Goal: Transaction & Acquisition: Purchase product/service

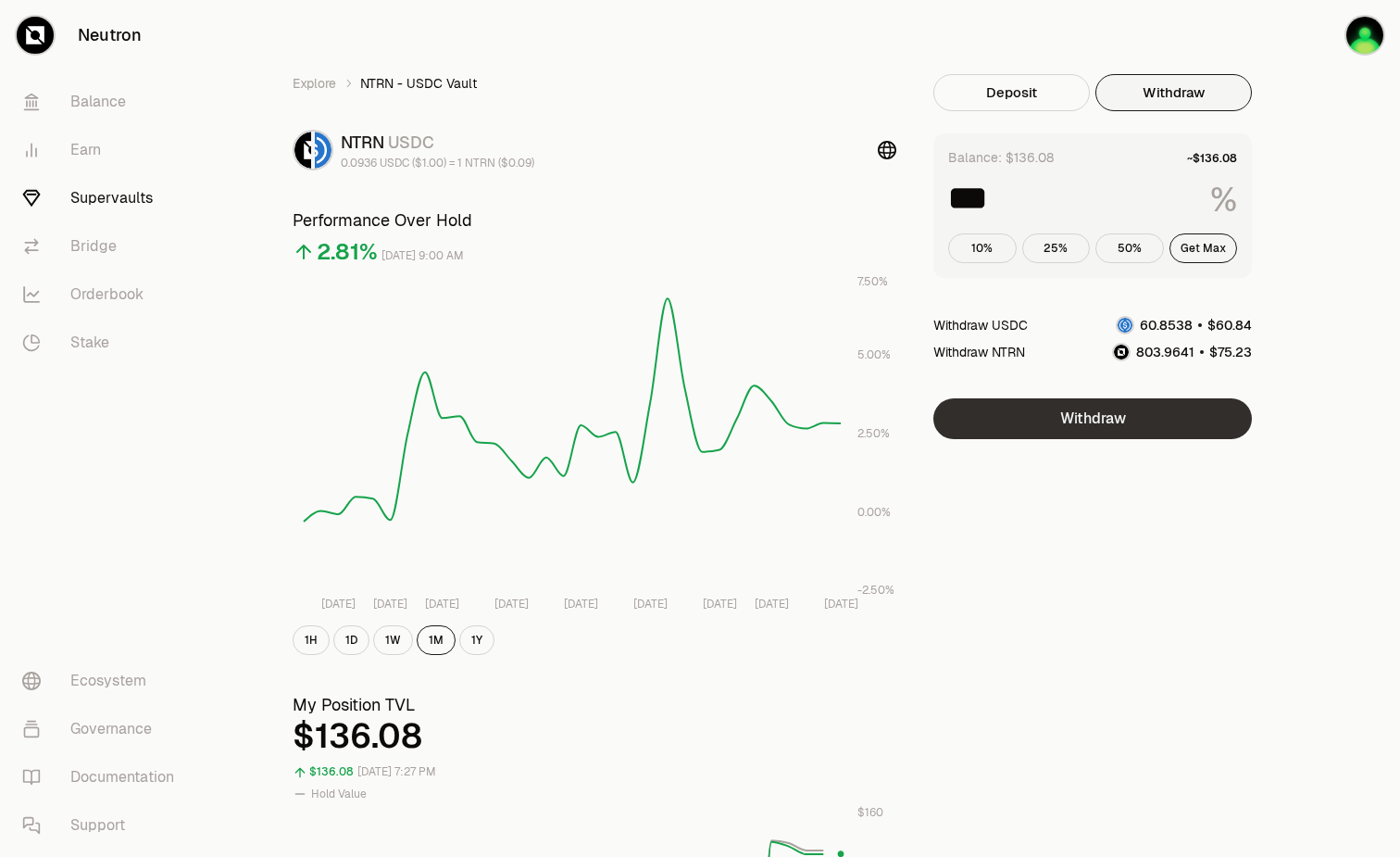
click at [1042, 423] on button "Withdraw" at bounding box center [1092, 419] width 318 height 41
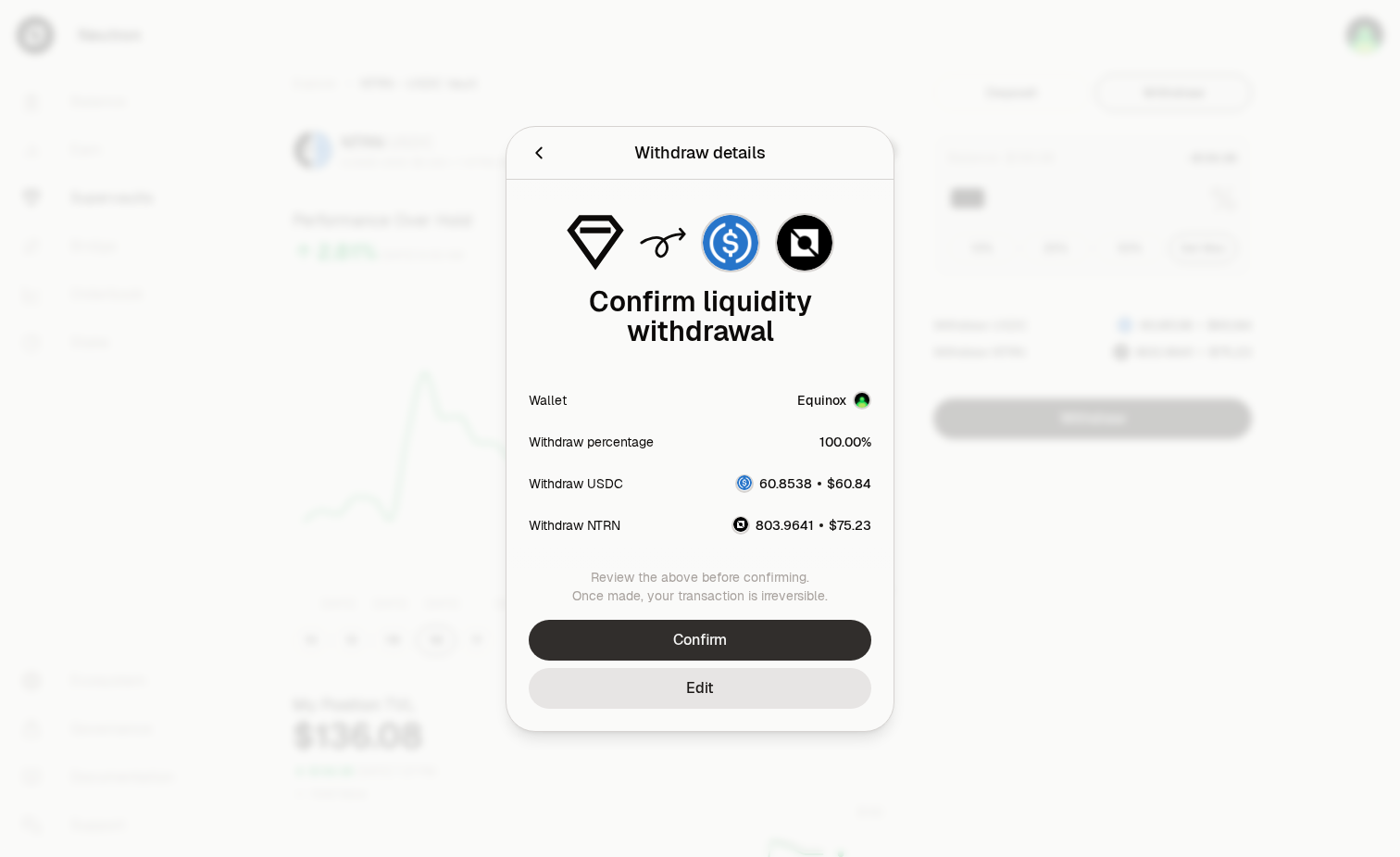
click at [782, 636] on button "Confirm" at bounding box center [700, 640] width 343 height 41
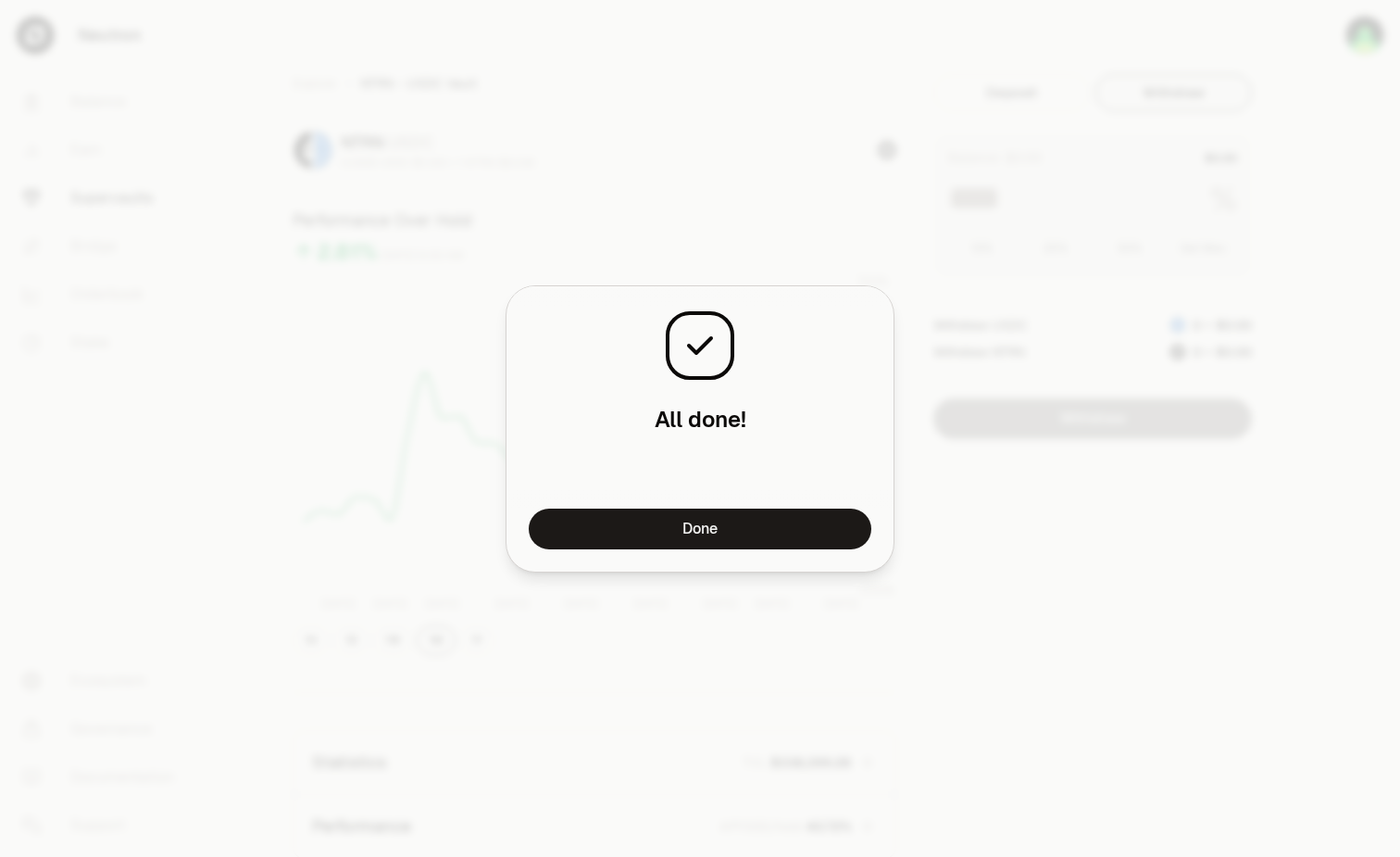
click at [828, 545] on button "Done" at bounding box center [700, 529] width 343 height 41
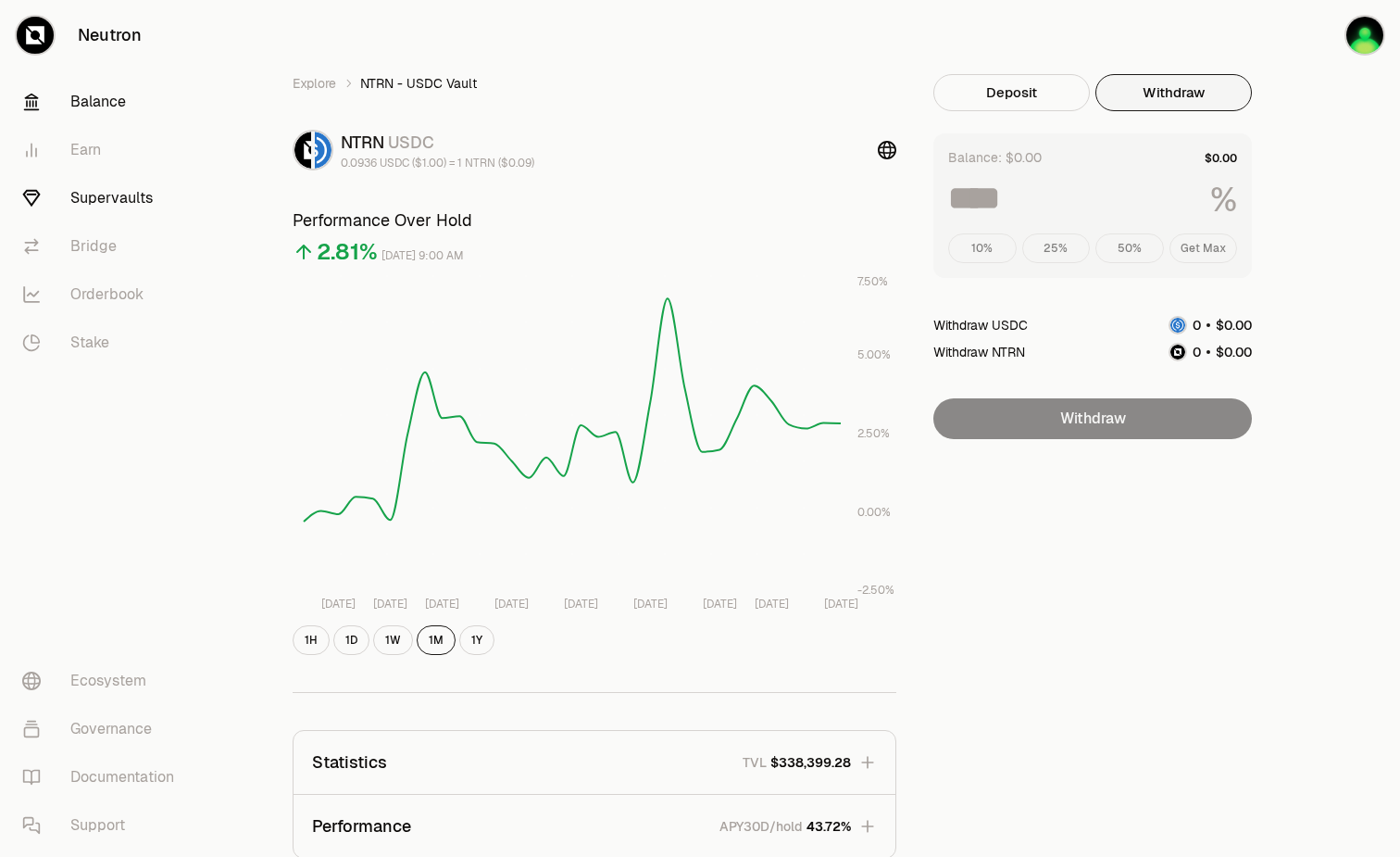
click at [91, 109] on link "Balance" at bounding box center [104, 102] width 193 height 48
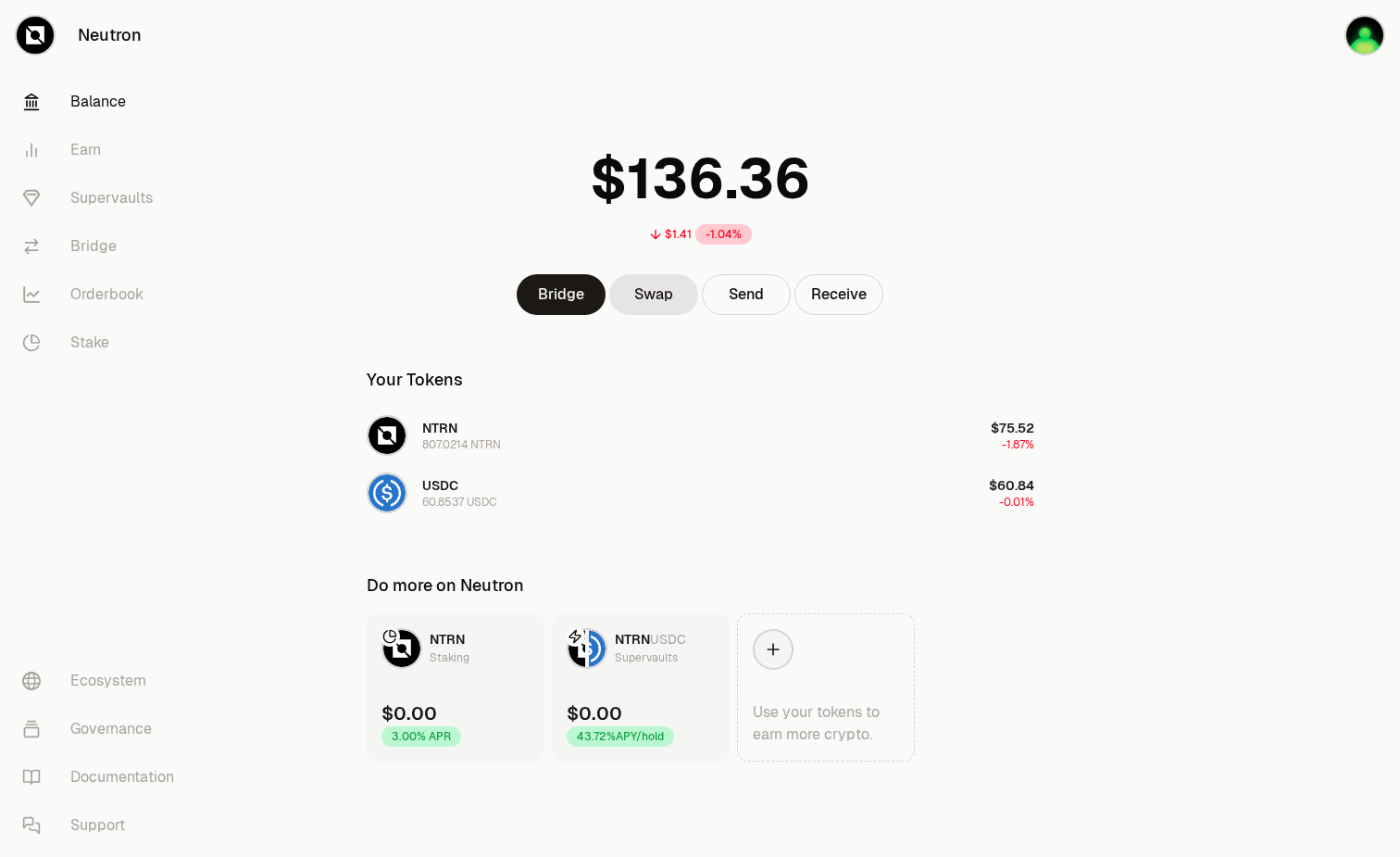
click at [84, 94] on link "Balance" at bounding box center [104, 102] width 193 height 48
click at [83, 184] on link "Supervaults" at bounding box center [104, 198] width 193 height 48
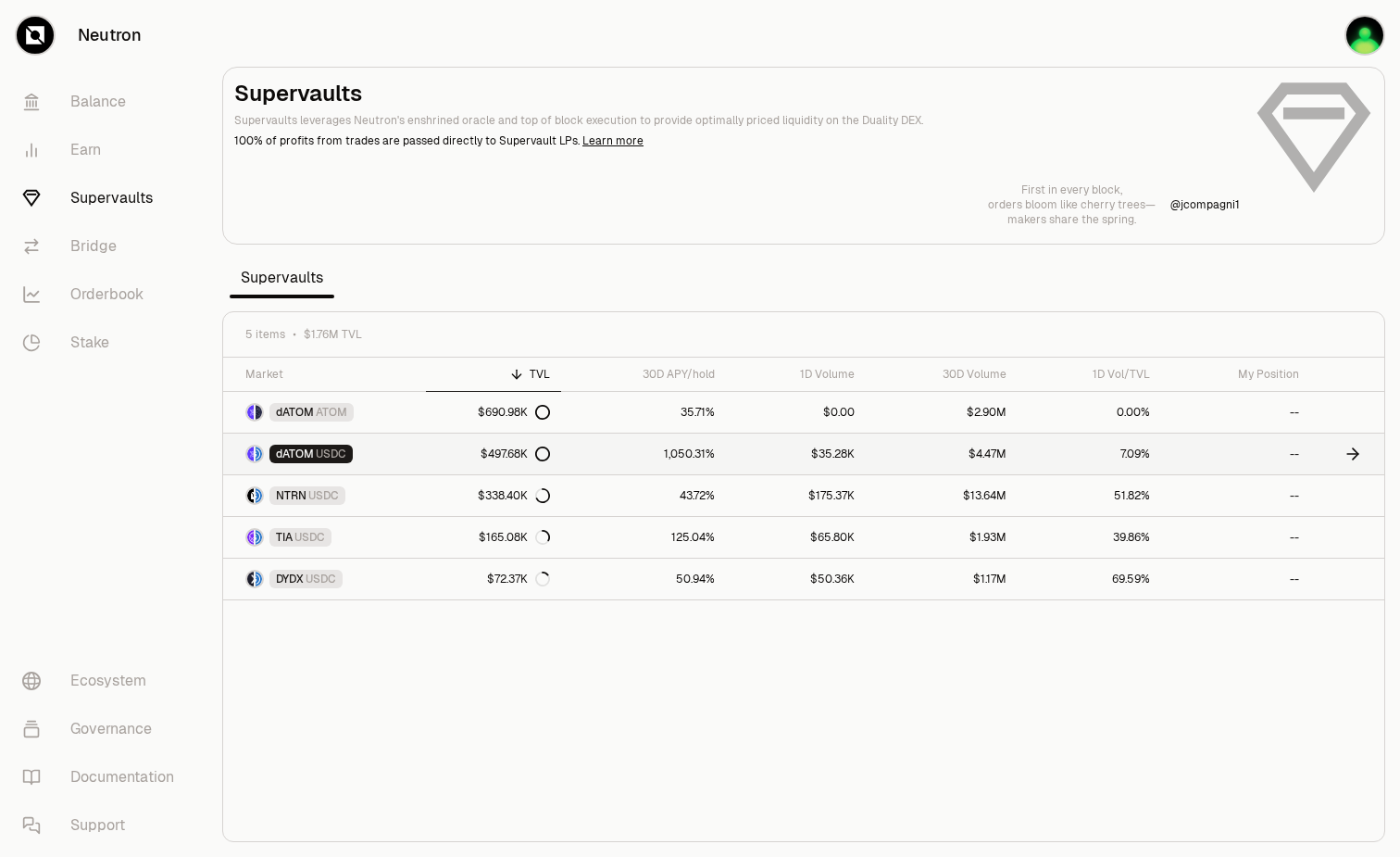
click at [321, 453] on span "USDC" at bounding box center [331, 454] width 31 height 14
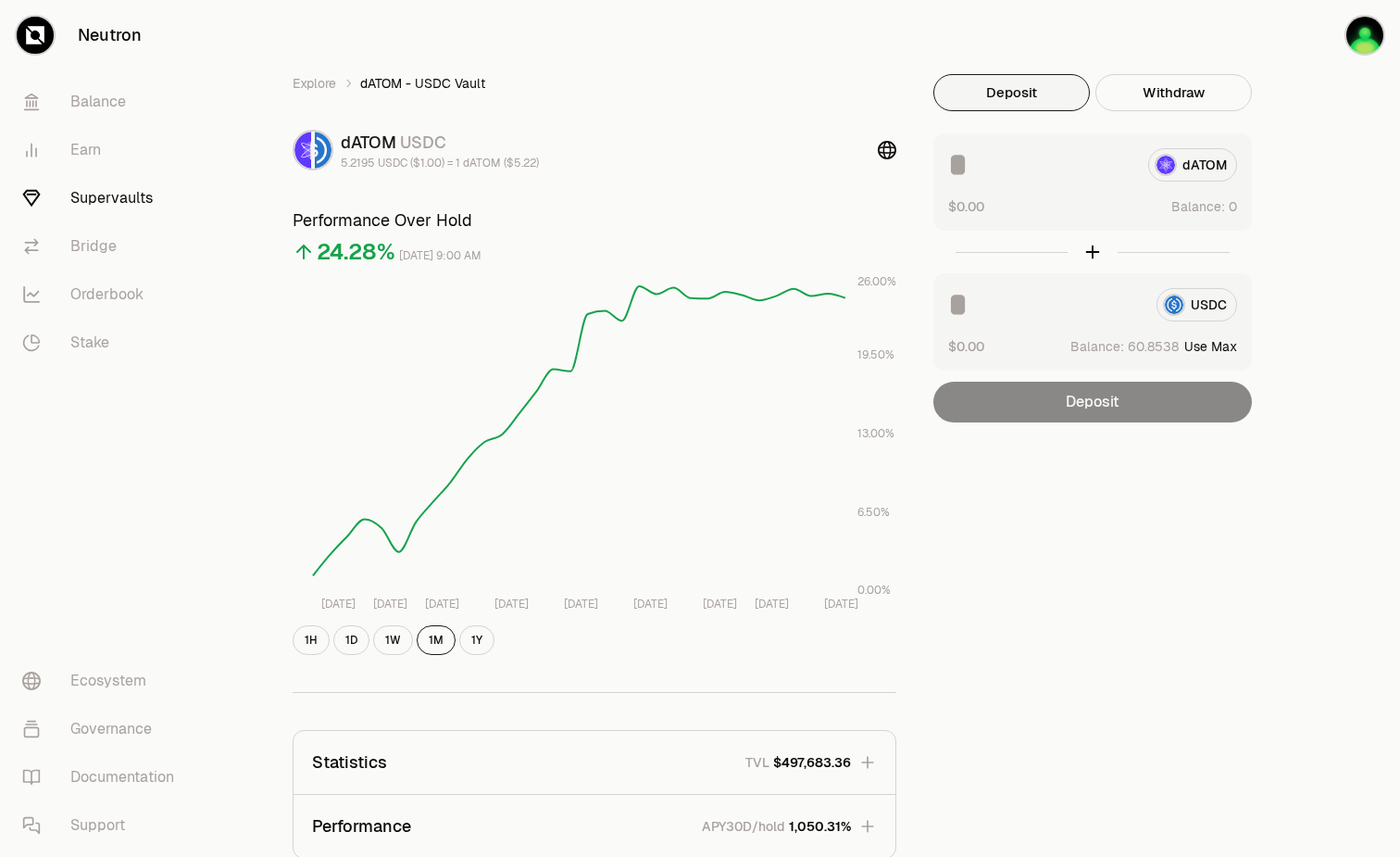
click at [1221, 341] on button "Use Max" at bounding box center [1210, 346] width 53 height 18
type input "*********"
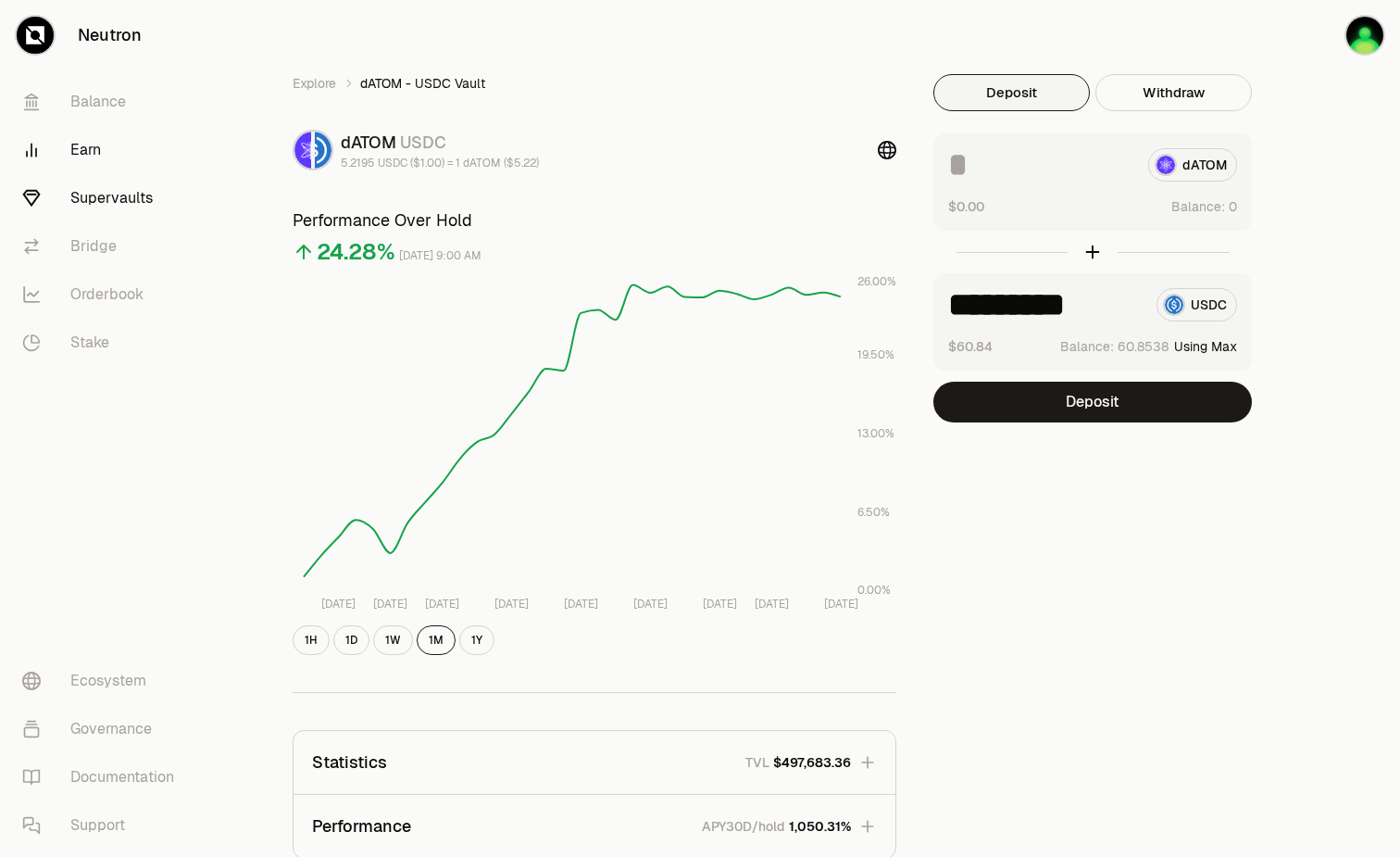
click at [81, 157] on link "Earn" at bounding box center [104, 151] width 193 height 48
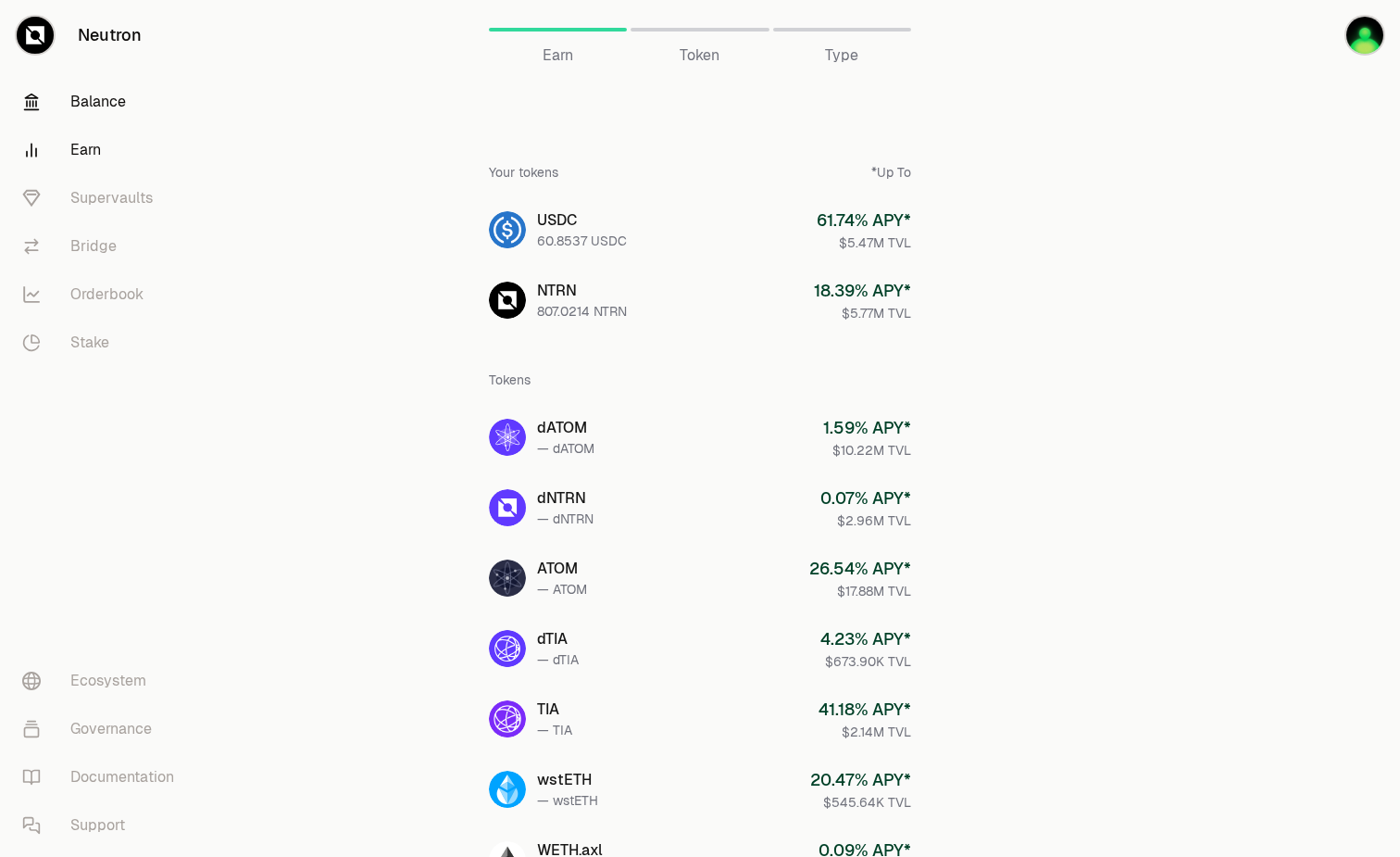
click at [102, 97] on link "Balance" at bounding box center [104, 102] width 193 height 48
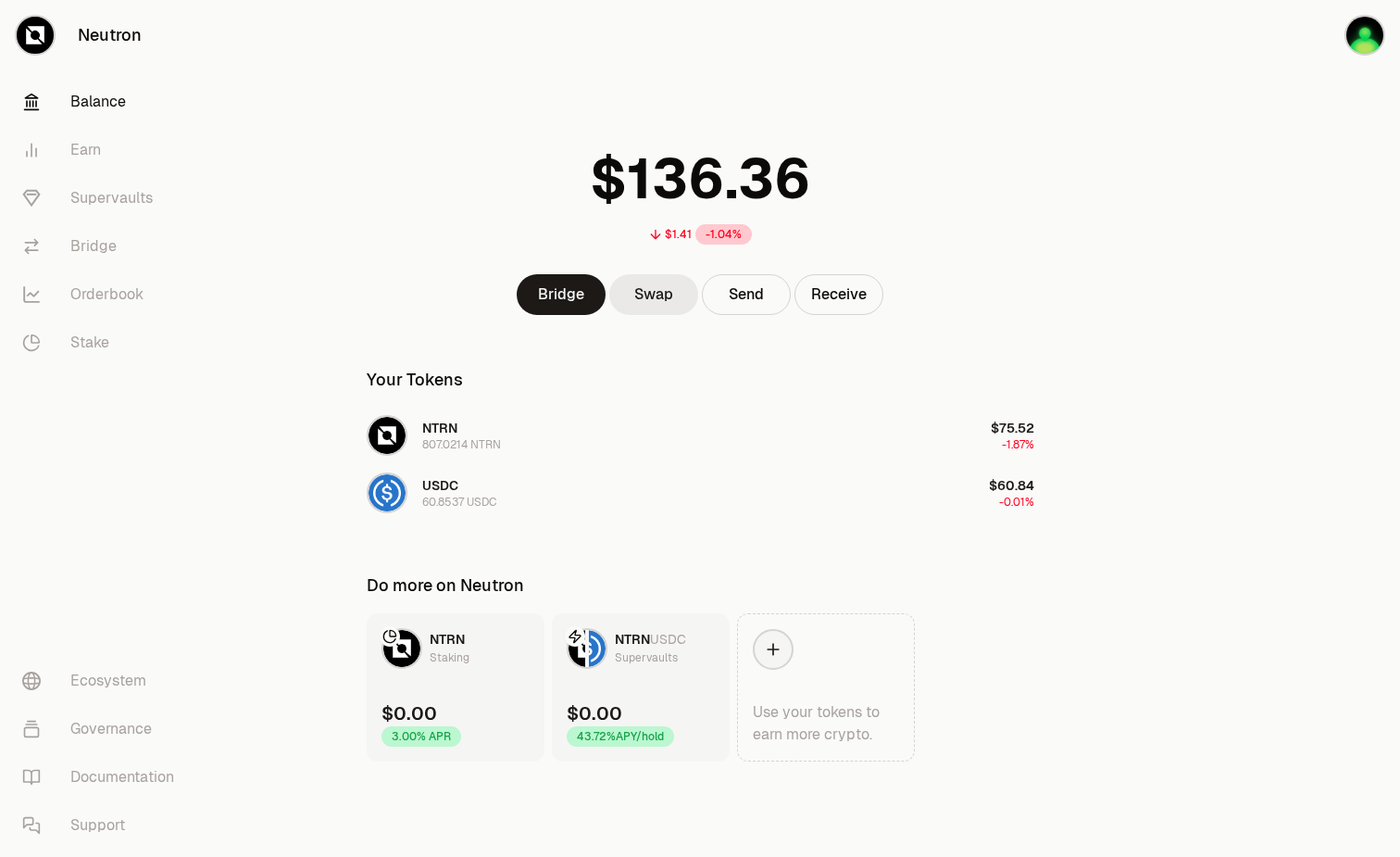
click at [643, 300] on link "Swap" at bounding box center [653, 294] width 89 height 41
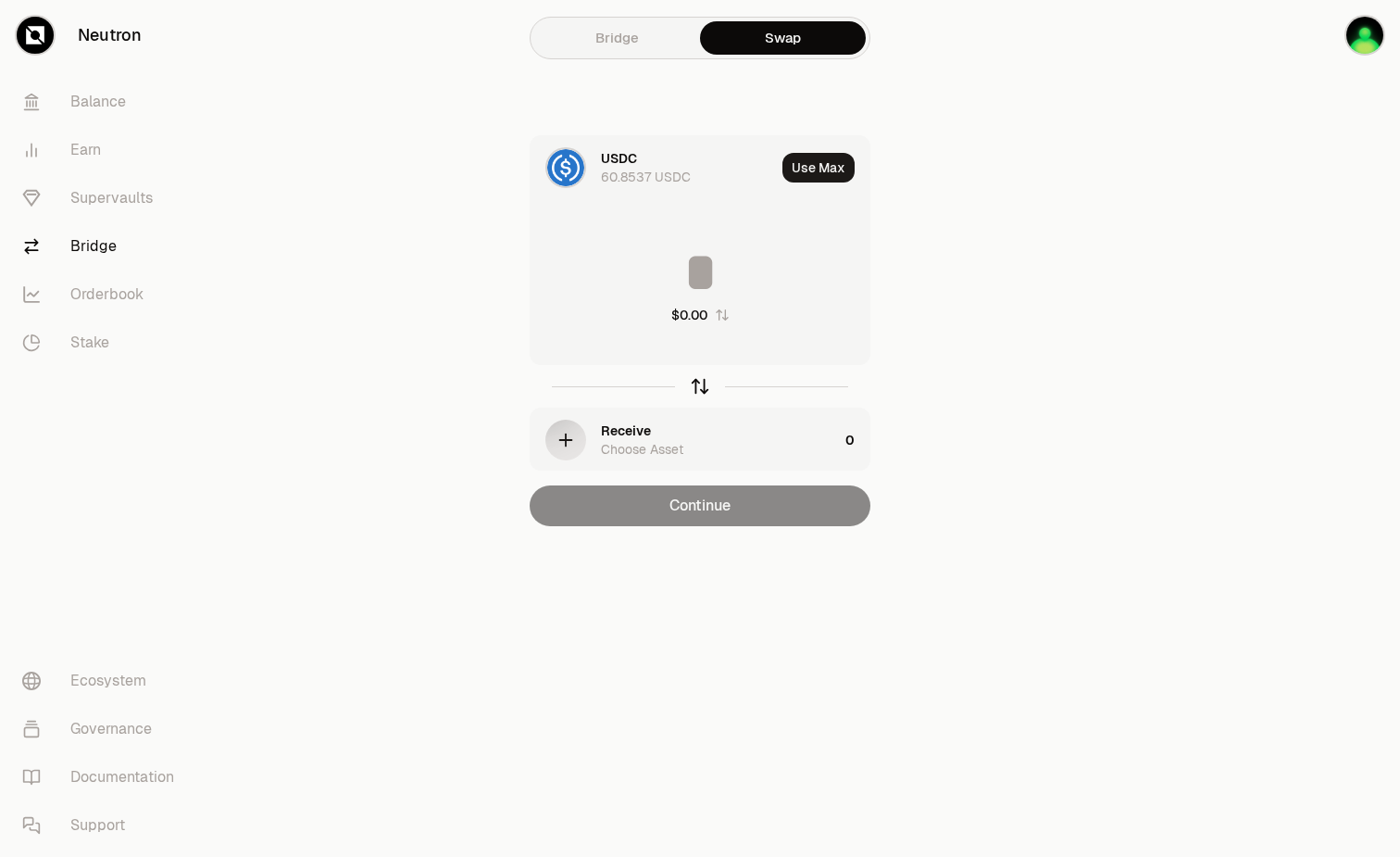
click at [700, 381] on icon "button" at bounding box center [700, 386] width 20 height 20
click at [693, 376] on icon "button" at bounding box center [700, 386] width 20 height 20
click at [556, 427] on div "button" at bounding box center [565, 440] width 41 height 41
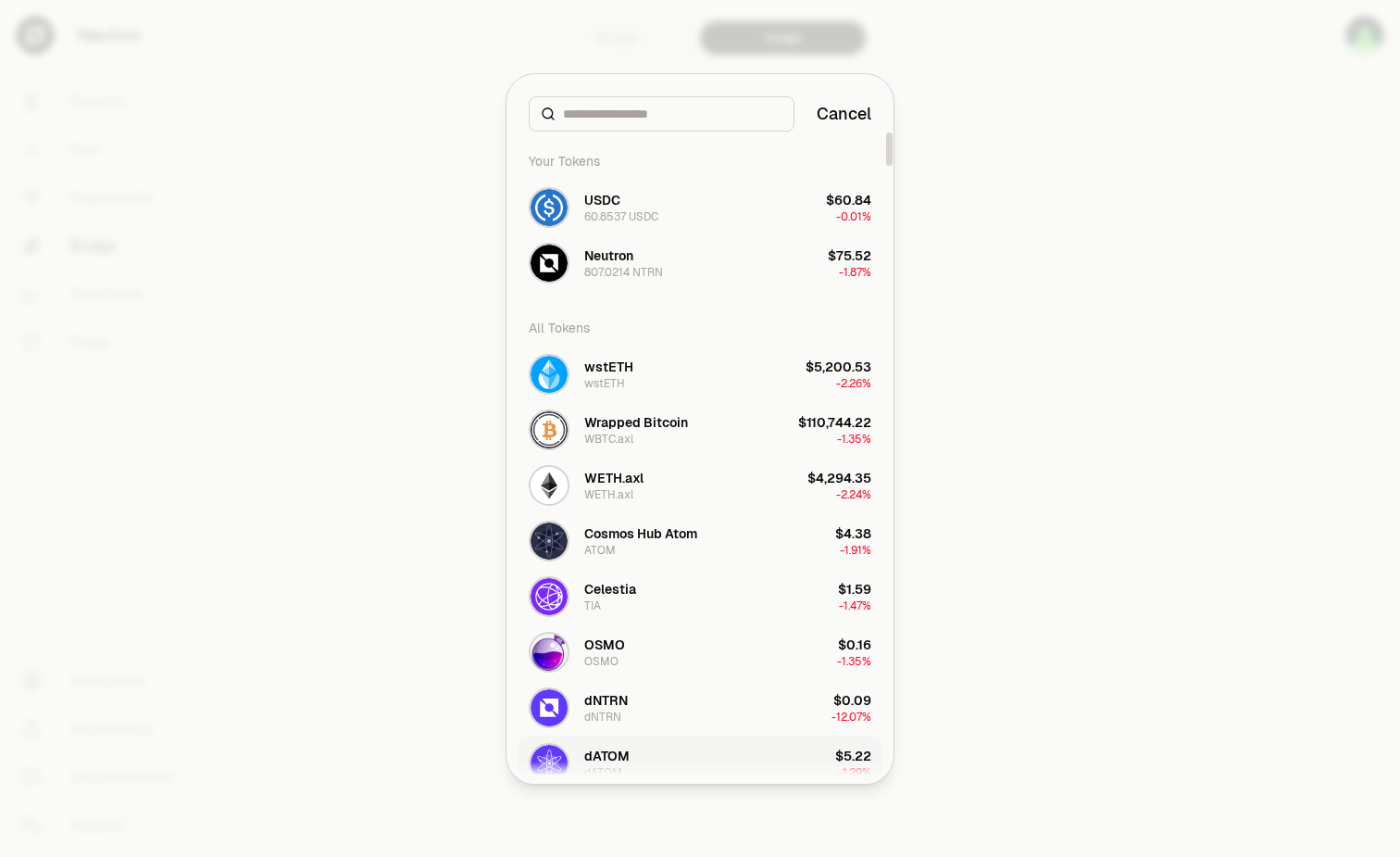
click at [664, 761] on button "dATOM dATOM $5.22 -1.29%" at bounding box center [700, 763] width 365 height 56
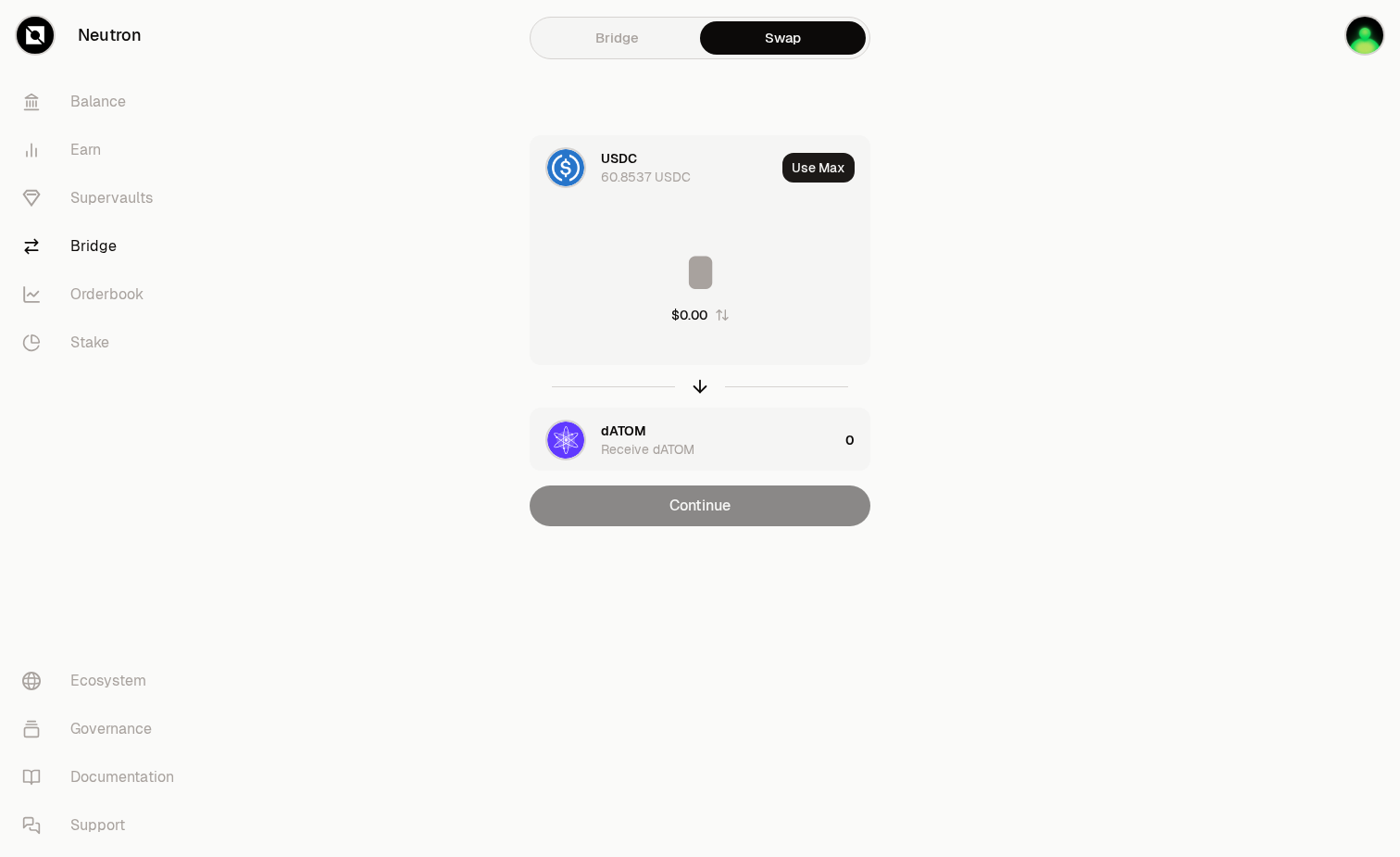
click at [649, 165] on div "USDC 60.8537 USDC" at bounding box center [688, 168] width 174 height 37
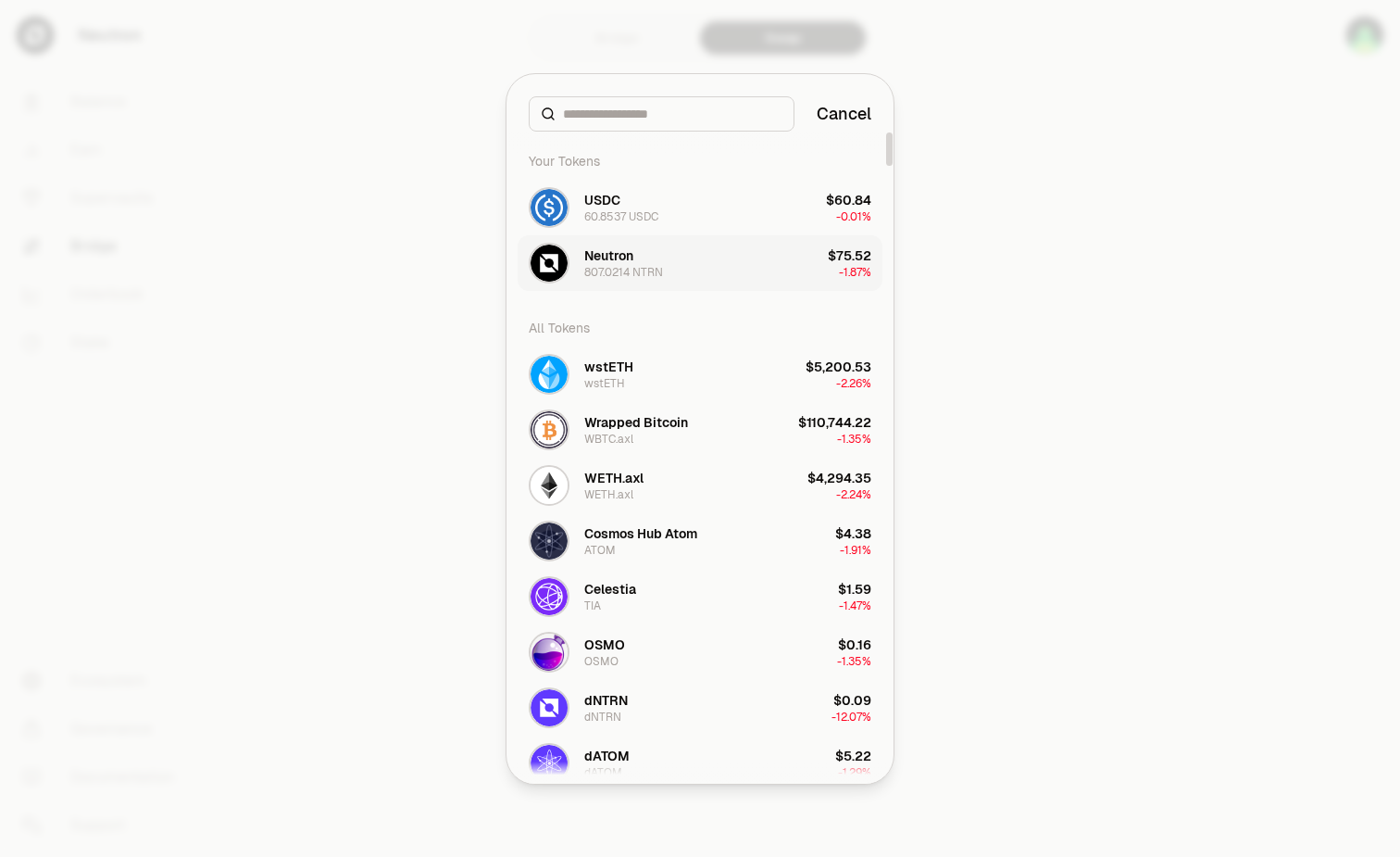
click at [649, 265] on div "807.0214 NTRN" at bounding box center [624, 271] width 79 height 14
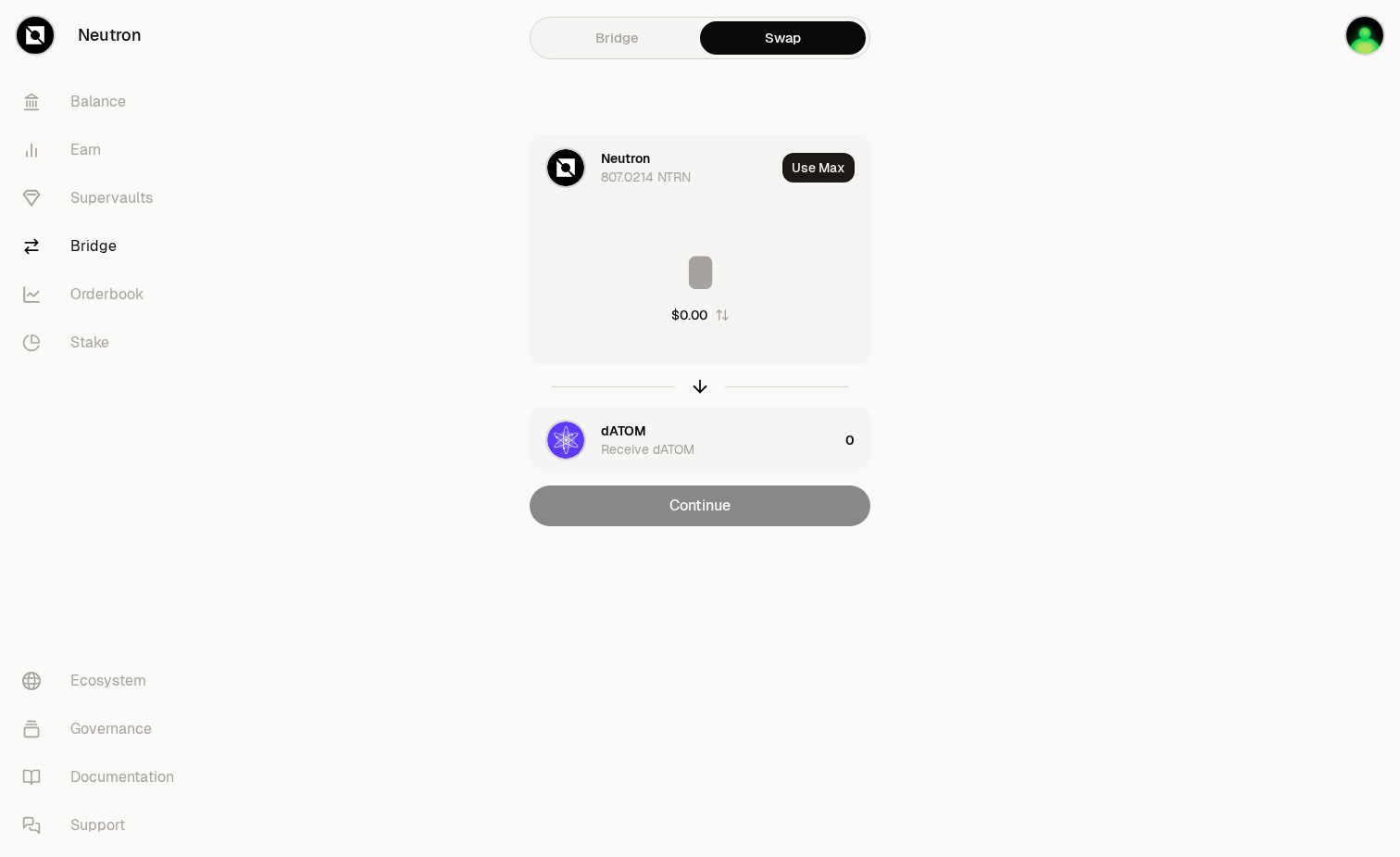
click at [712, 268] on input at bounding box center [700, 272] width 339 height 56
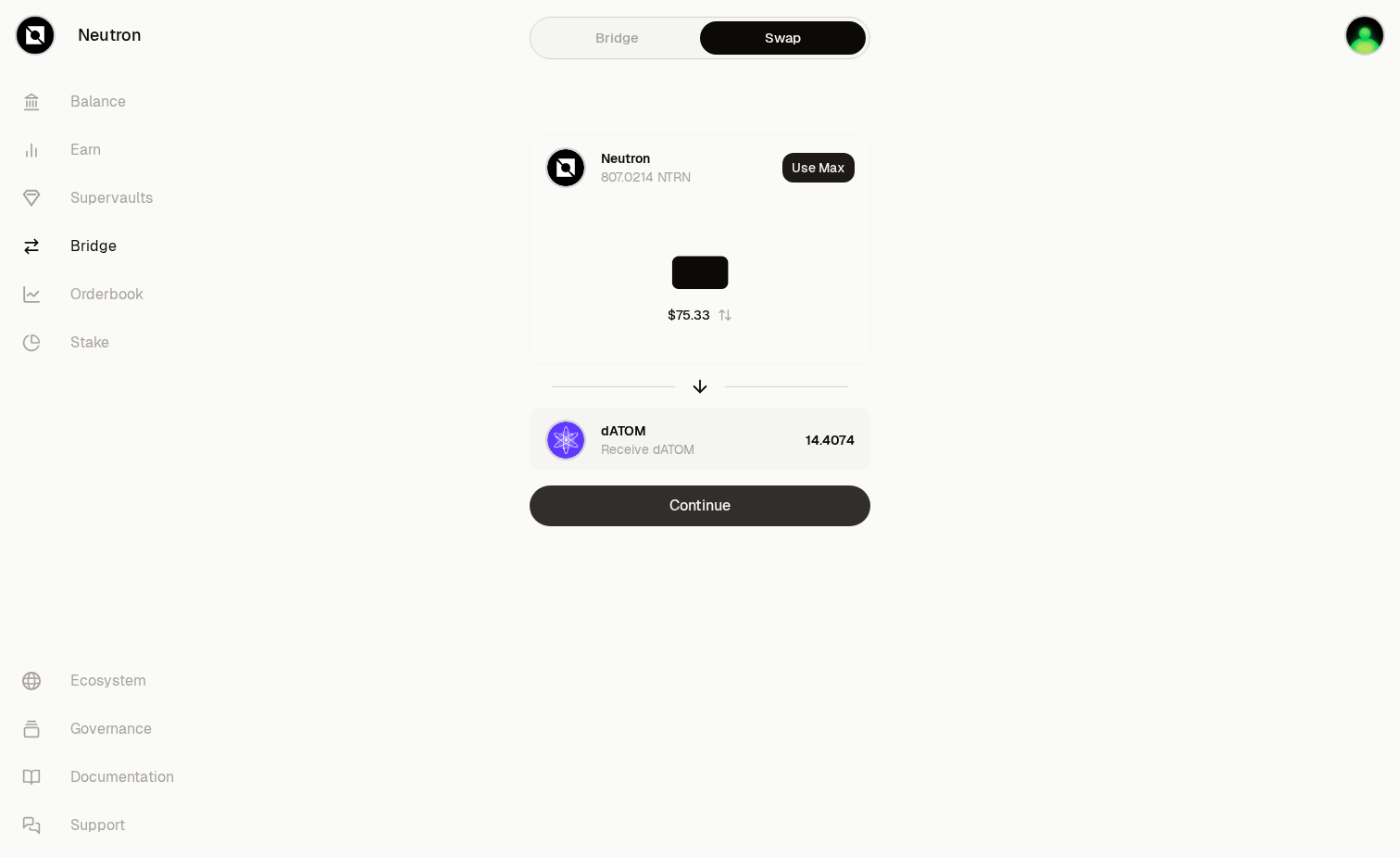
type input "***"
click at [822, 514] on button "Continue" at bounding box center [700, 506] width 341 height 41
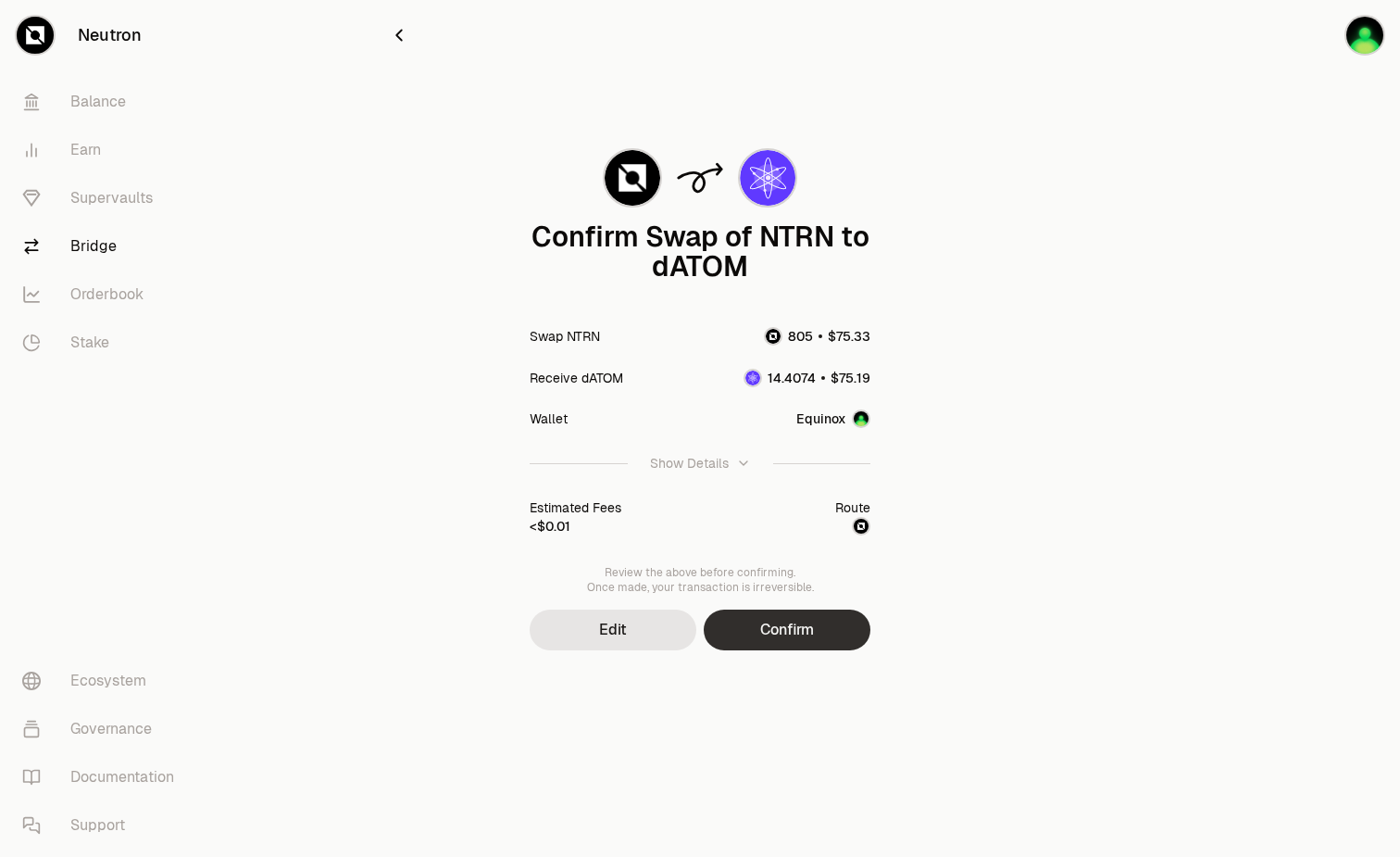
click at [842, 643] on button "Confirm" at bounding box center [786, 629] width 167 height 41
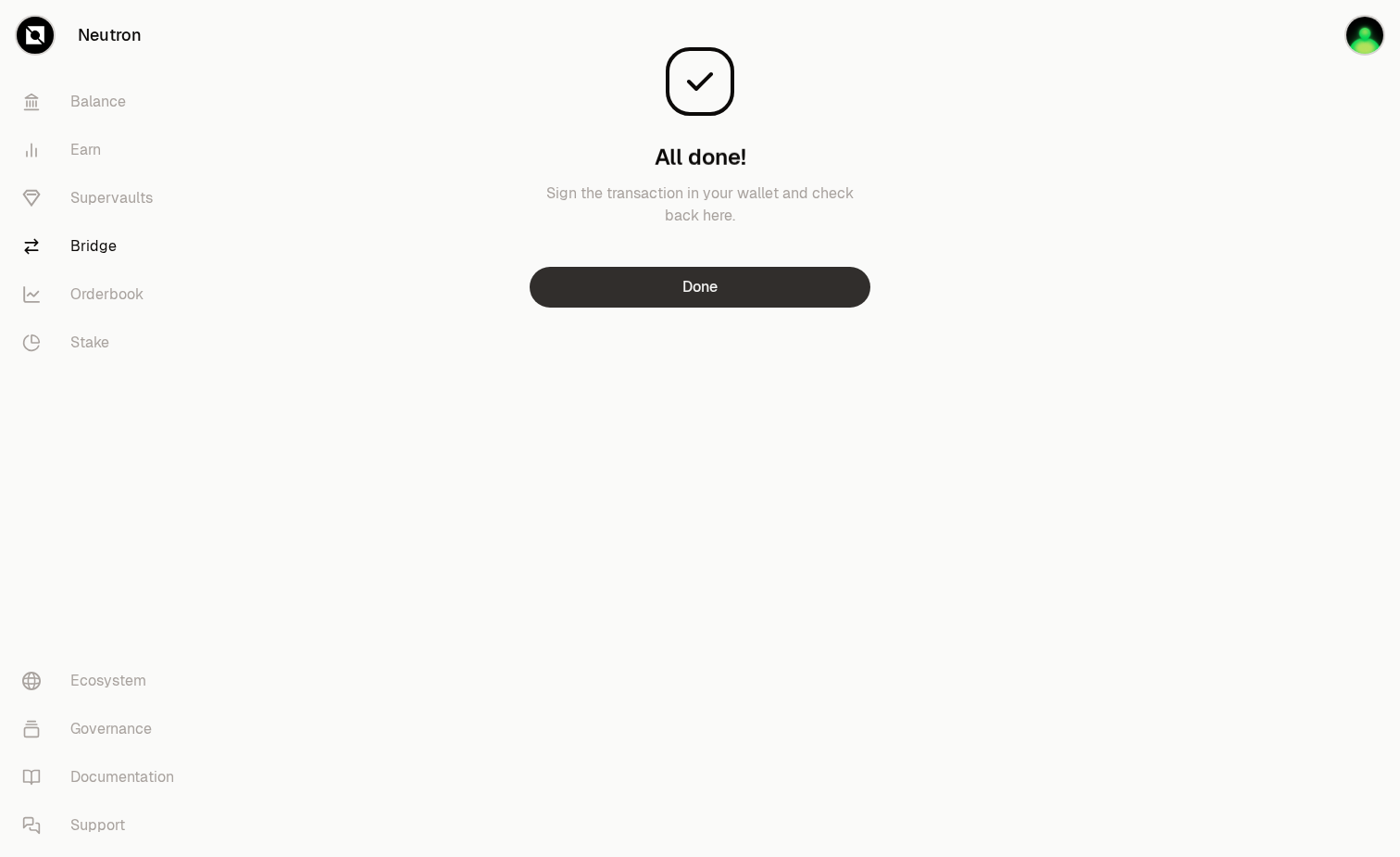
click at [784, 284] on button "Done" at bounding box center [700, 287] width 341 height 41
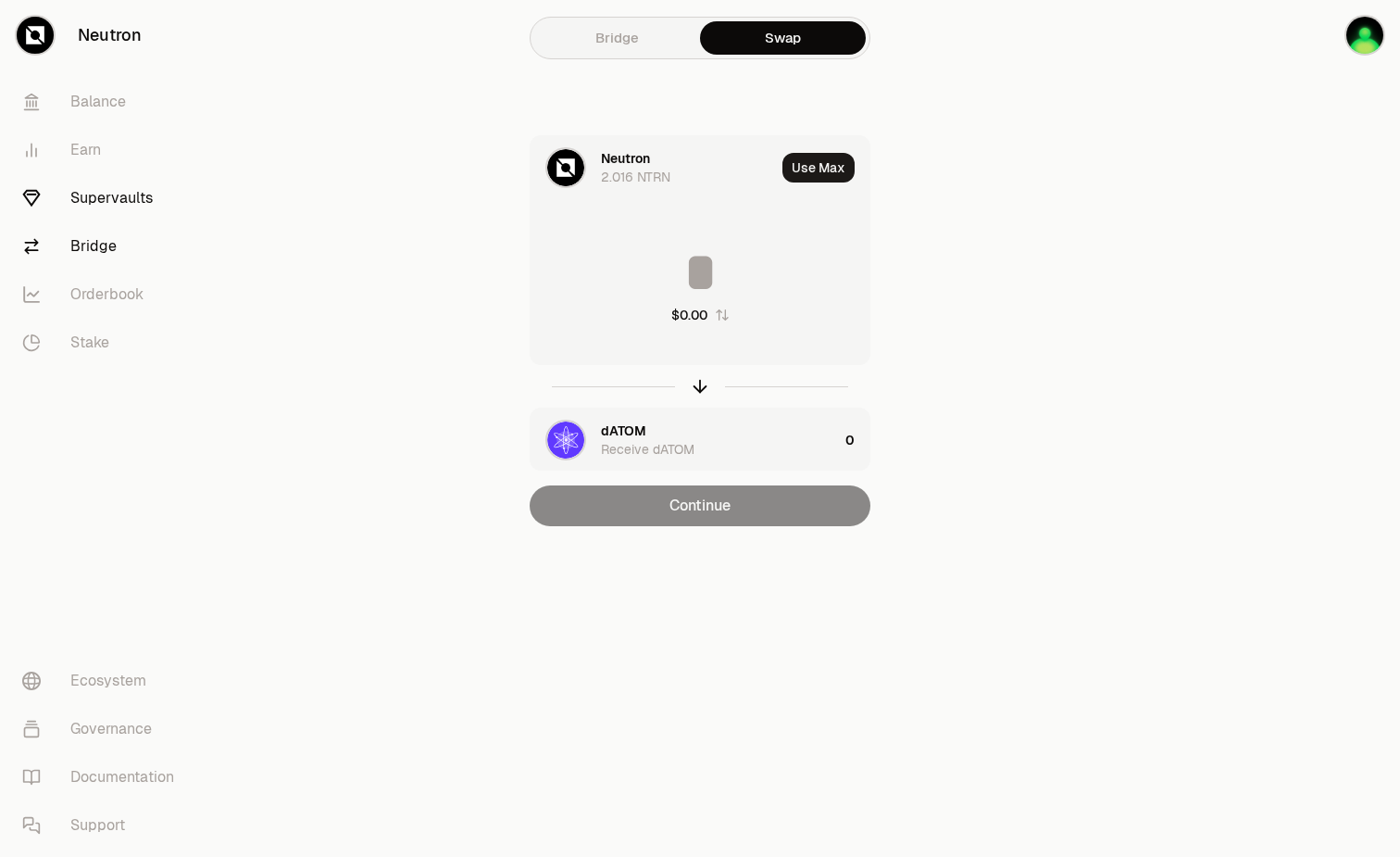
click at [91, 205] on link "Supervaults" at bounding box center [104, 198] width 193 height 48
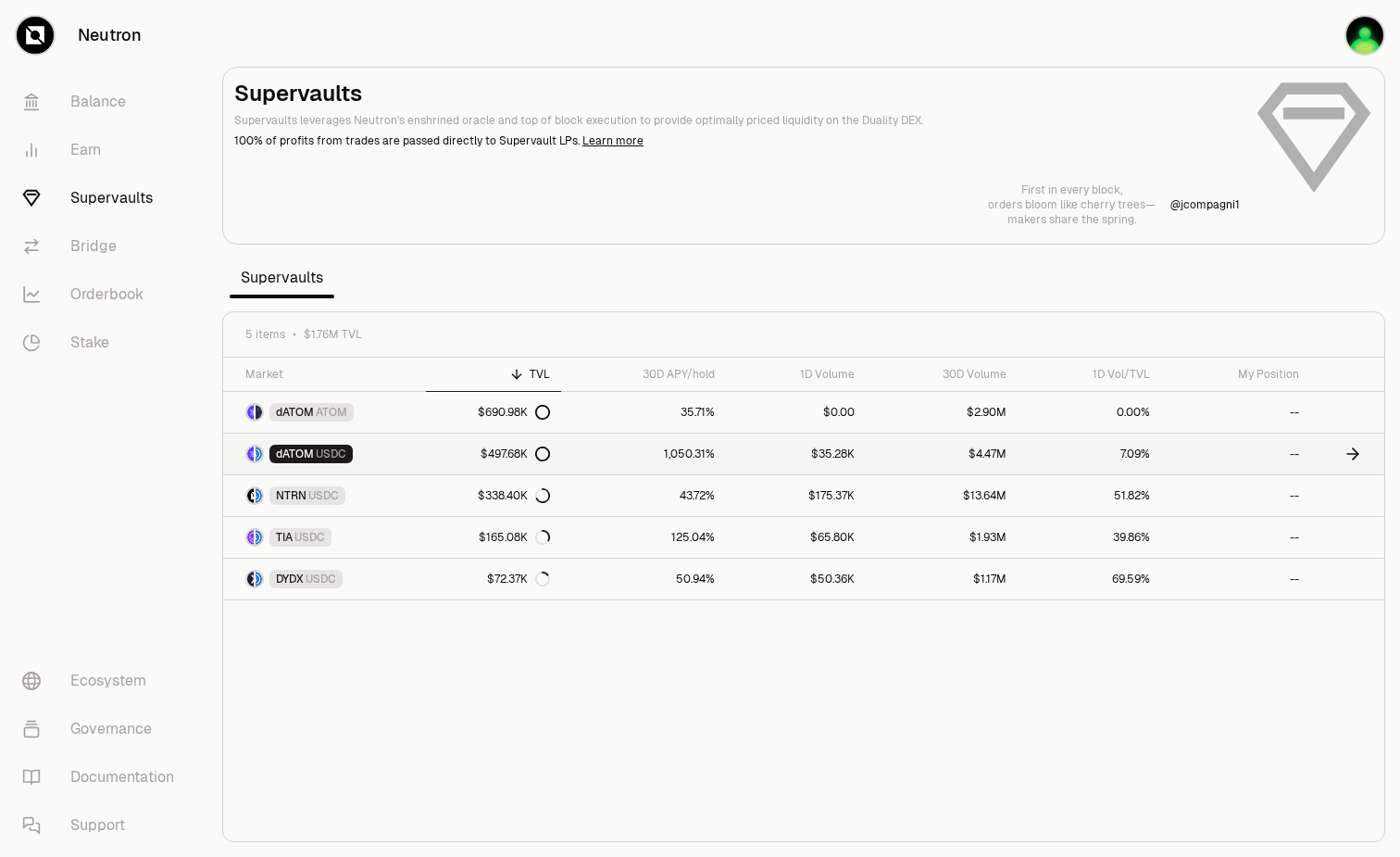
click at [344, 459] on span "USDC" at bounding box center [331, 454] width 31 height 14
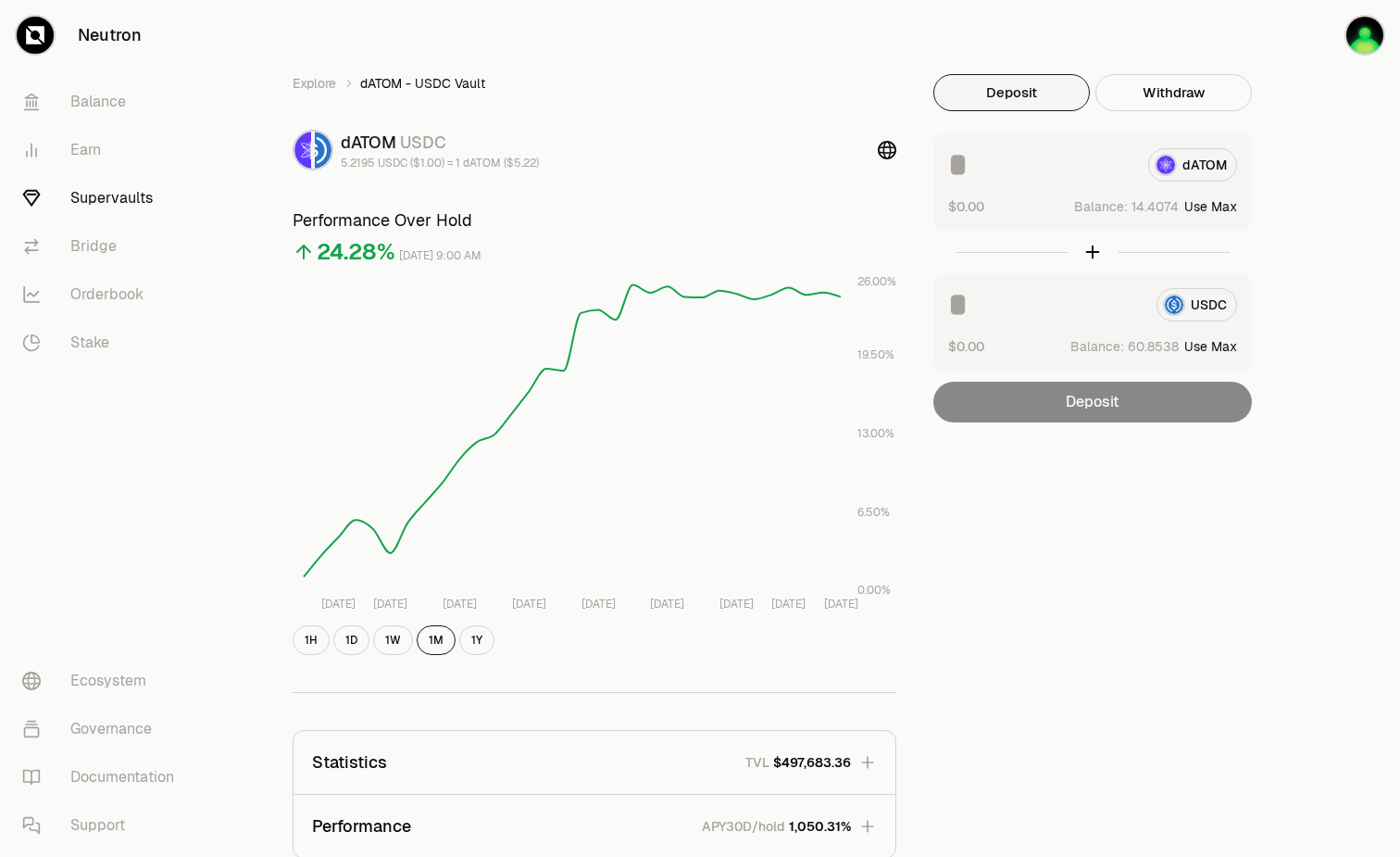
click at [1213, 345] on button "Use Max" at bounding box center [1210, 346] width 53 height 18
type input "*********"
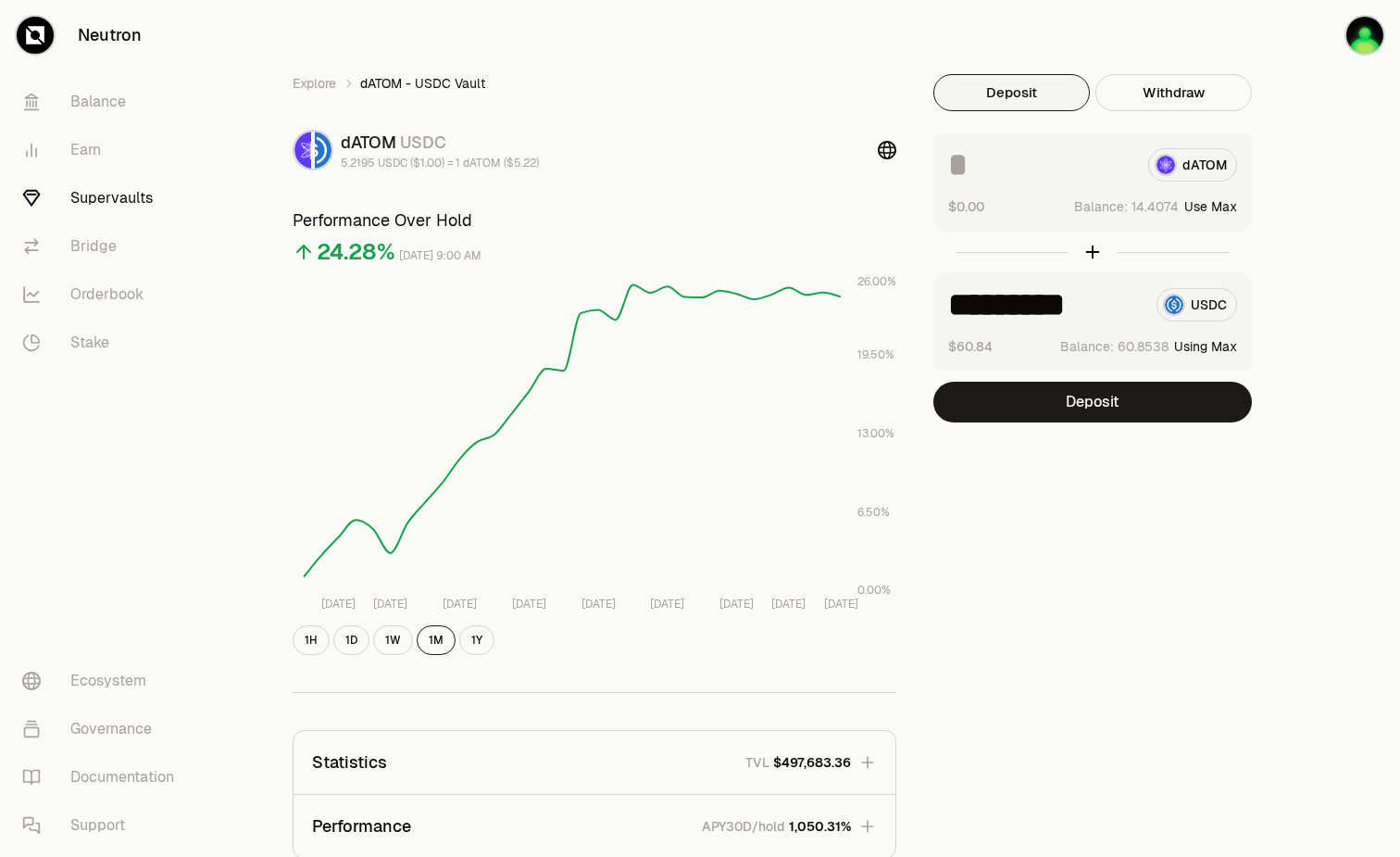
click at [1229, 206] on button "Use Max" at bounding box center [1210, 206] width 53 height 18
type input "*********"
click at [1160, 423] on div "Explore dATOM - USDC Vault dATOM USDC 5.2195 USDC ($1.00) = 1 dATOM ($5.22) Per…" at bounding box center [804, 599] width 1067 height 1050
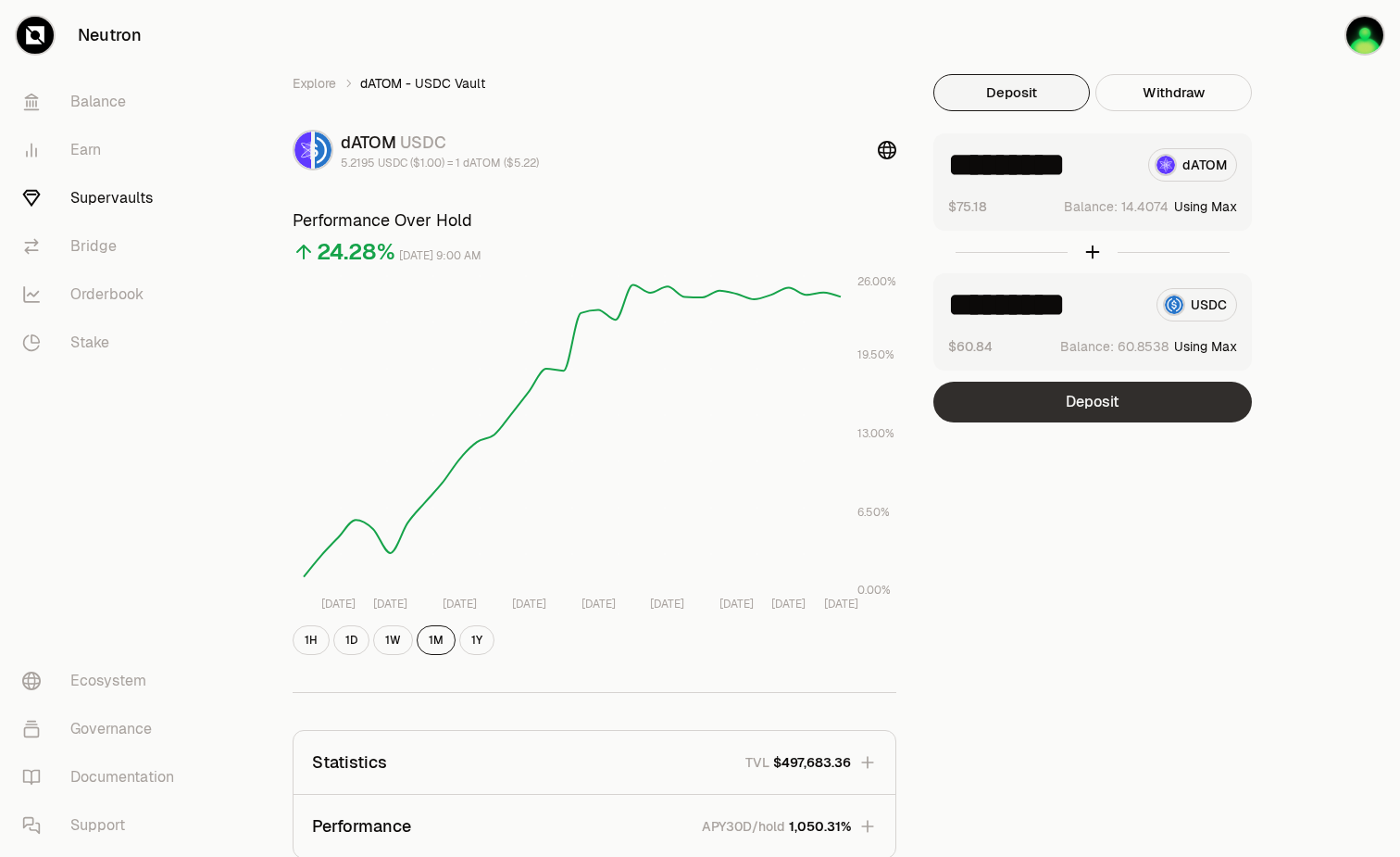
click at [1143, 398] on button "Deposit" at bounding box center [1092, 401] width 318 height 41
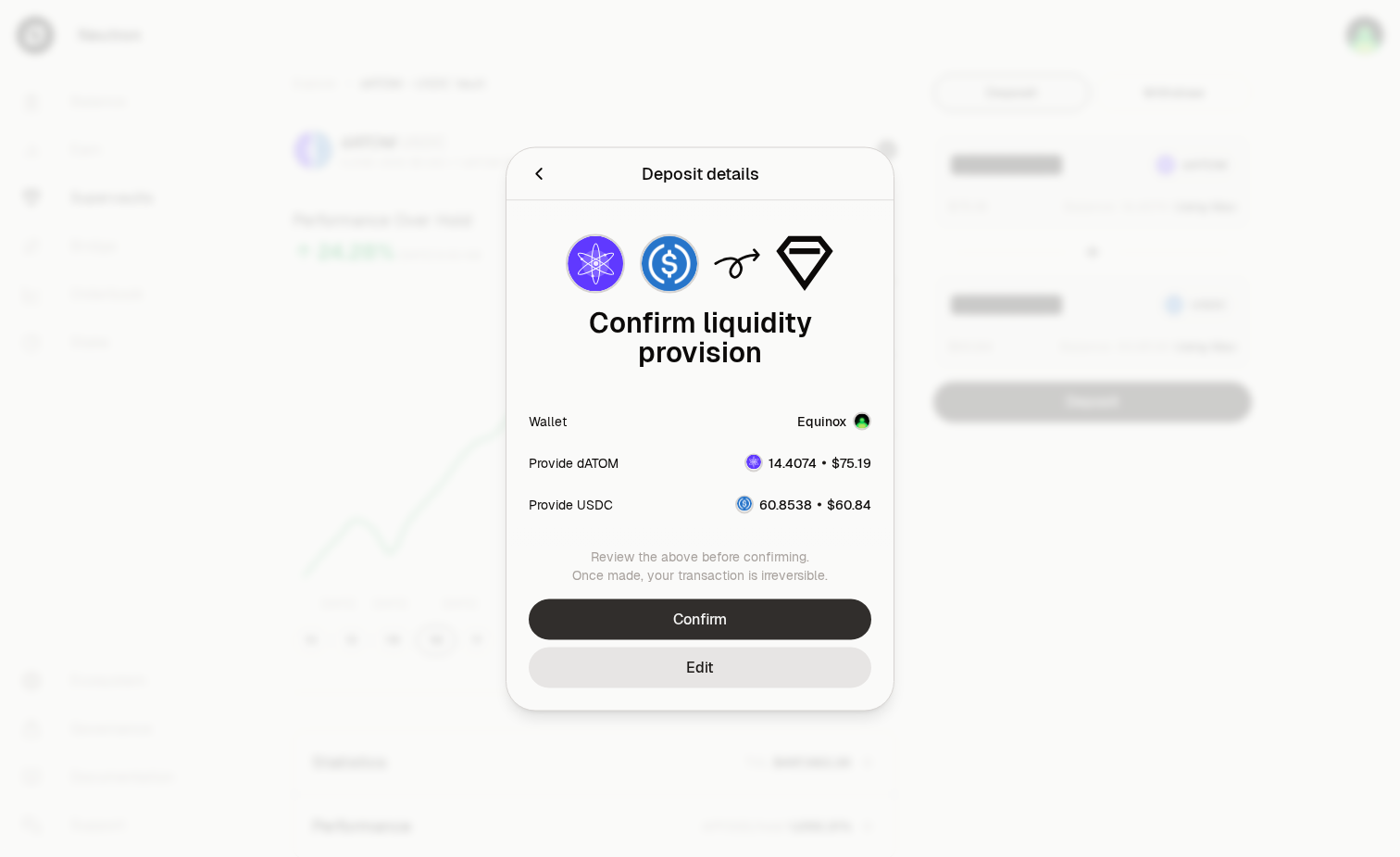
click at [728, 617] on button "Confirm" at bounding box center [700, 619] width 343 height 41
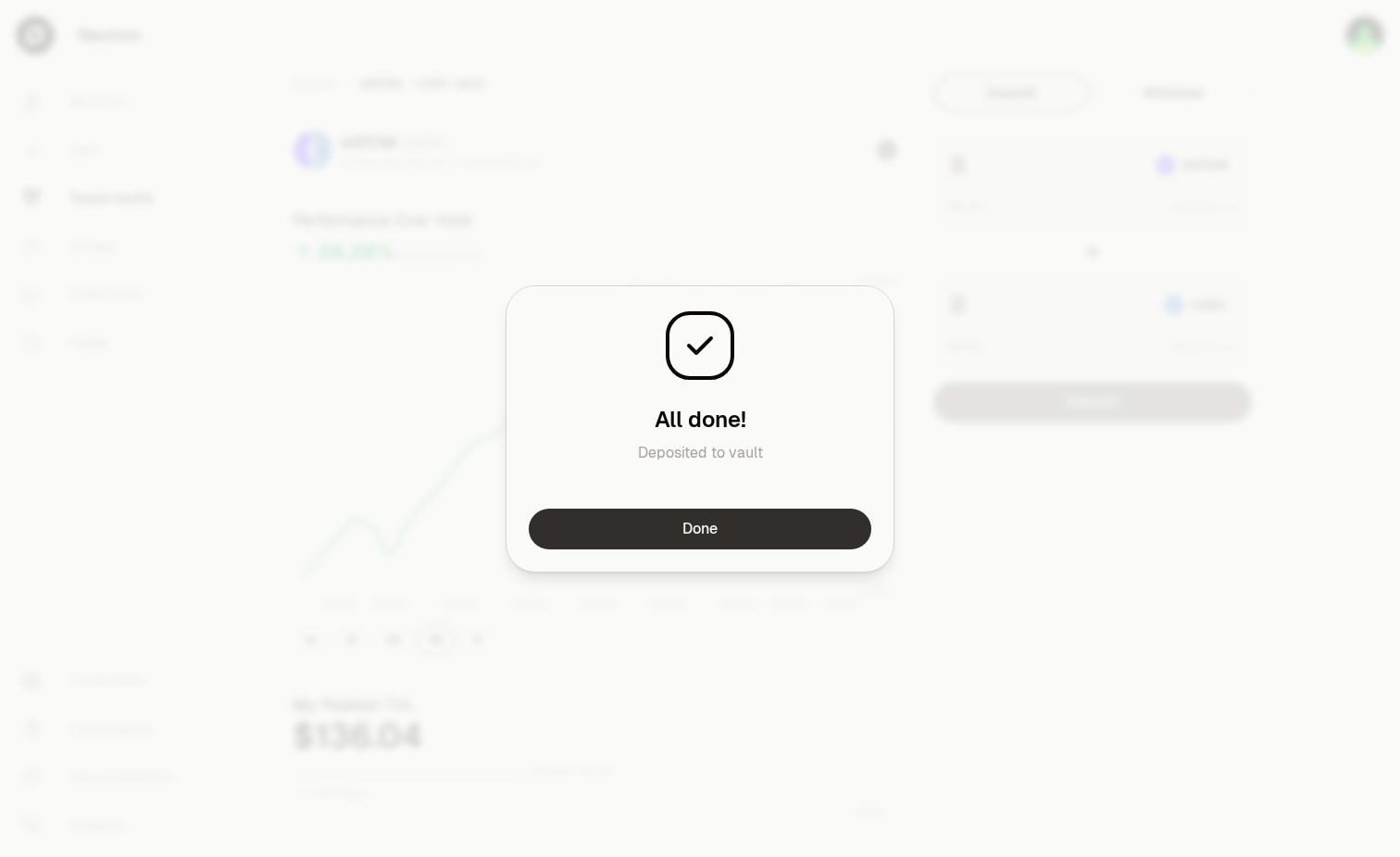
click at [815, 520] on button "Done" at bounding box center [700, 529] width 343 height 41
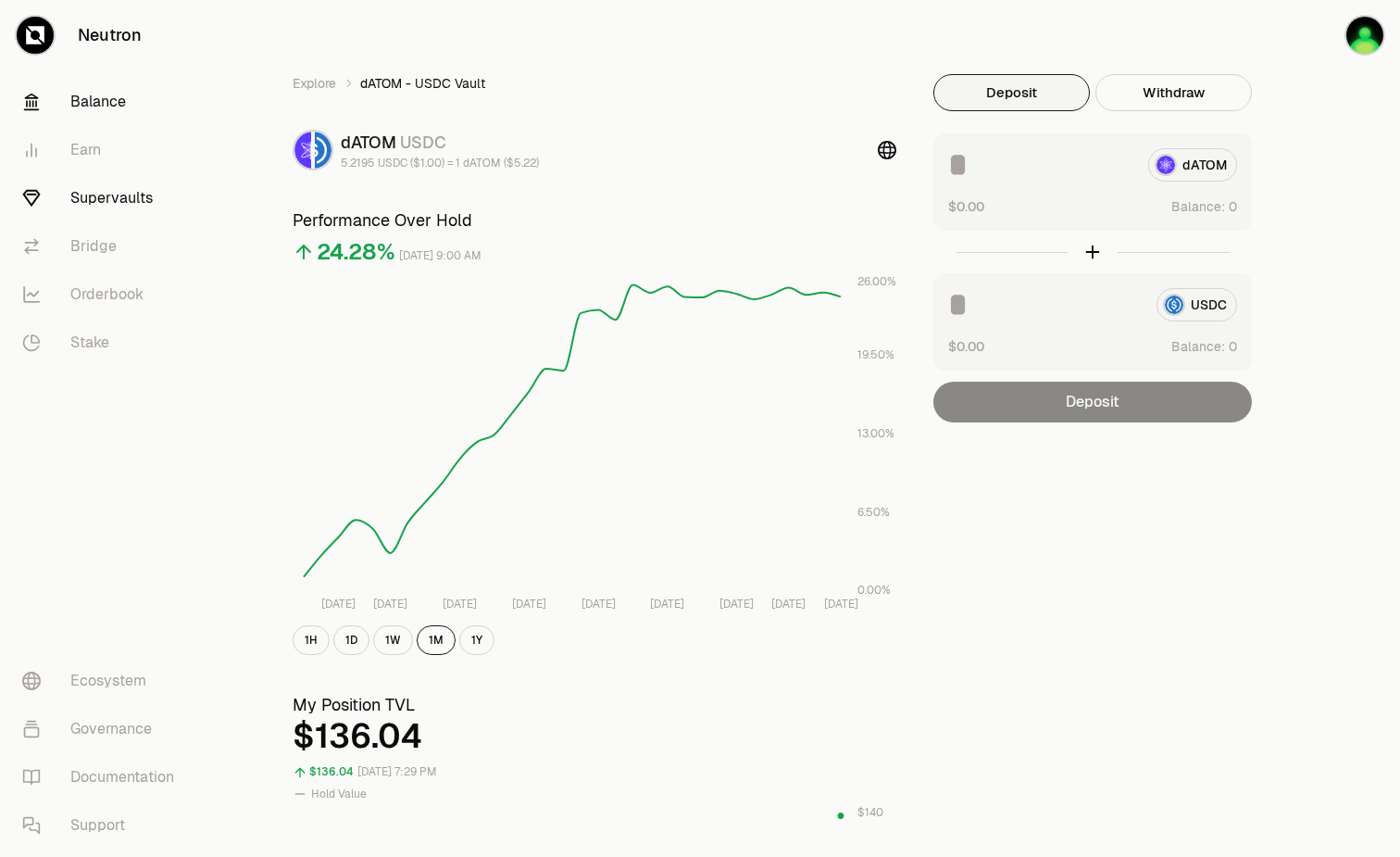
click at [118, 106] on link "Balance" at bounding box center [104, 102] width 193 height 48
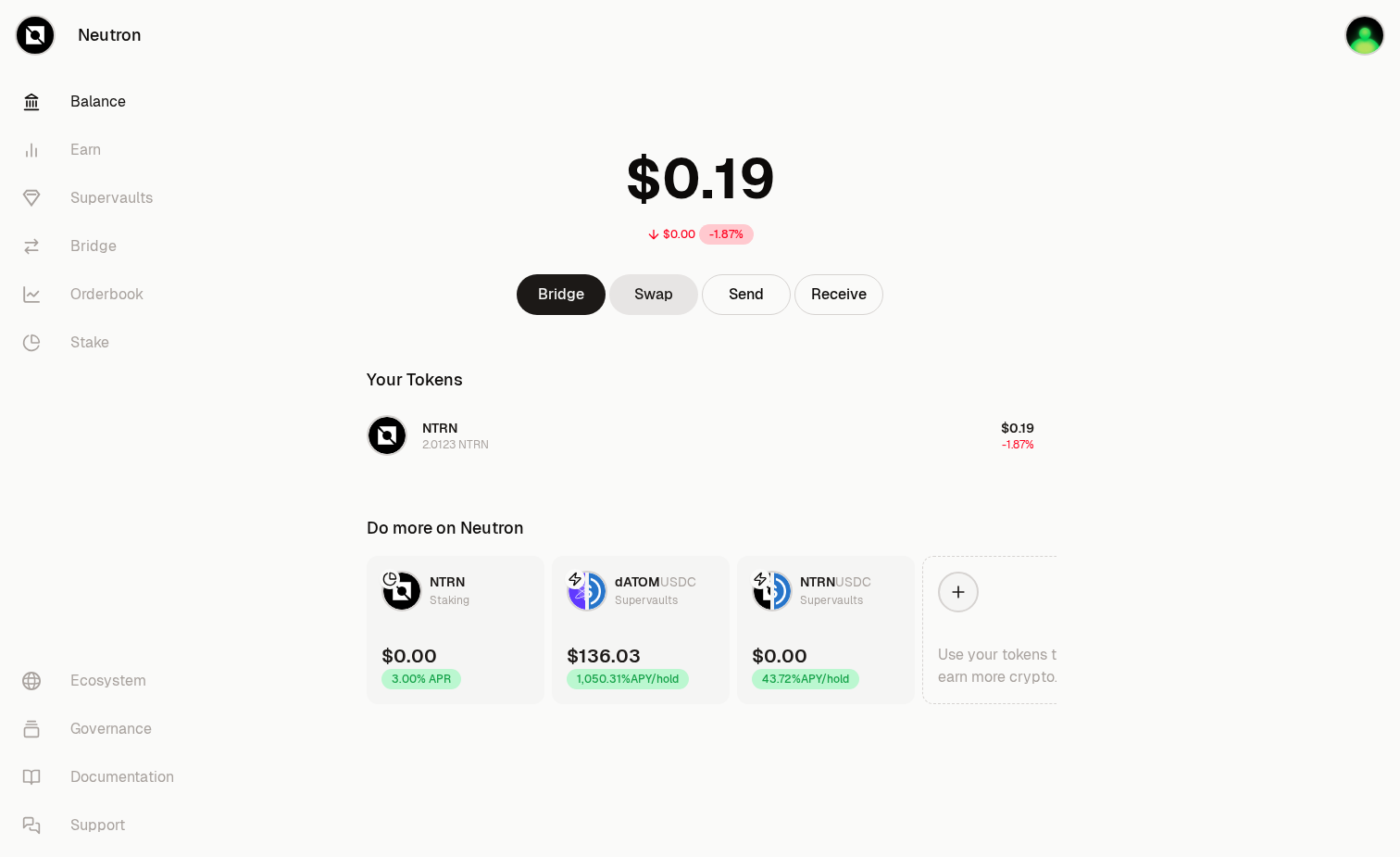
drag, startPoint x: 773, startPoint y: 96, endPoint x: 806, endPoint y: 80, distance: 36.7
click at [773, 96] on div "$0.00 -1.87% Bridge Swap Send Receive Your Tokens NTRN 2.0123 NTRN $0.19 -1.87%…" at bounding box center [700, 351] width 712 height 704
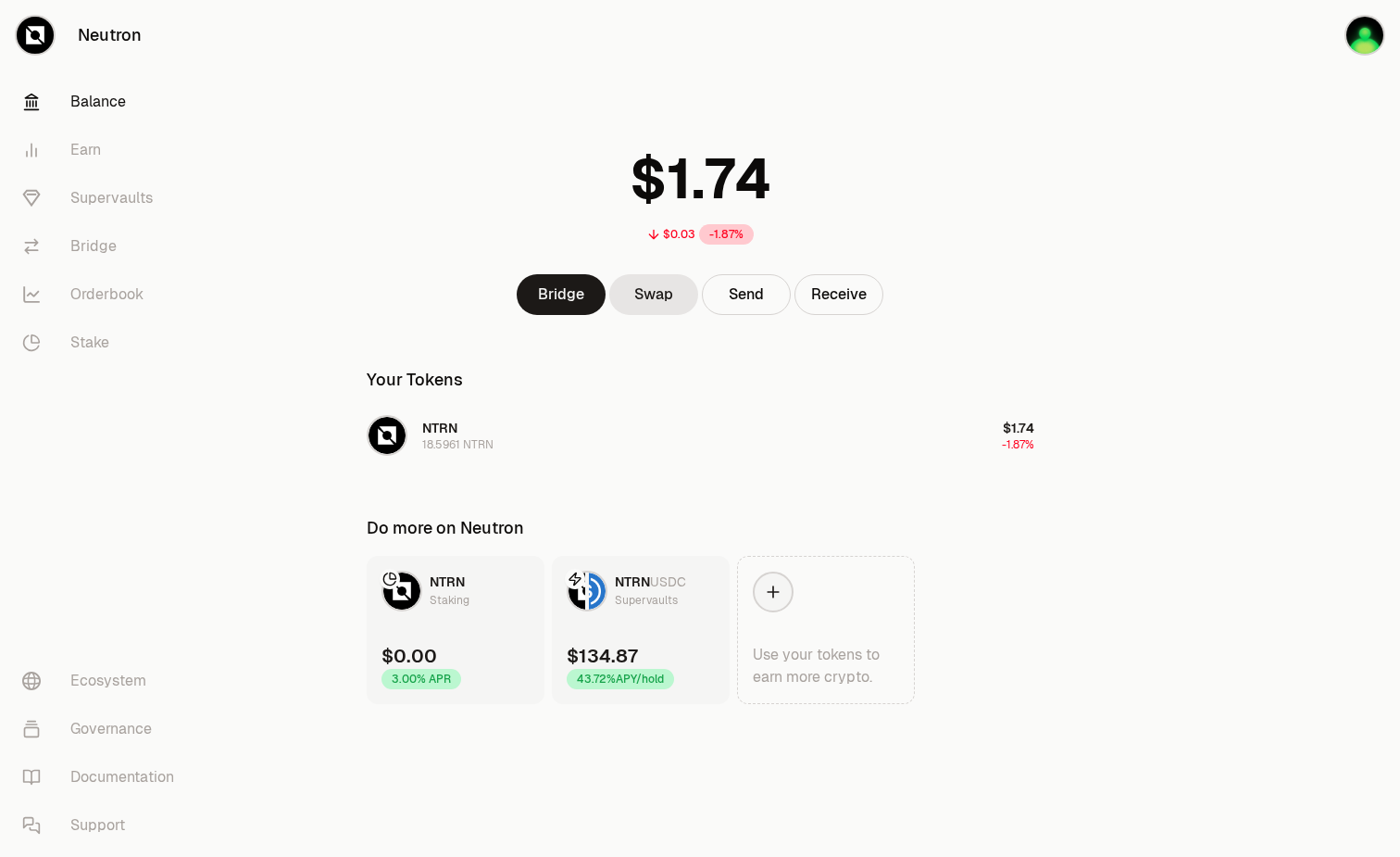
click at [421, 185] on div "$0.03 -1.87%" at bounding box center [700, 191] width 712 height 145
click at [123, 198] on link "Supervaults" at bounding box center [104, 198] width 193 height 48
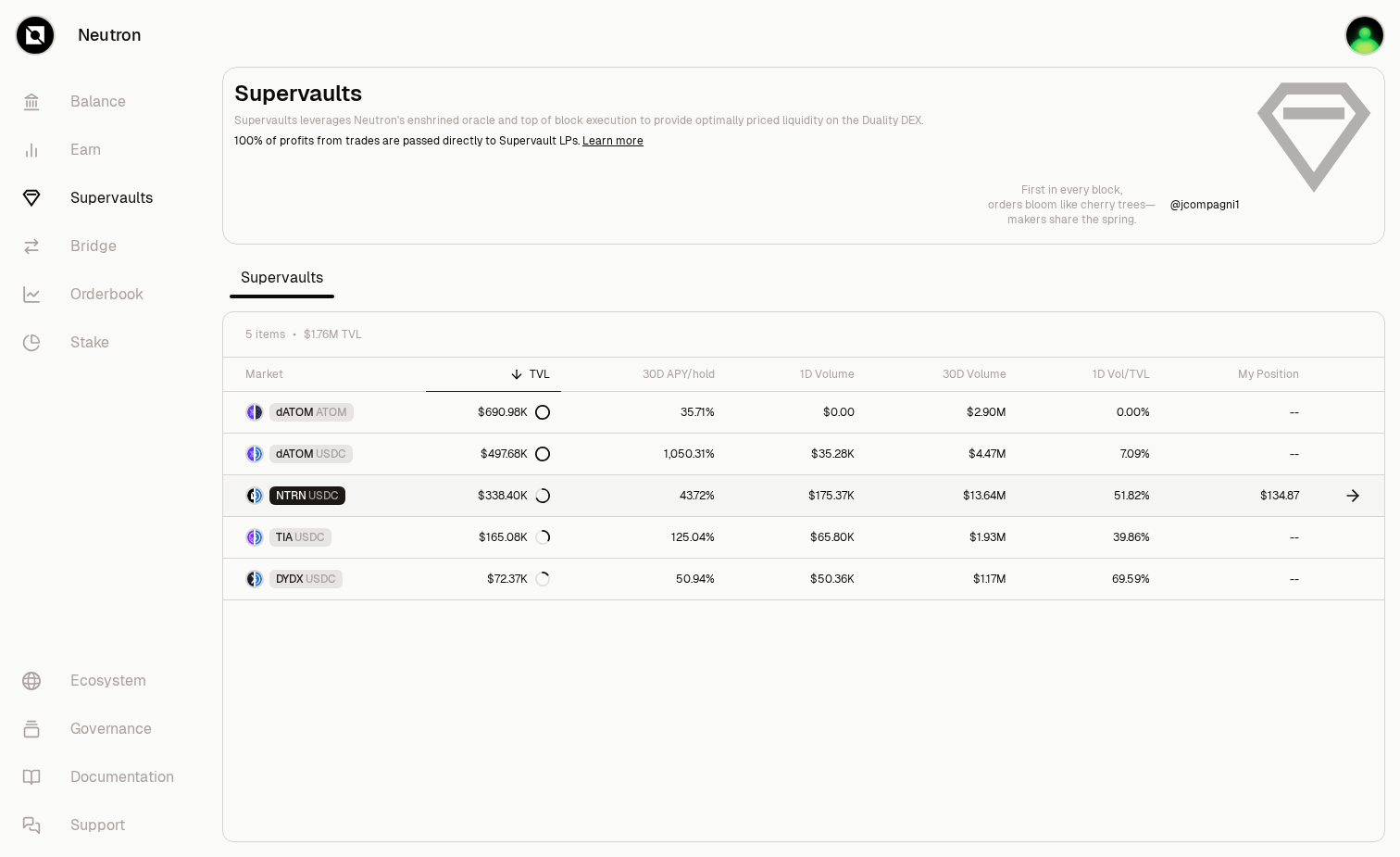
click at [1320, 502] on link at bounding box center [1347, 495] width 74 height 41
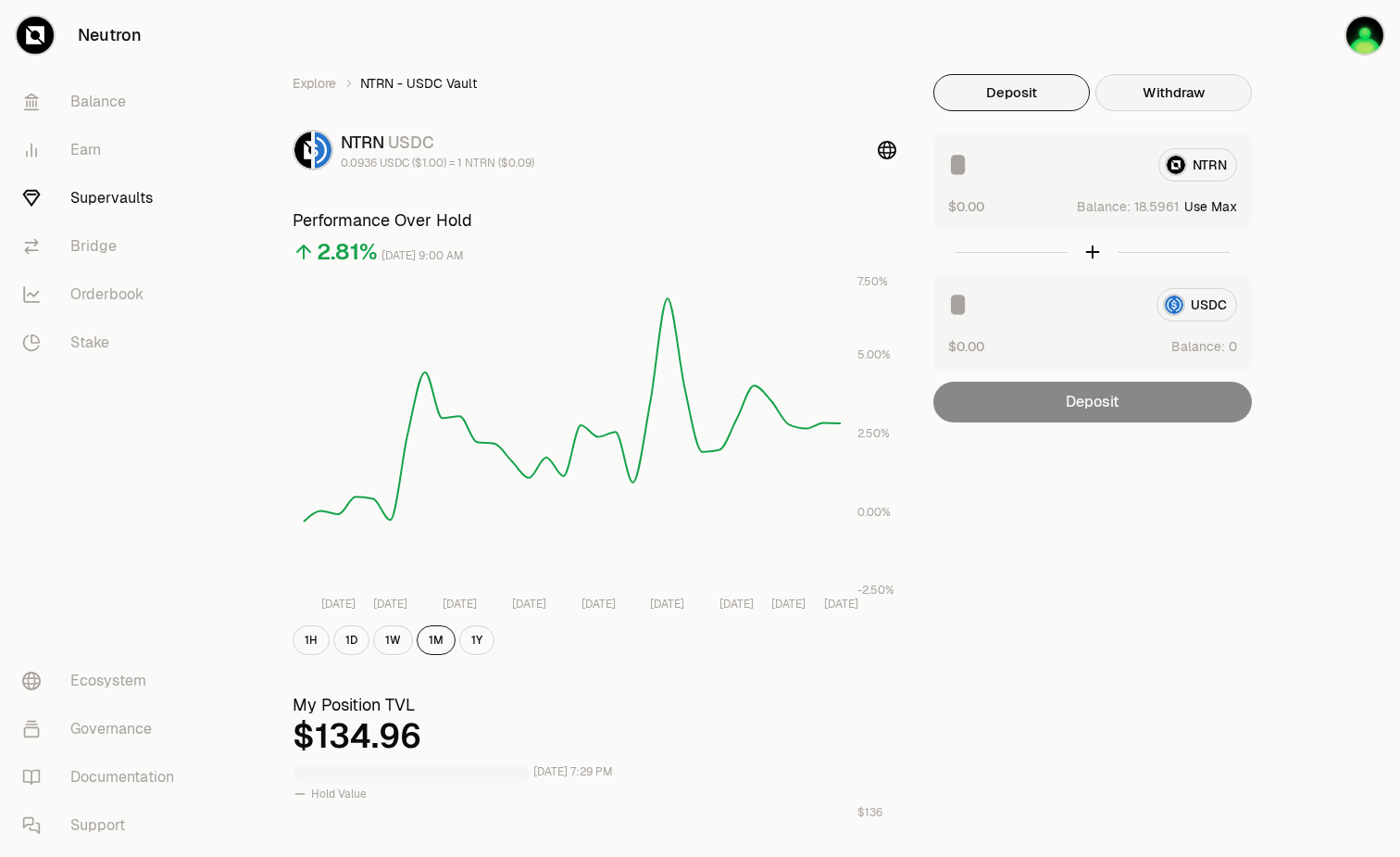
click at [1201, 79] on button "Withdraw" at bounding box center [1173, 93] width 156 height 37
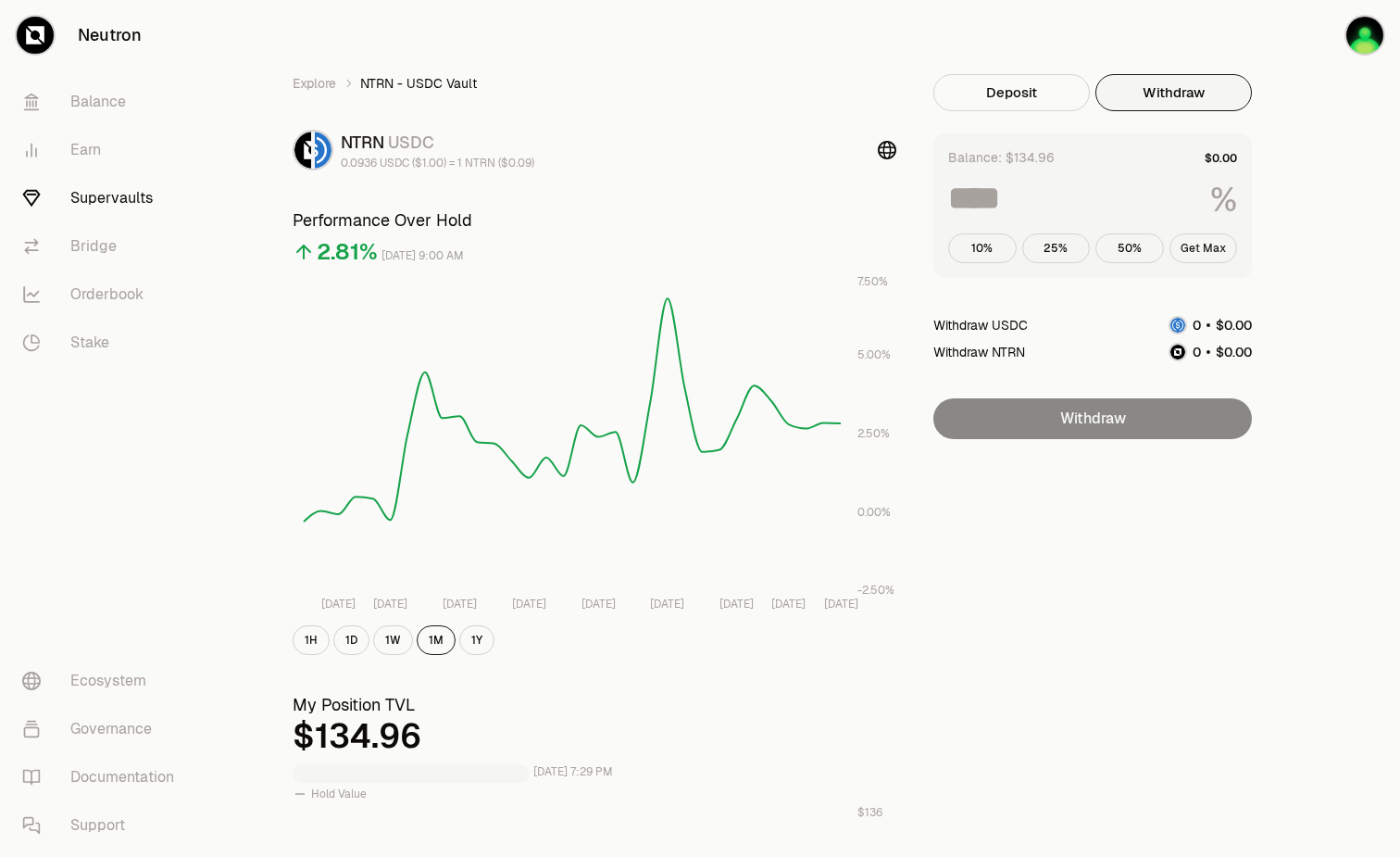
click at [1222, 244] on button "Get Max" at bounding box center [1203, 248] width 69 height 30
type input "***"
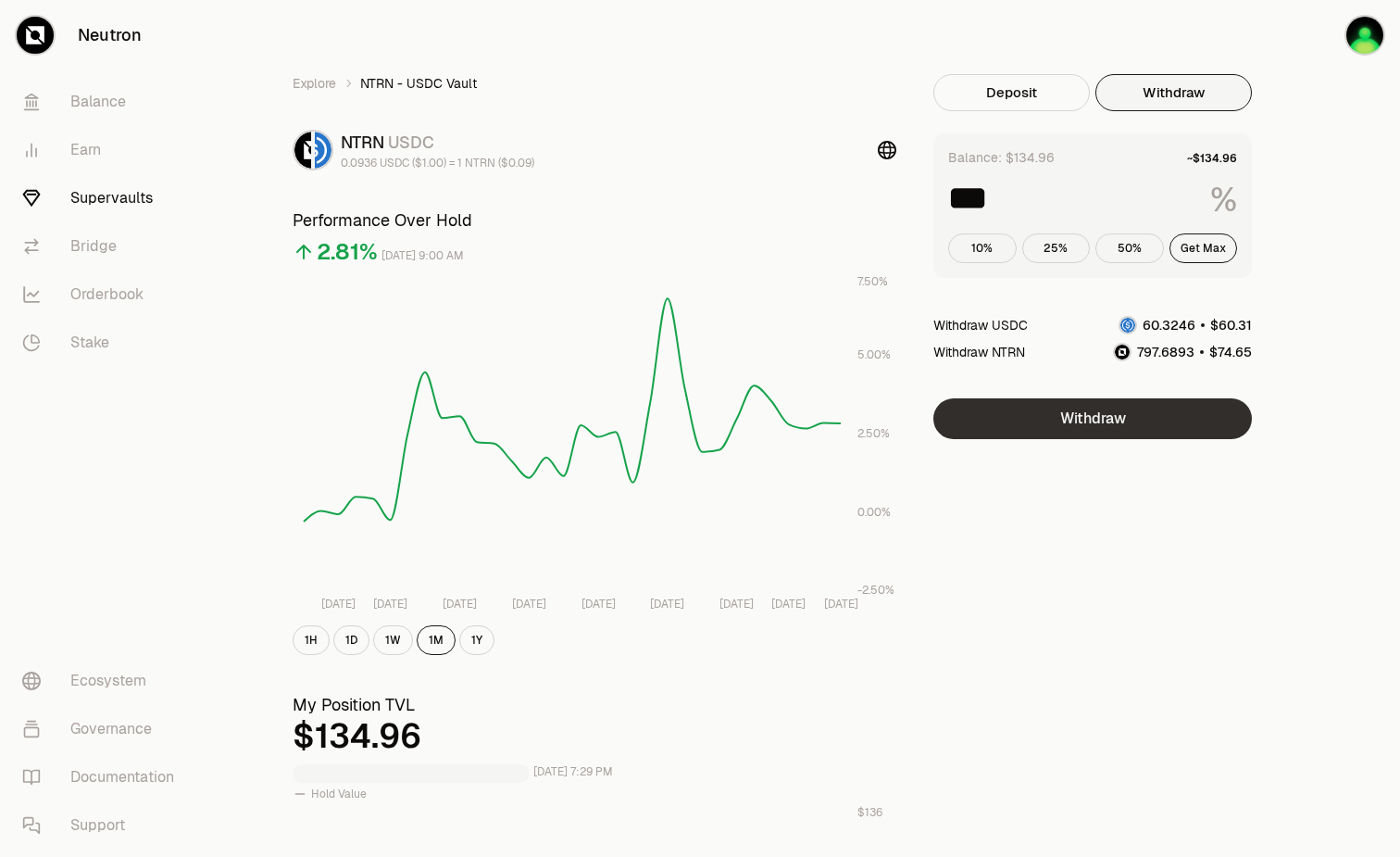
click at [1183, 429] on button "Withdraw" at bounding box center [1092, 419] width 318 height 41
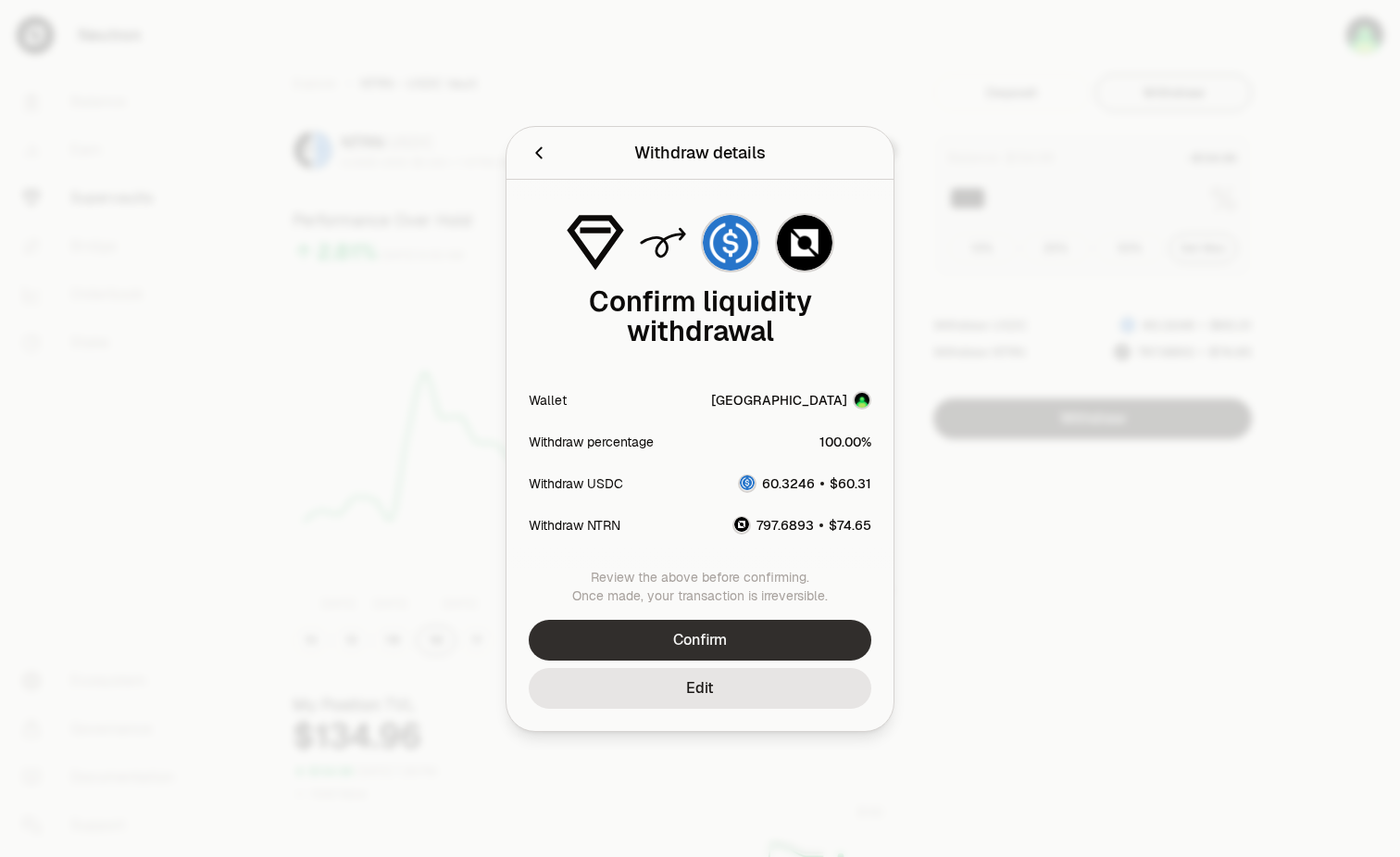
click at [816, 634] on button "Confirm" at bounding box center [700, 640] width 343 height 41
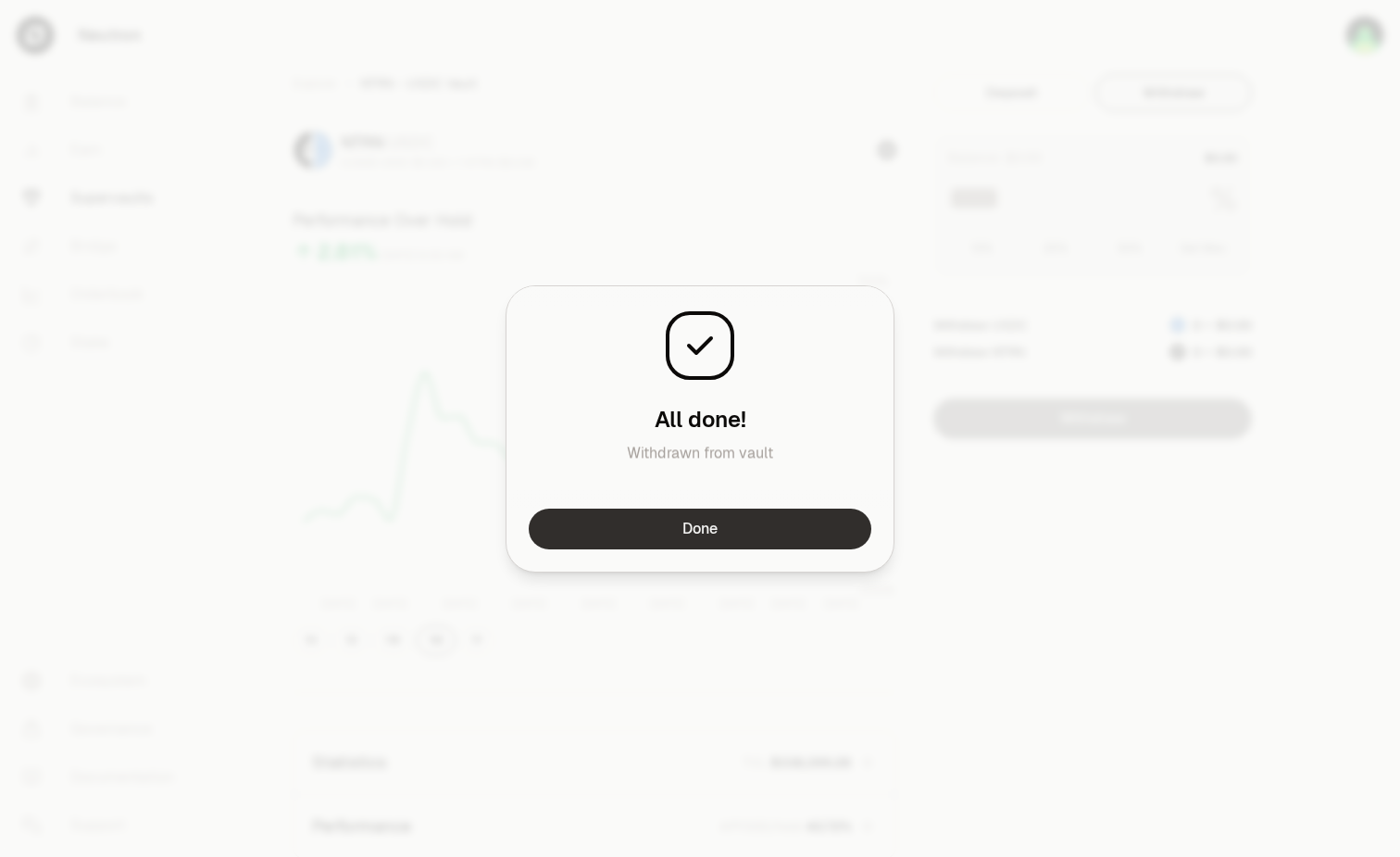
click at [808, 527] on button "Done" at bounding box center [700, 529] width 343 height 41
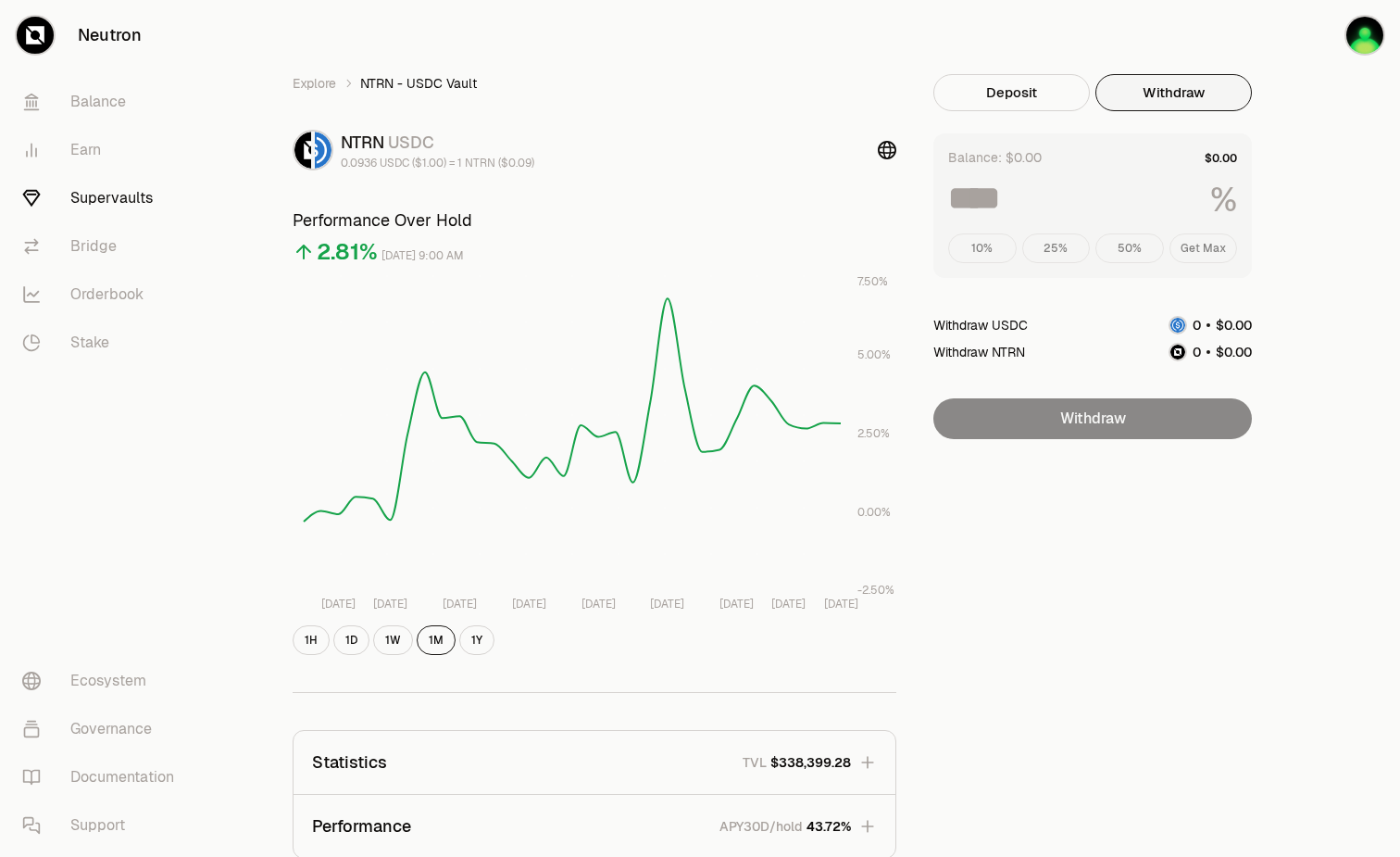
click at [132, 195] on link "Supervaults" at bounding box center [104, 198] width 193 height 48
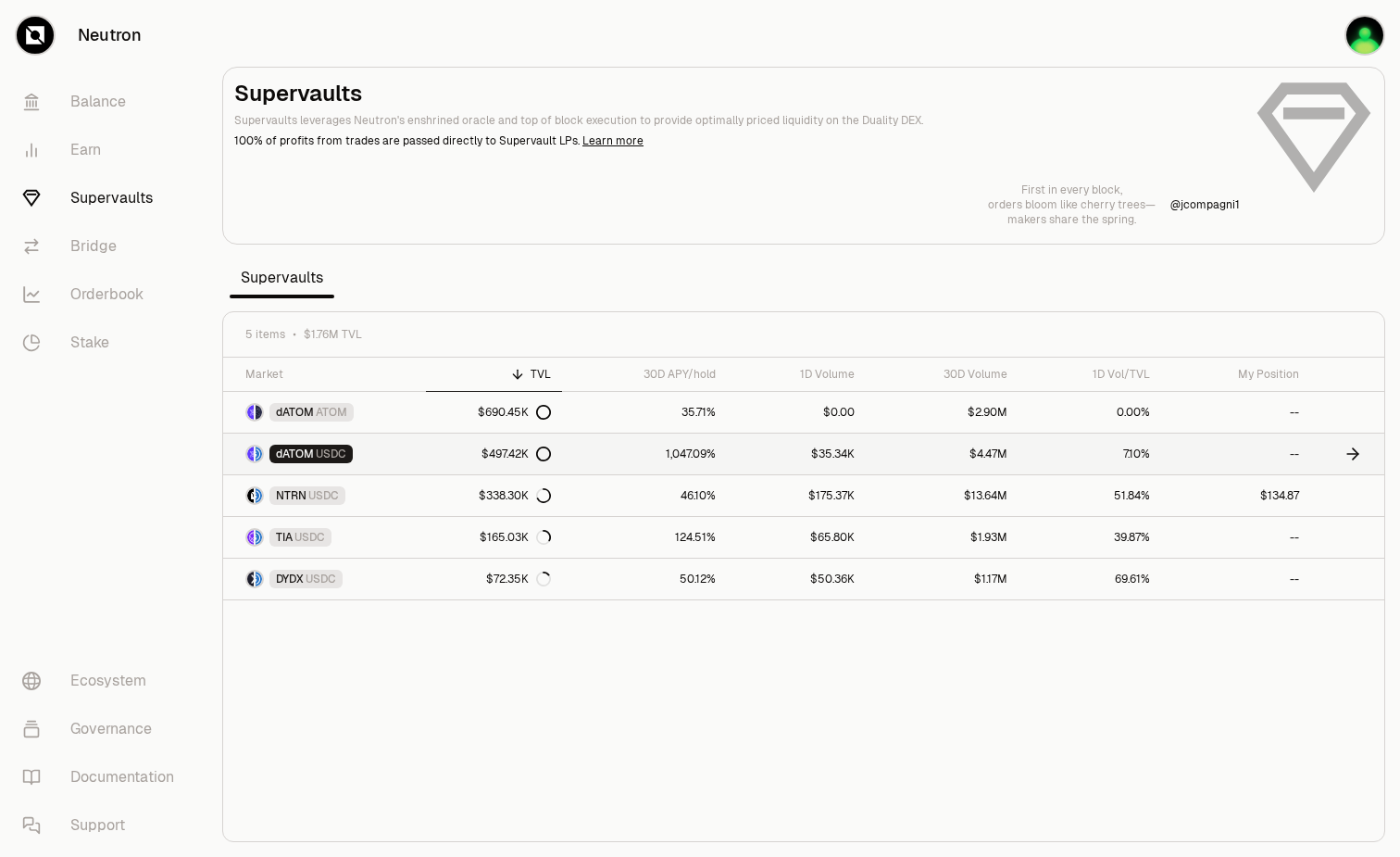
click at [595, 449] on link "1,047.09%" at bounding box center [645, 454] width 165 height 41
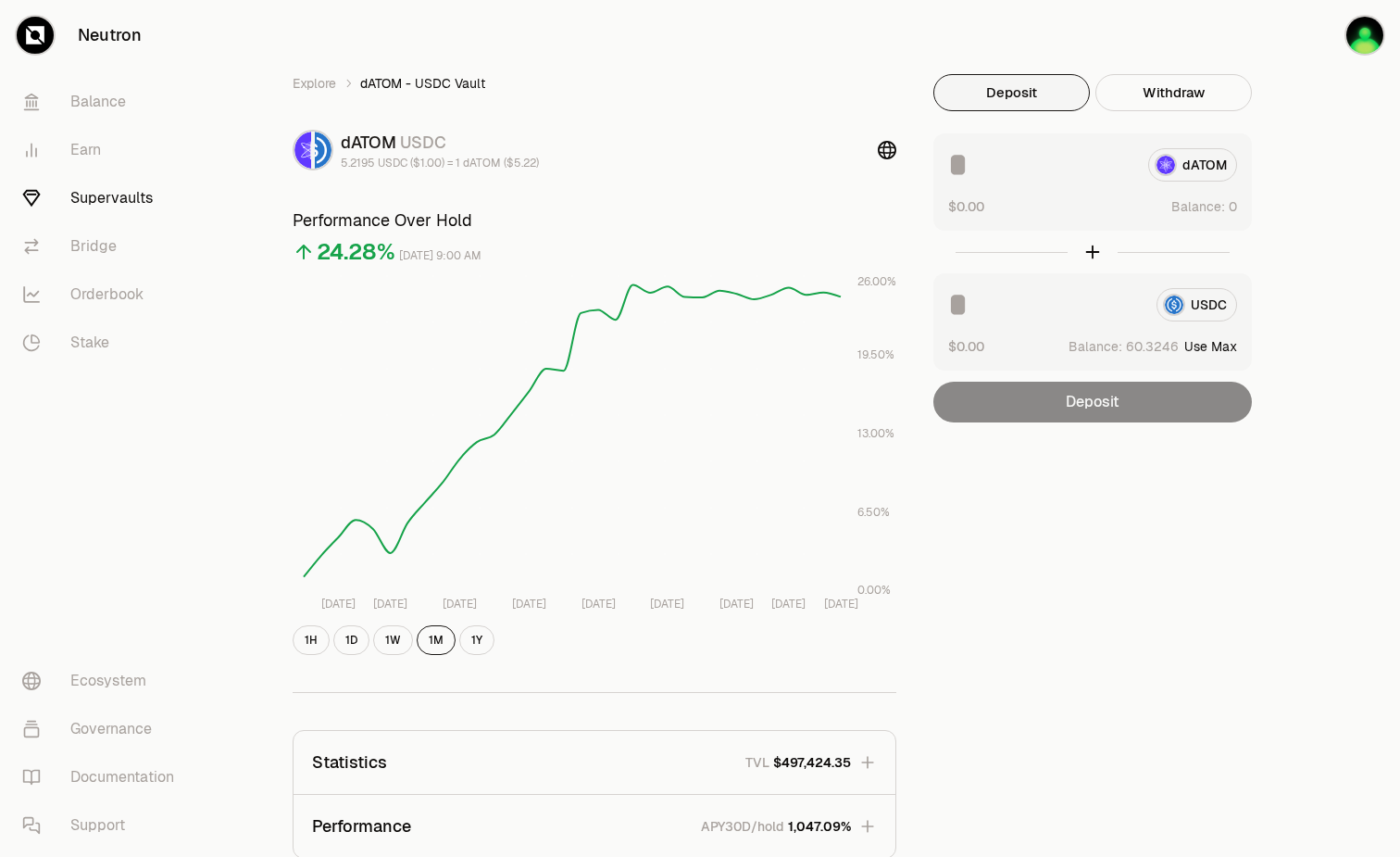
click at [1229, 339] on button "Use Max" at bounding box center [1210, 346] width 53 height 18
type input "********"
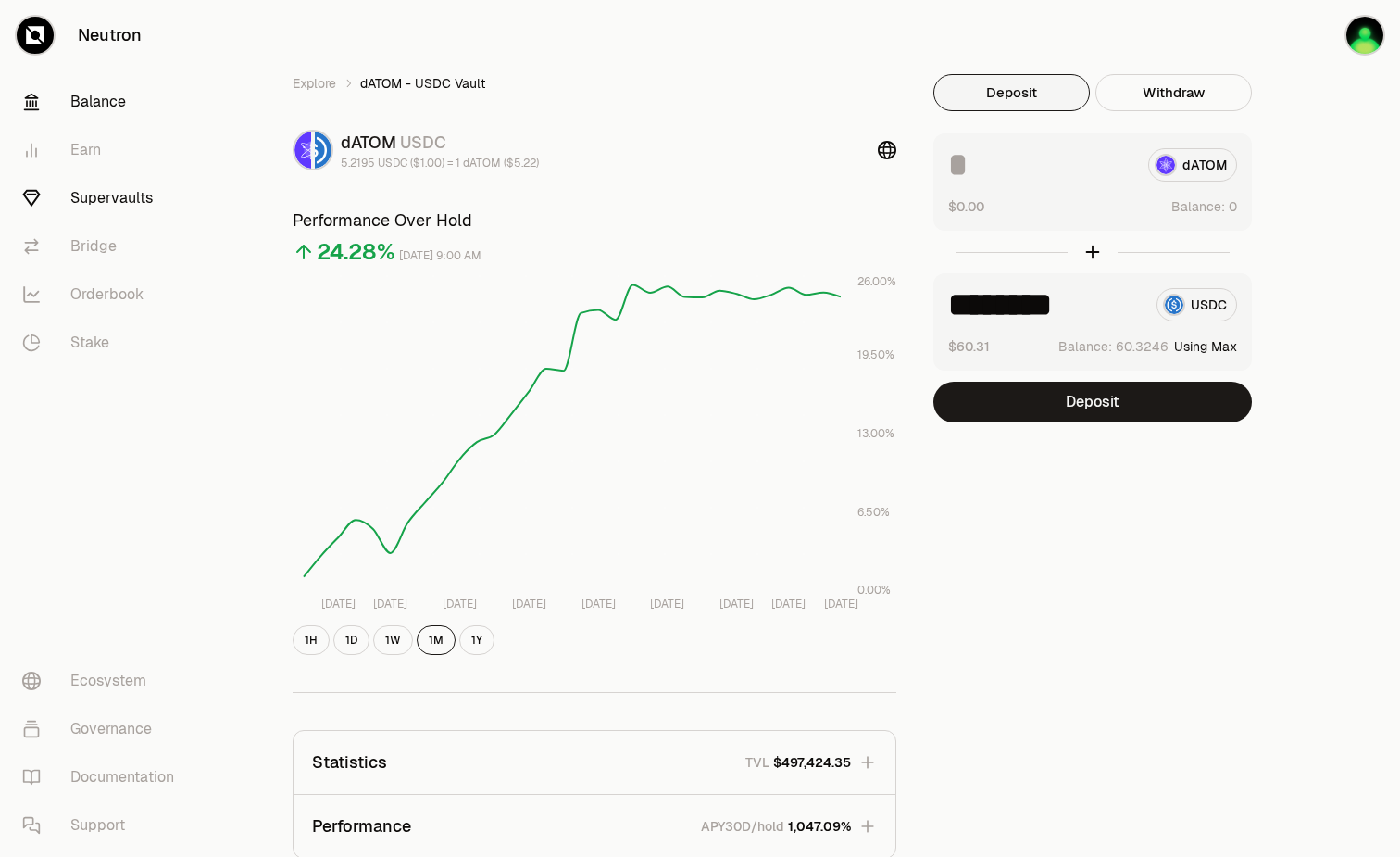
click at [80, 95] on link "Balance" at bounding box center [104, 102] width 193 height 48
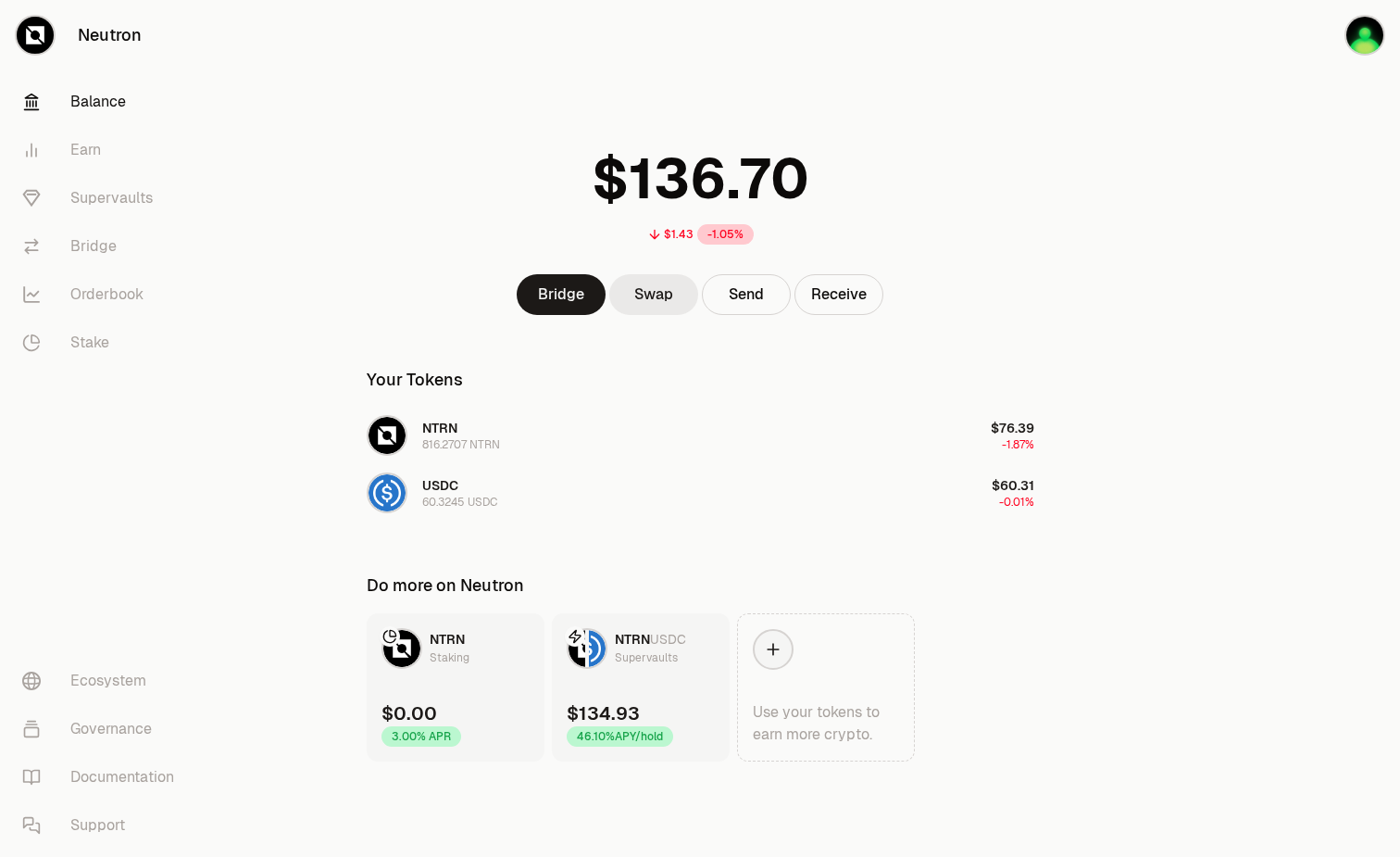
click at [653, 296] on link "Swap" at bounding box center [653, 294] width 89 height 41
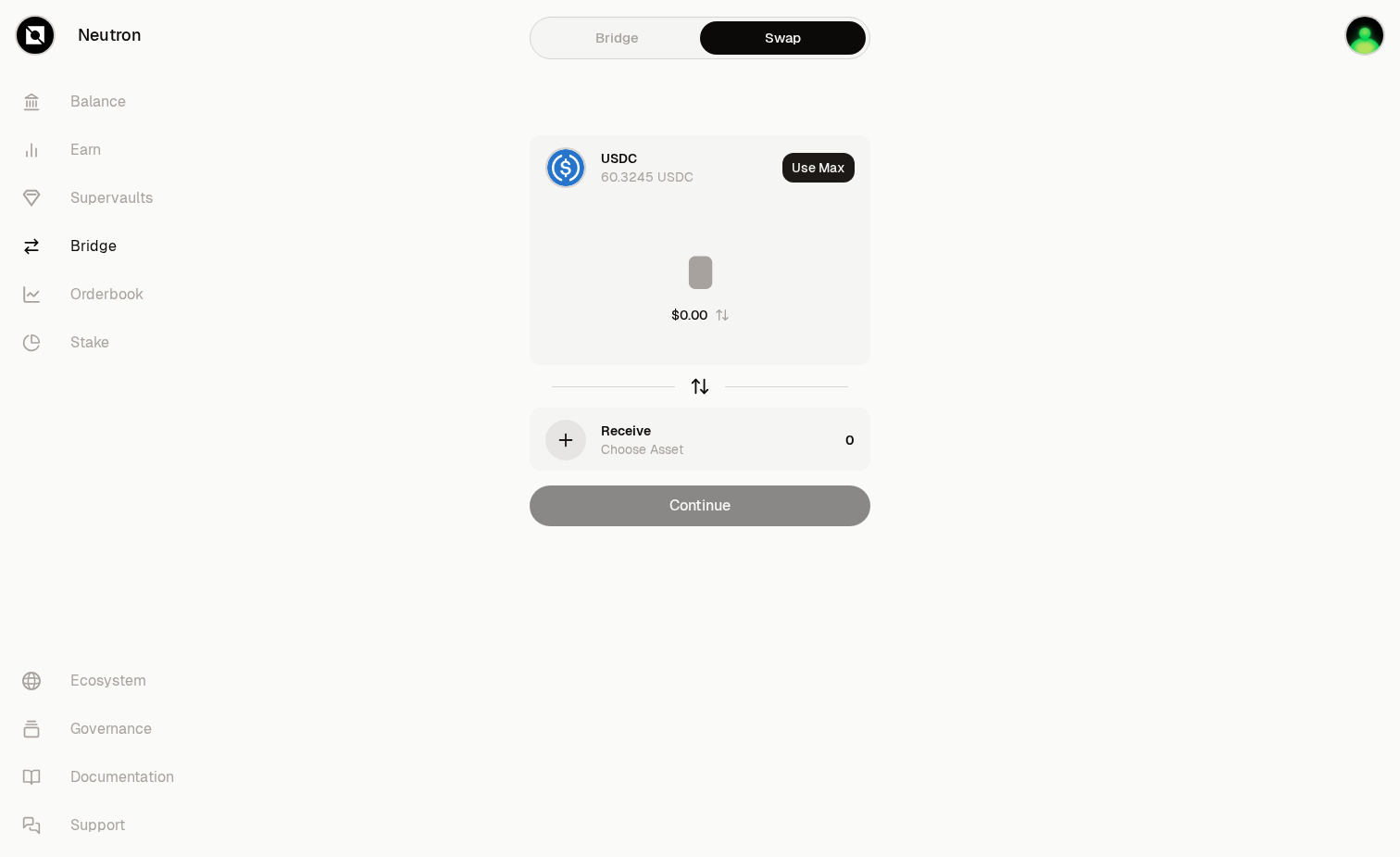
click at [700, 379] on icon "button" at bounding box center [700, 386] width 20 height 20
click at [671, 179] on div "Choose Asset" at bounding box center [642, 177] width 82 height 18
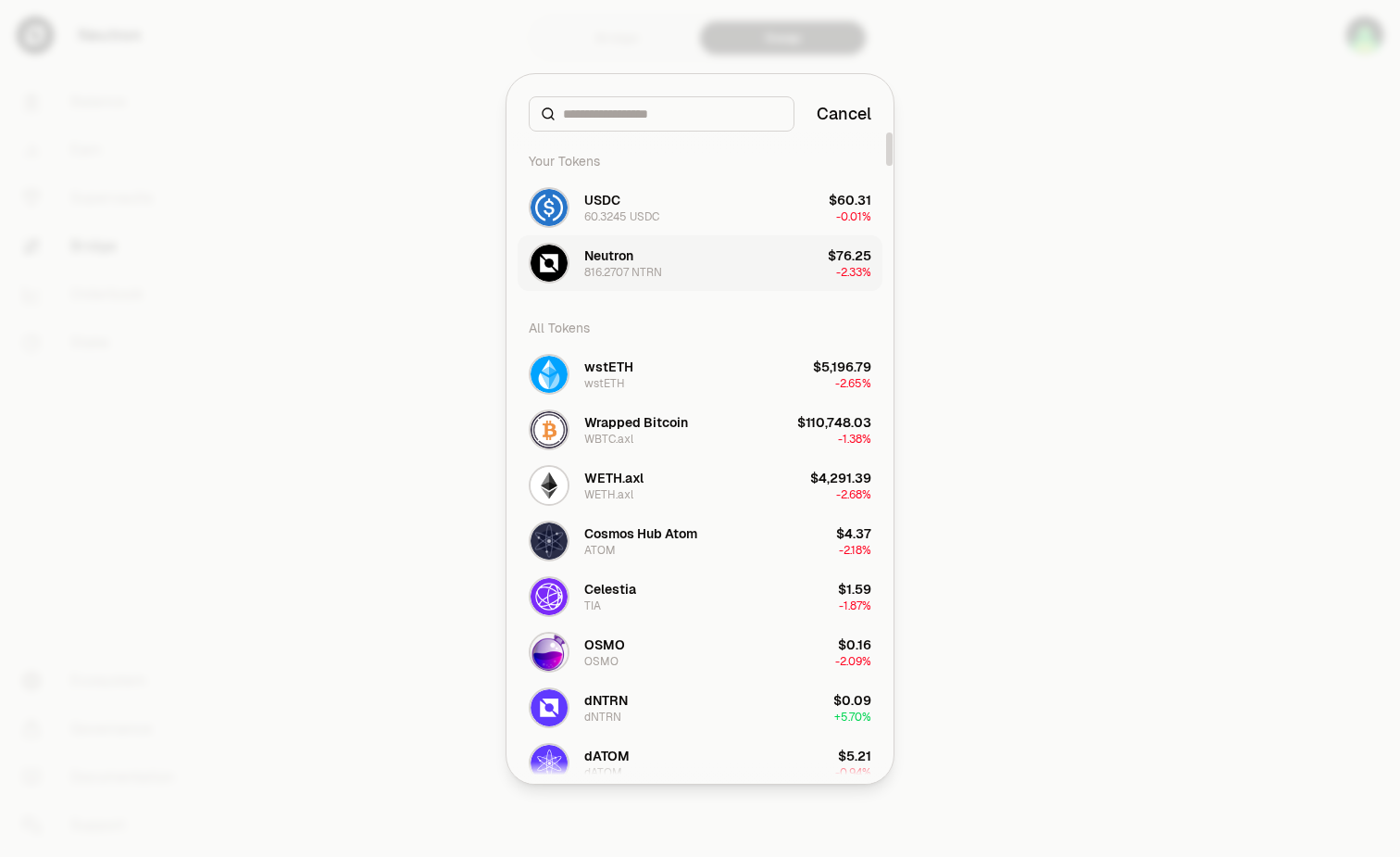
click at [644, 281] on div "Neutron 816.2707 NTRN" at bounding box center [595, 263] width 133 height 41
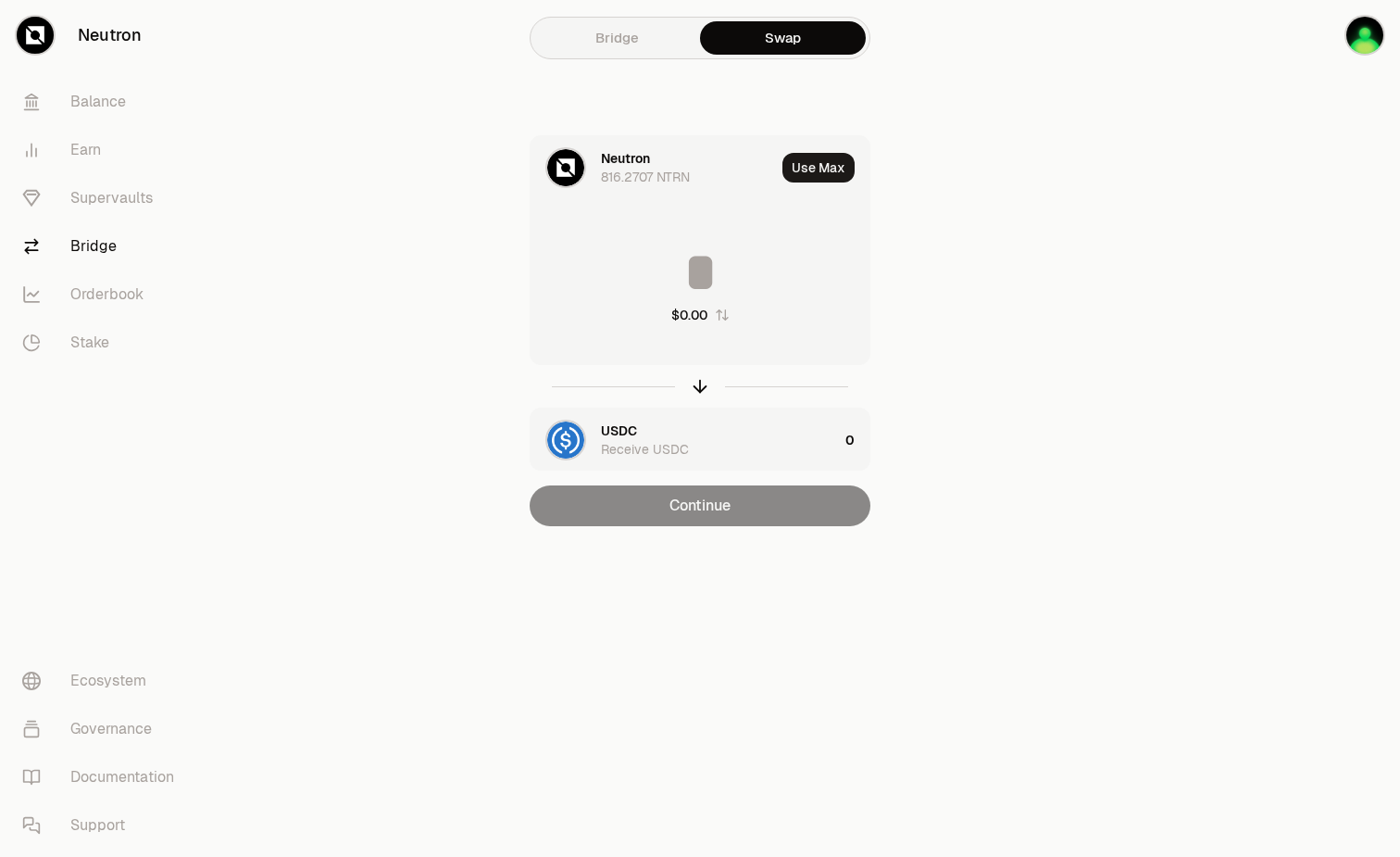
click at [699, 257] on input at bounding box center [700, 272] width 339 height 56
click at [706, 445] on div "USDC Receive USDC" at bounding box center [720, 440] width 237 height 37
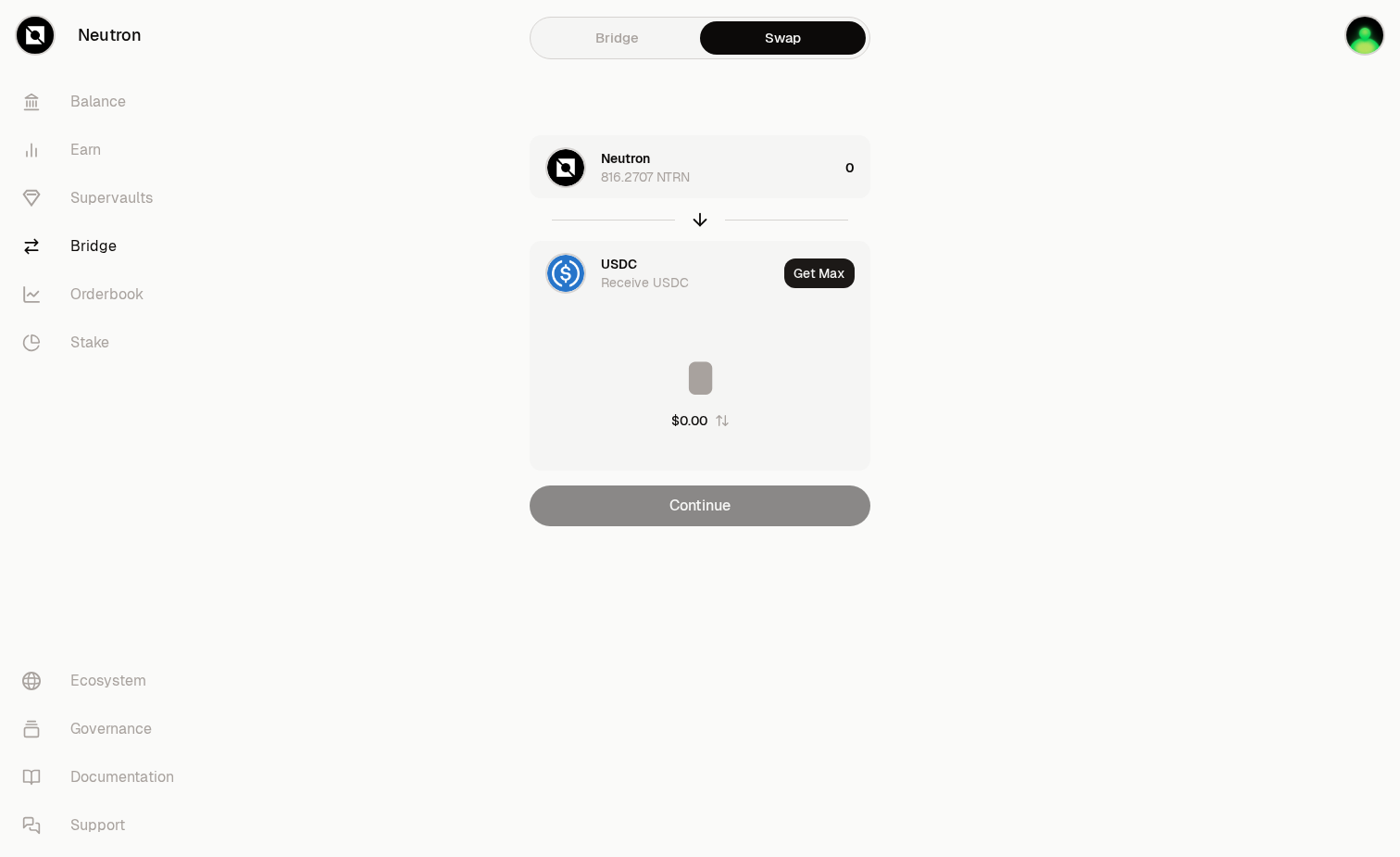
click at [609, 243] on div "USDC Receive USDC" at bounding box center [653, 272] width 246 height 63
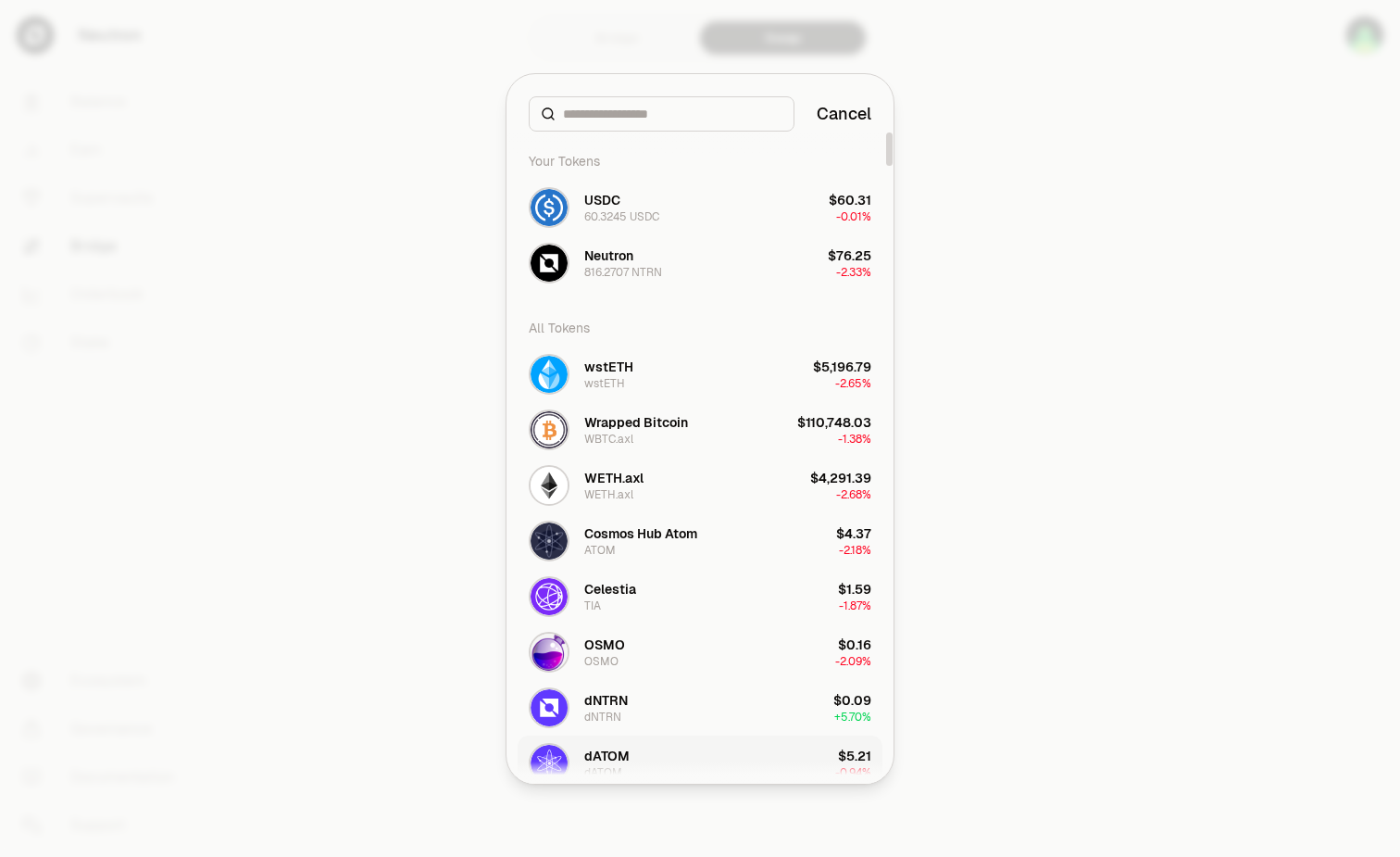
click at [637, 767] on button "dATOM dATOM $5.21 -0.94%" at bounding box center [700, 763] width 365 height 56
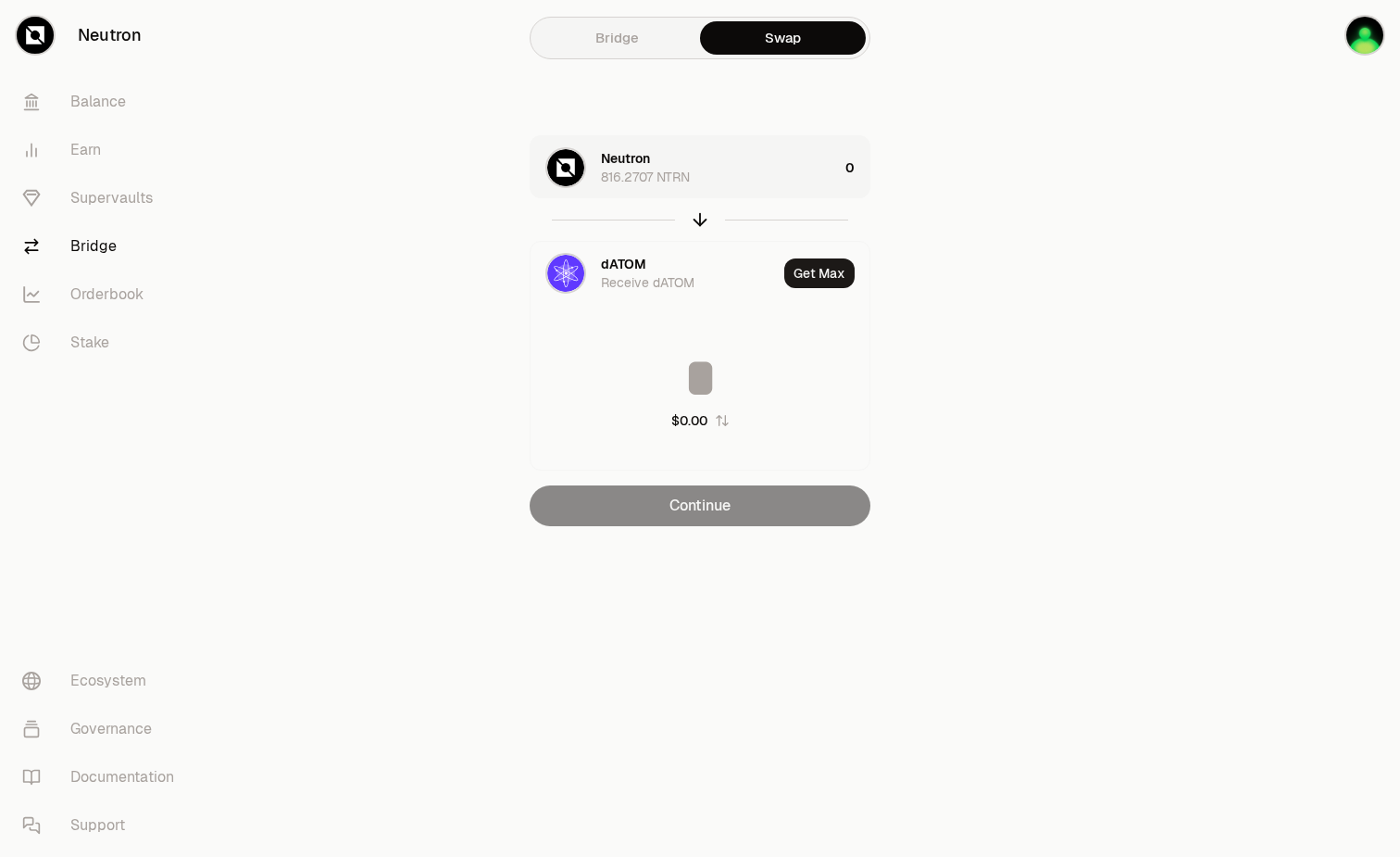
click at [808, 155] on div "Neutron 816.2707 NTRN" at bounding box center [720, 168] width 237 height 37
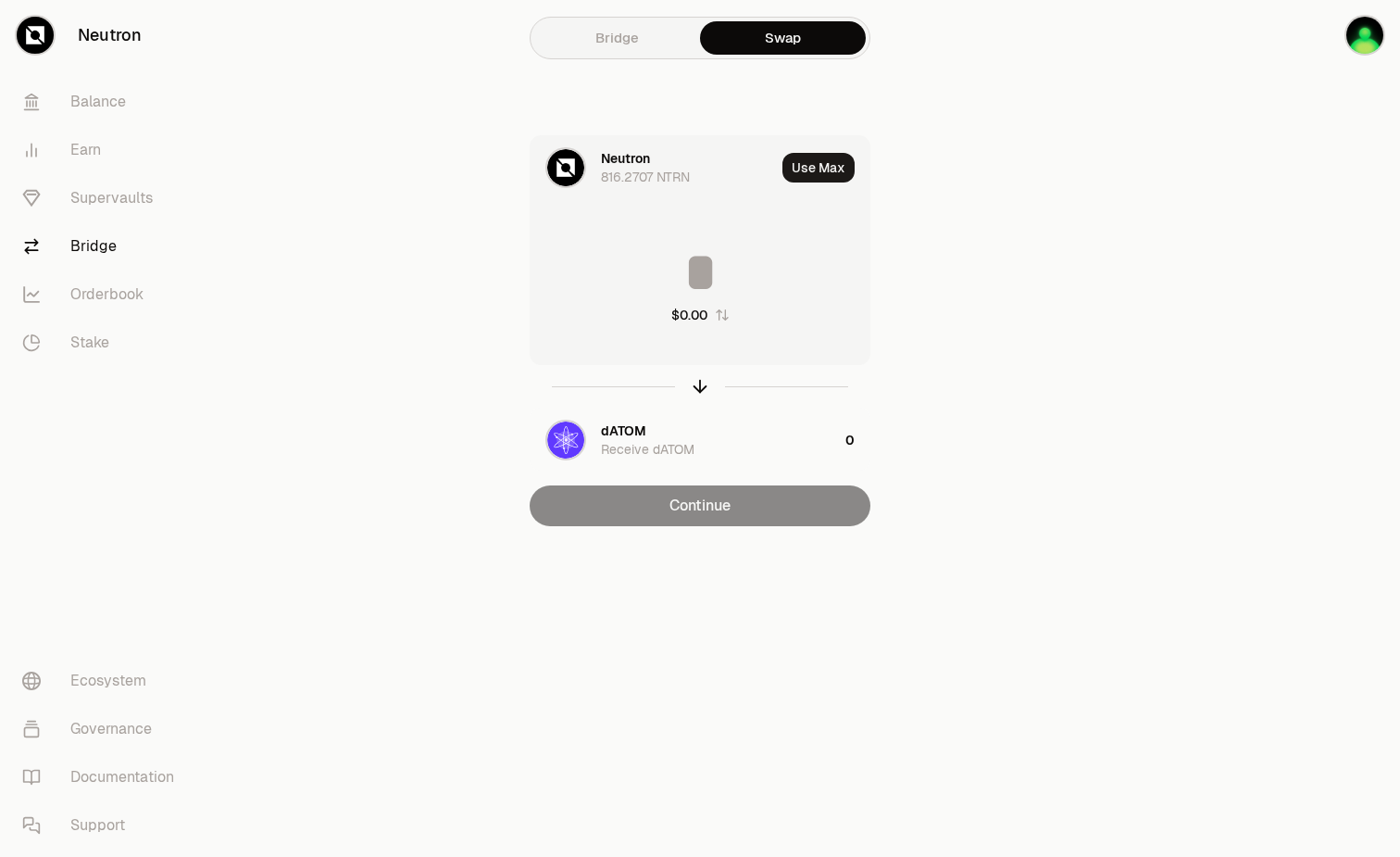
click at [664, 308] on div "$0.00" at bounding box center [700, 284] width 339 height 163
click at [662, 276] on input at bounding box center [700, 272] width 339 height 56
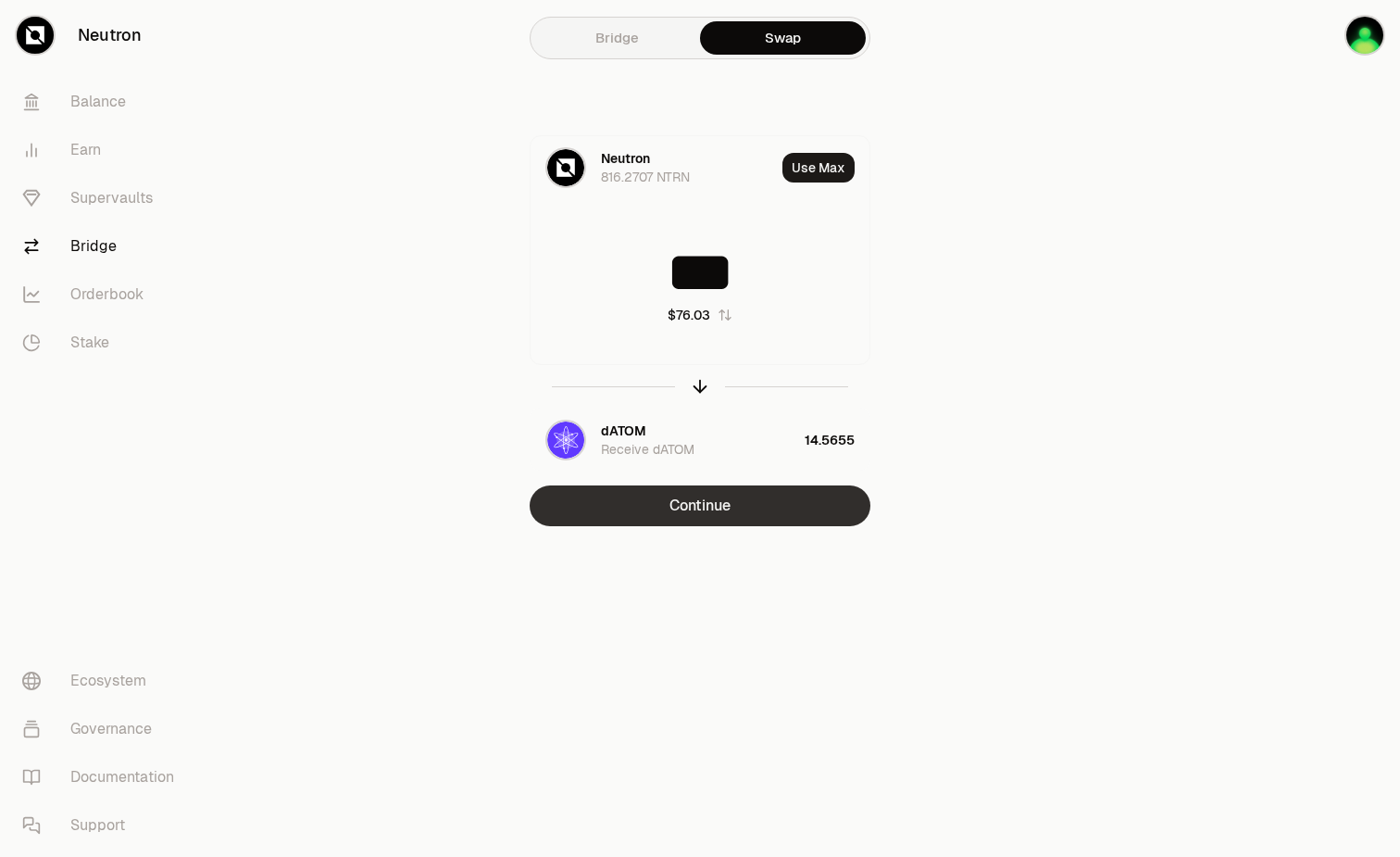
type input "***"
click at [757, 518] on button "Continue" at bounding box center [700, 506] width 341 height 41
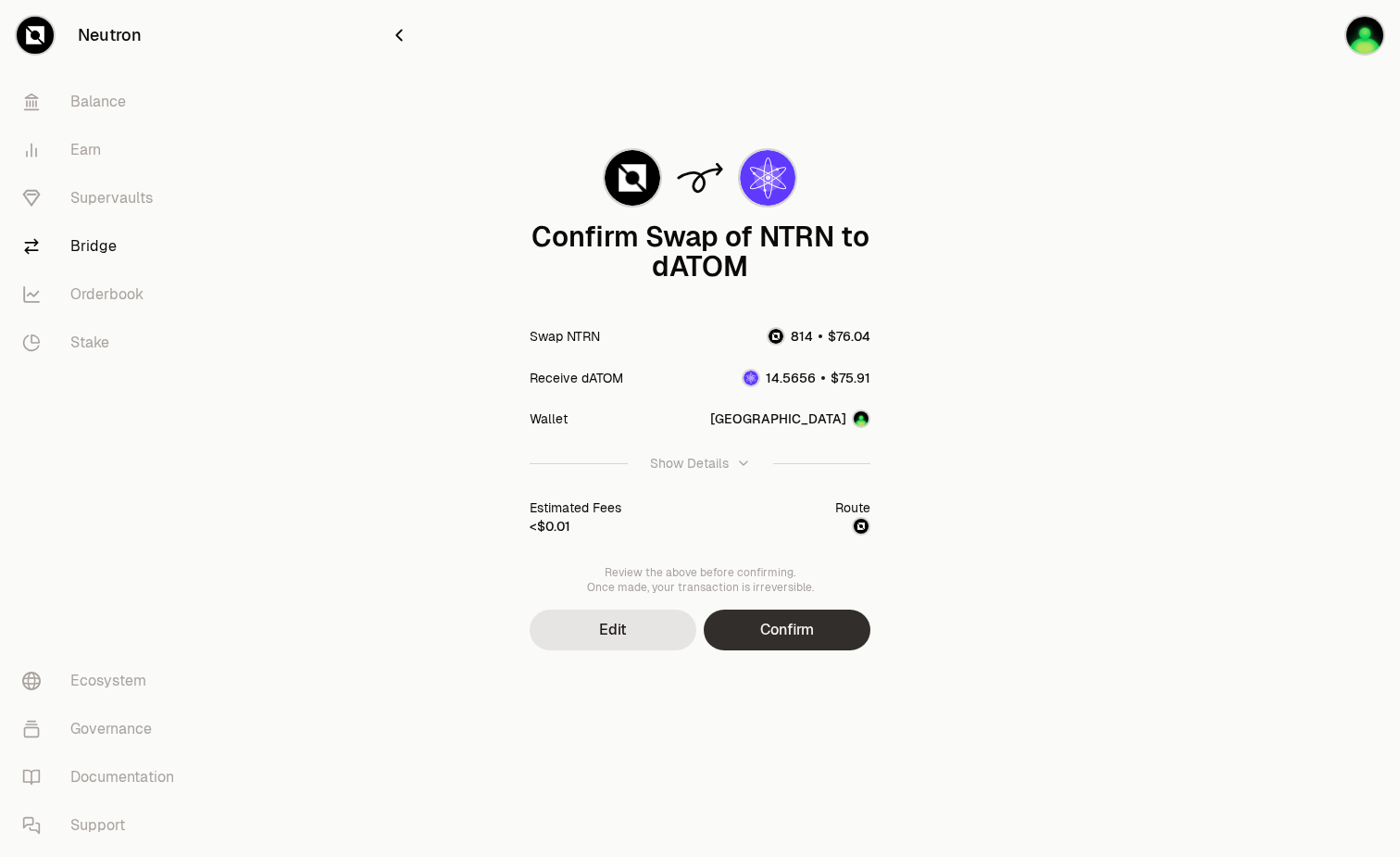
click at [774, 624] on button "Confirm" at bounding box center [786, 629] width 167 height 41
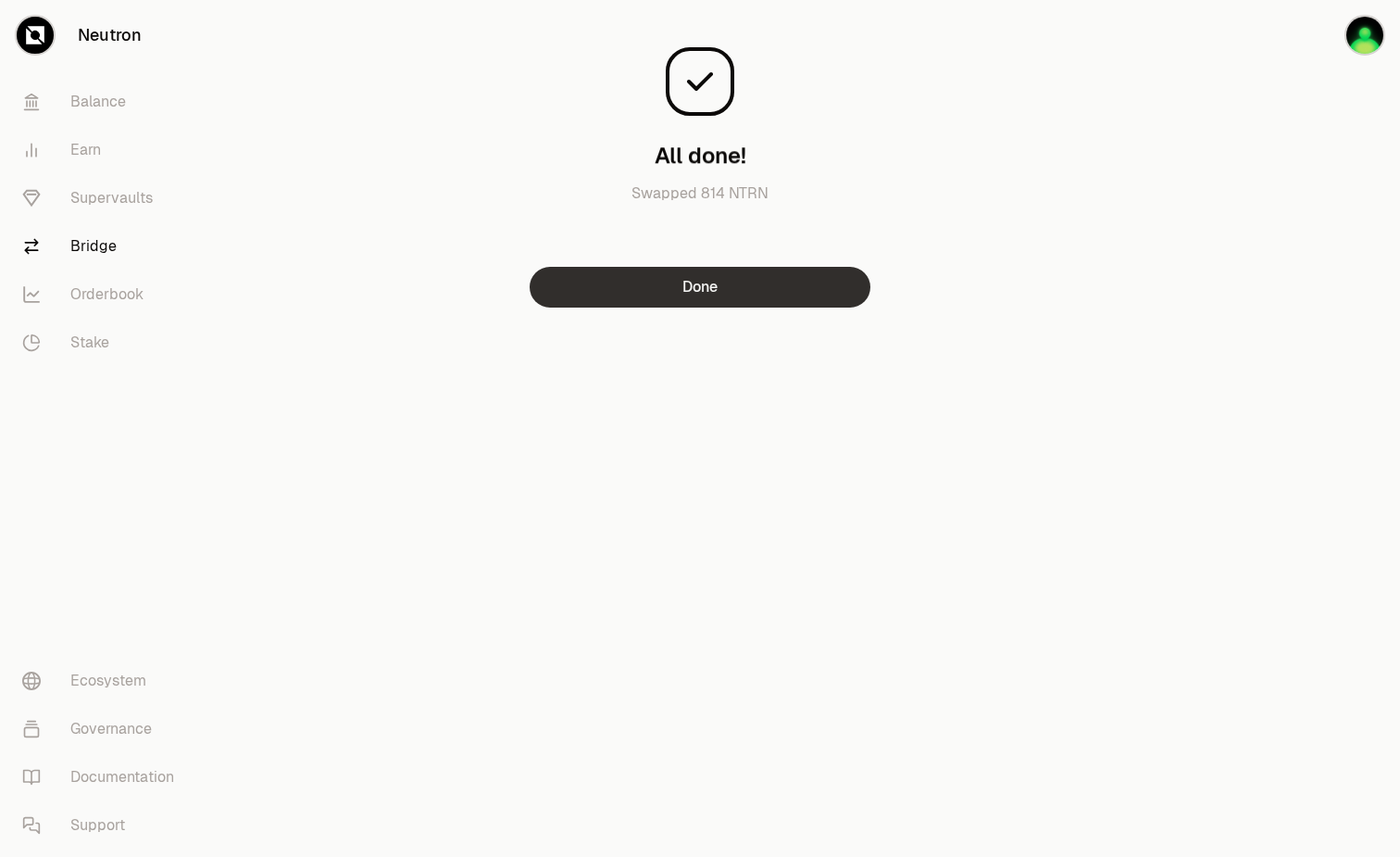
click at [729, 298] on button "Done" at bounding box center [700, 287] width 341 height 41
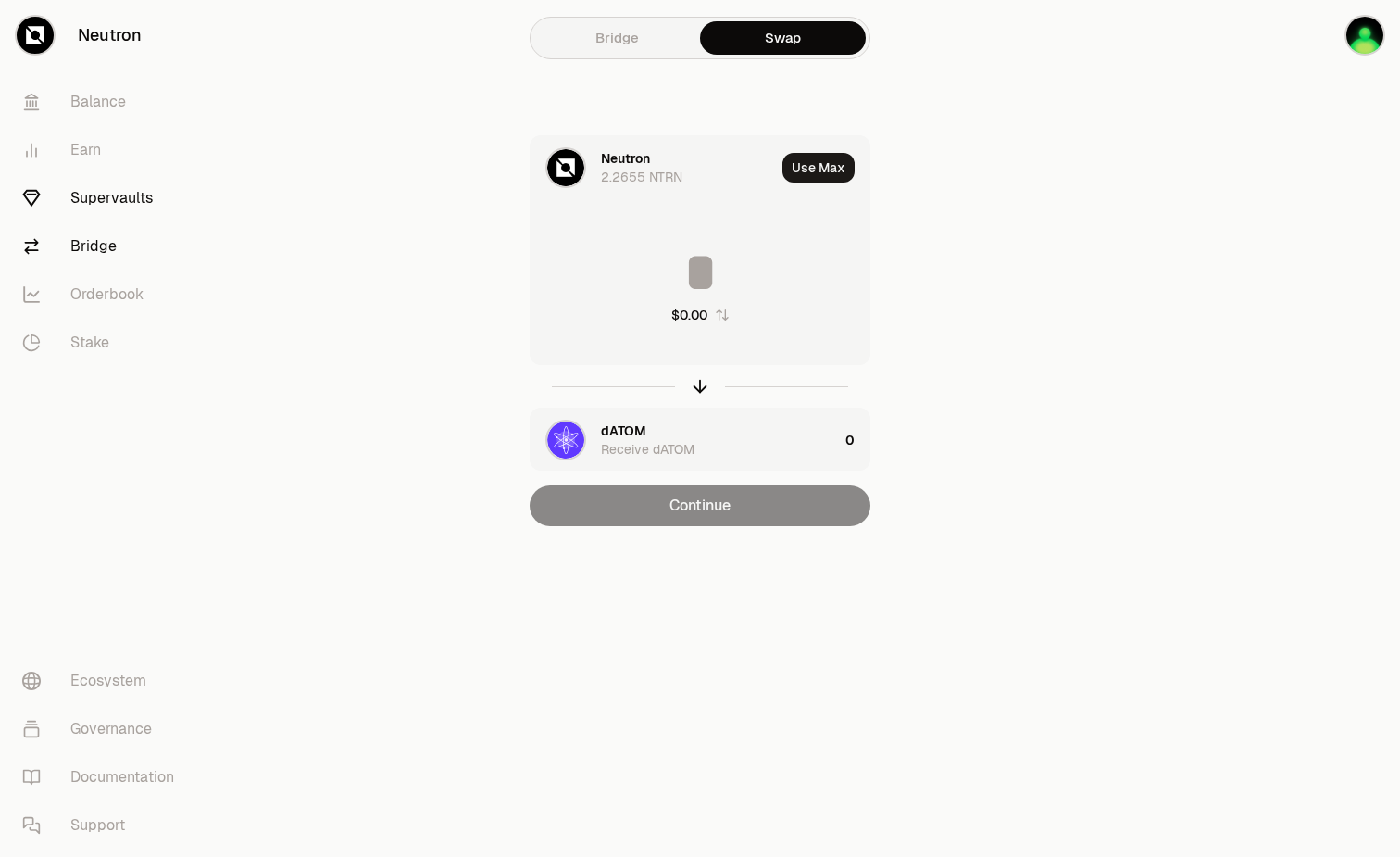
click at [79, 206] on link "Supervaults" at bounding box center [104, 198] width 193 height 48
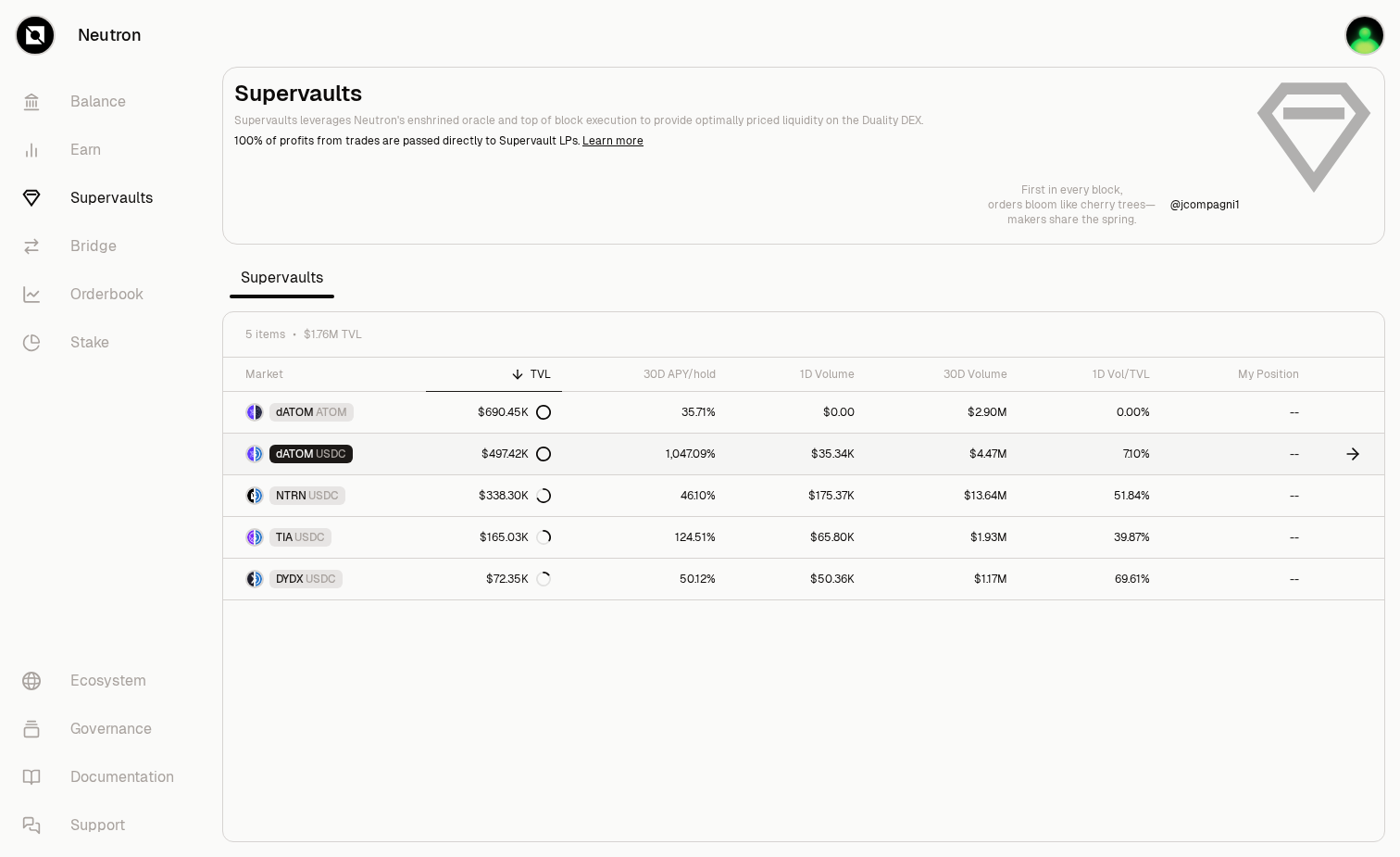
click at [620, 455] on link "1,047.09%" at bounding box center [645, 454] width 165 height 41
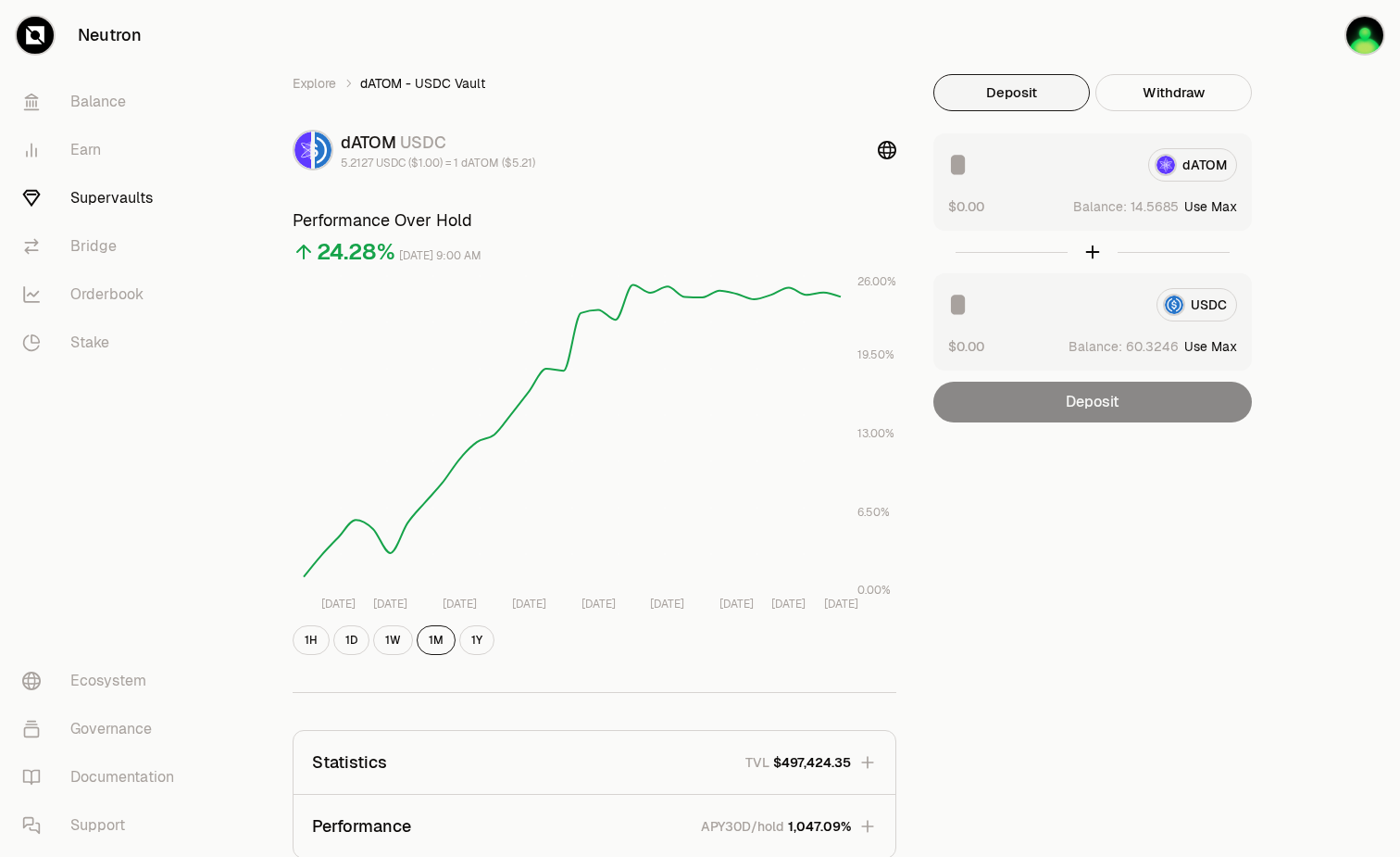
click at [1228, 339] on button "Use Max" at bounding box center [1210, 346] width 53 height 18
type input "********"
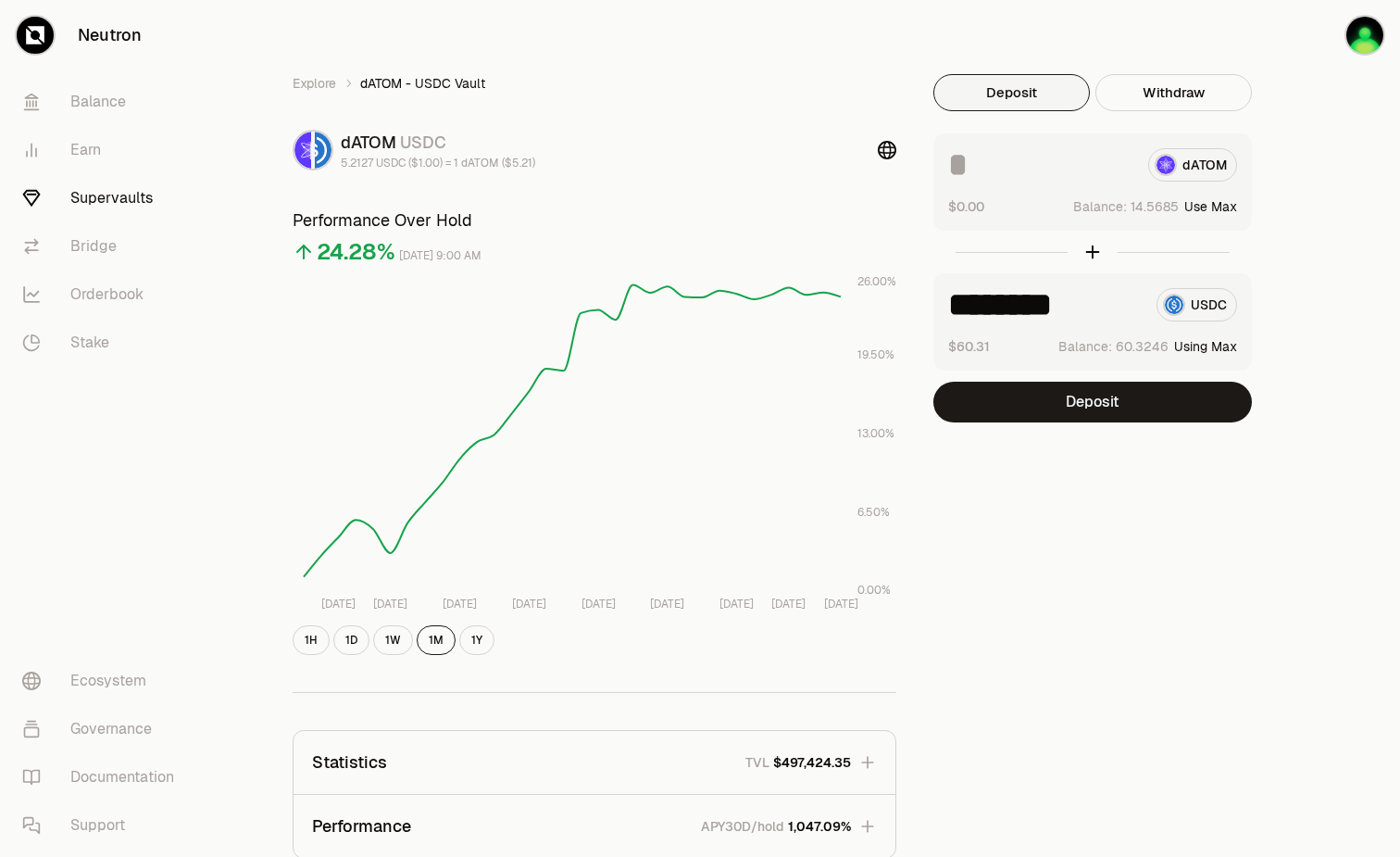
click at [1228, 201] on button "Use Max" at bounding box center [1210, 206] width 53 height 18
type input "*********"
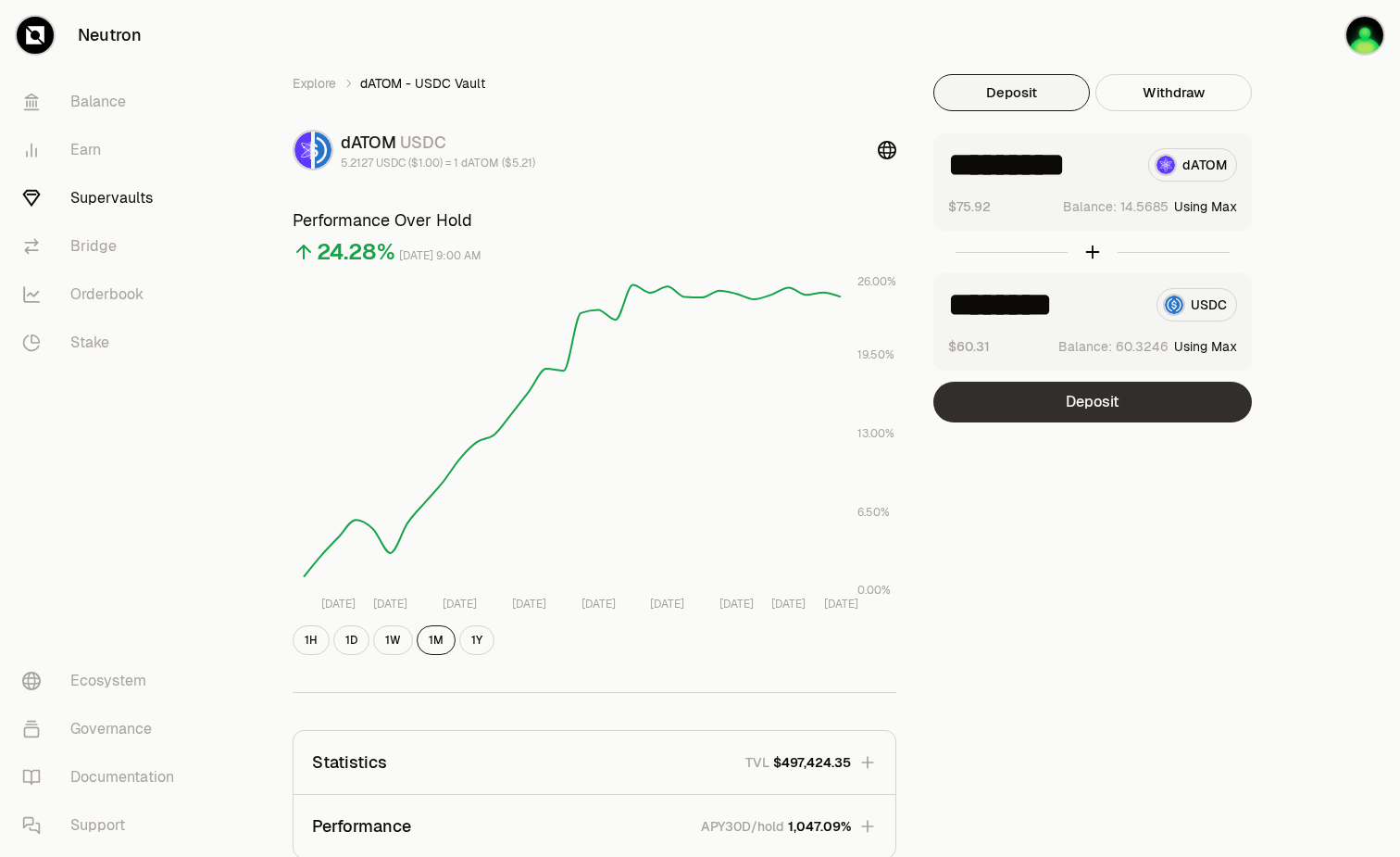
click at [1171, 396] on button "Deposit" at bounding box center [1092, 401] width 318 height 41
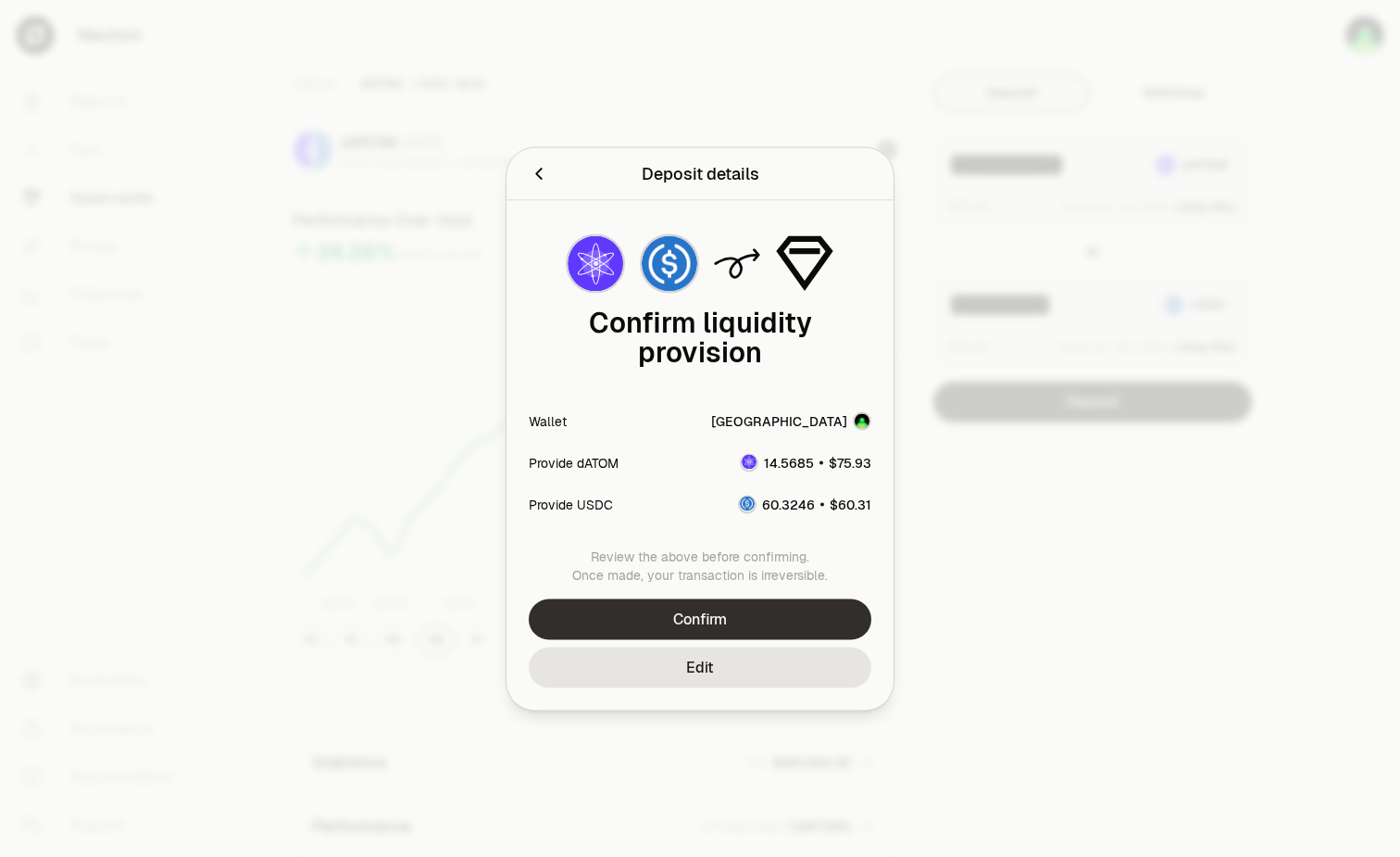
click at [739, 626] on button "Confirm" at bounding box center [700, 619] width 343 height 41
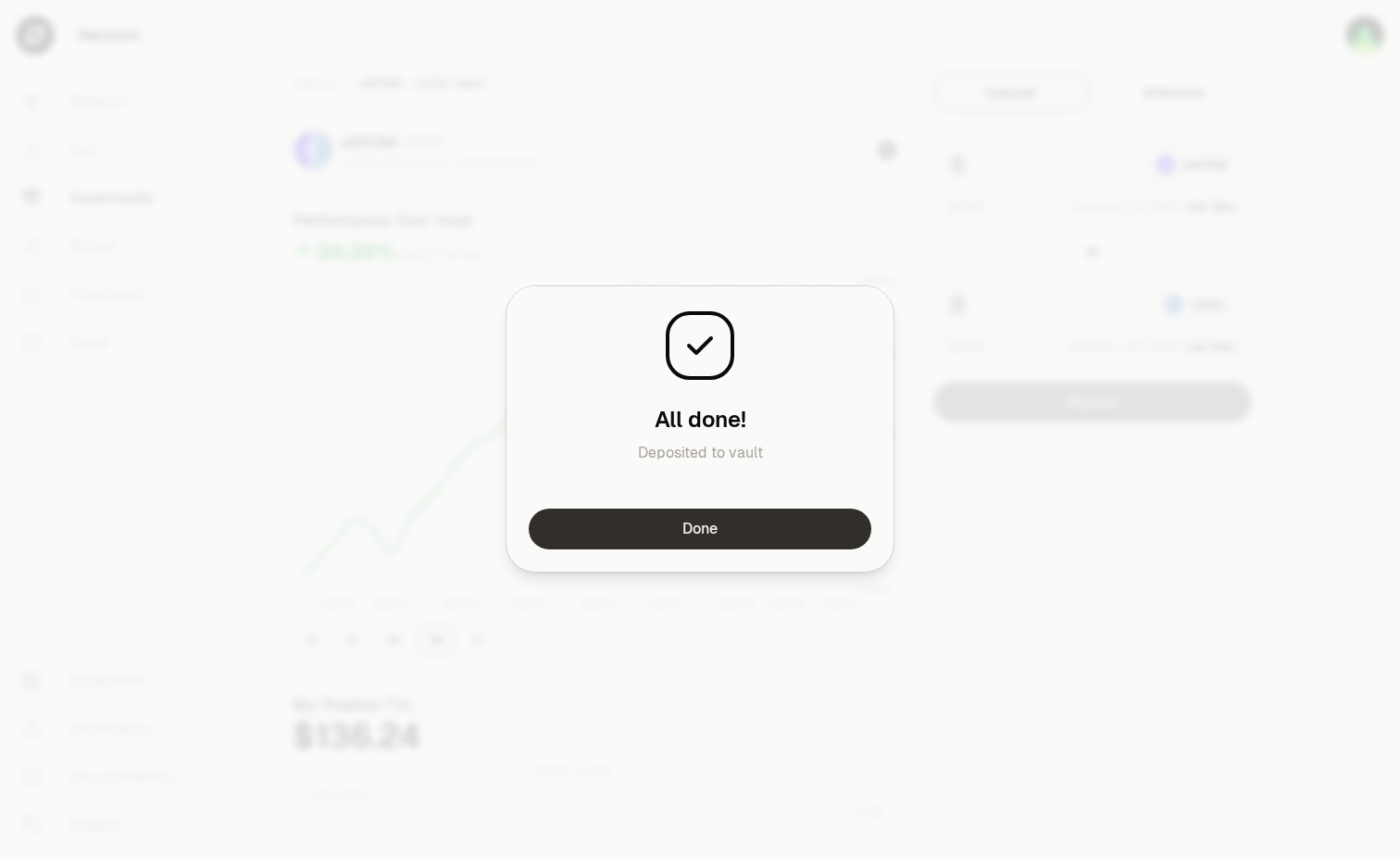
click at [797, 528] on button "Done" at bounding box center [700, 529] width 343 height 41
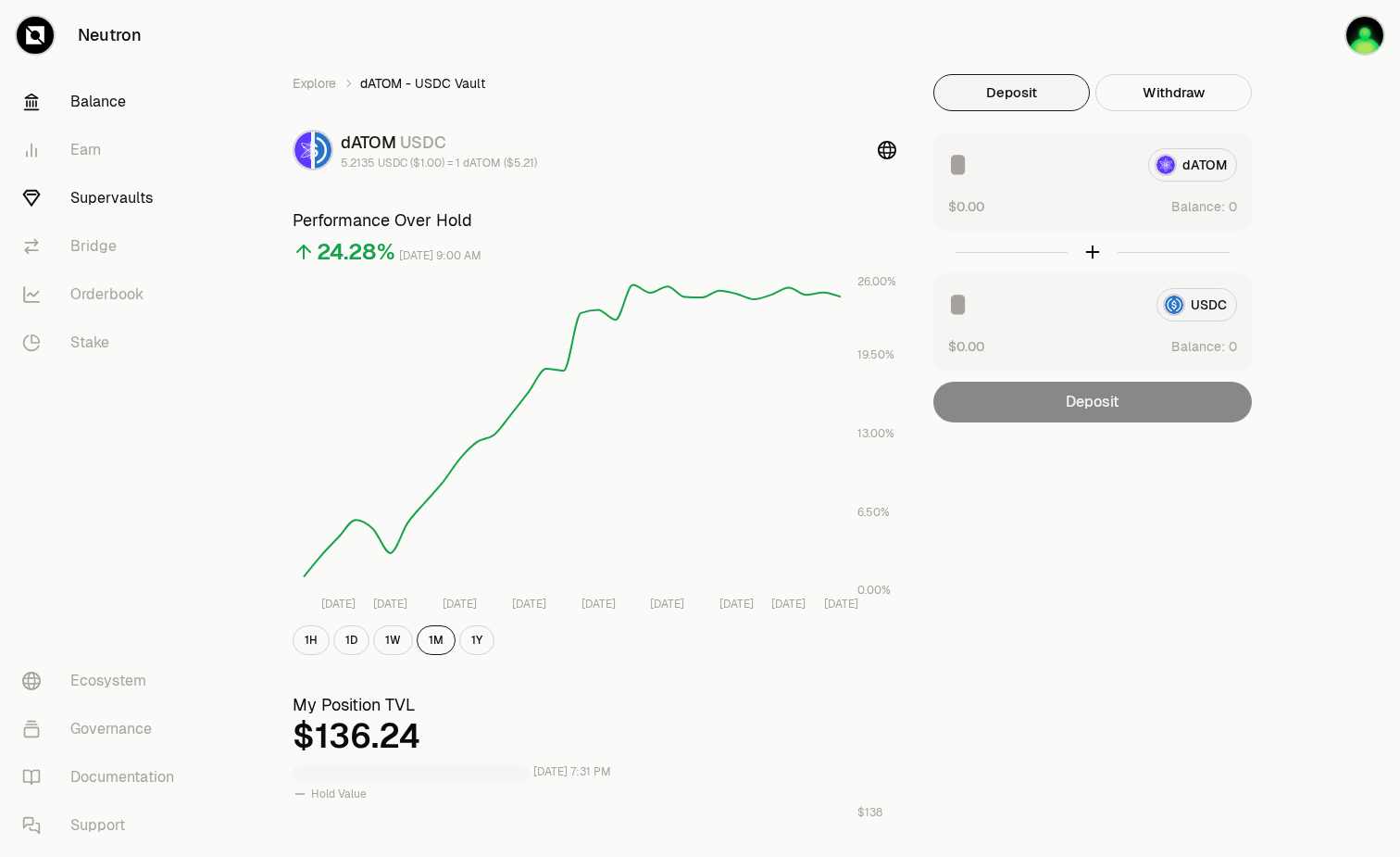
click at [79, 103] on link "Balance" at bounding box center [104, 102] width 193 height 48
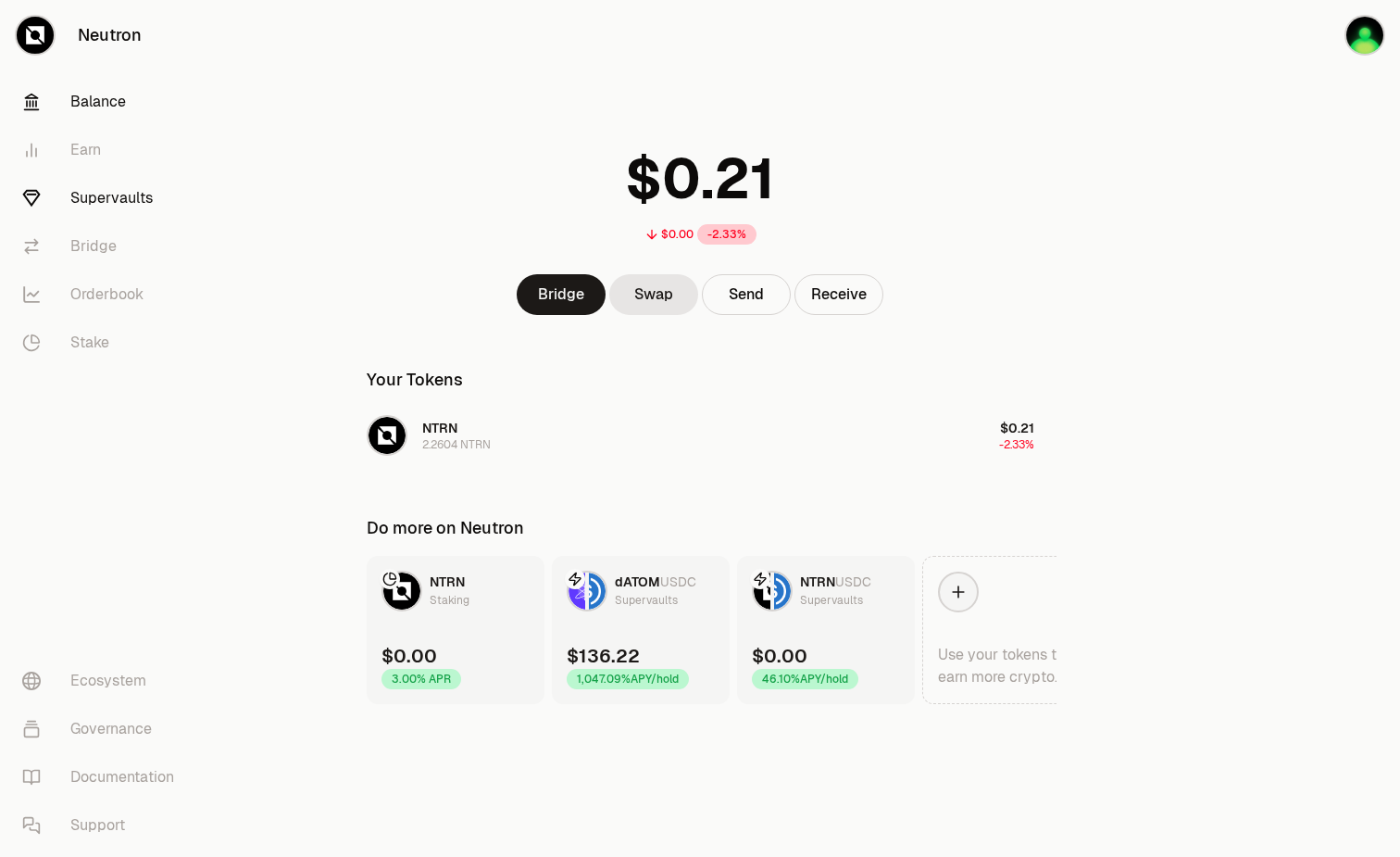
click at [86, 208] on link "Supervaults" at bounding box center [104, 198] width 193 height 48
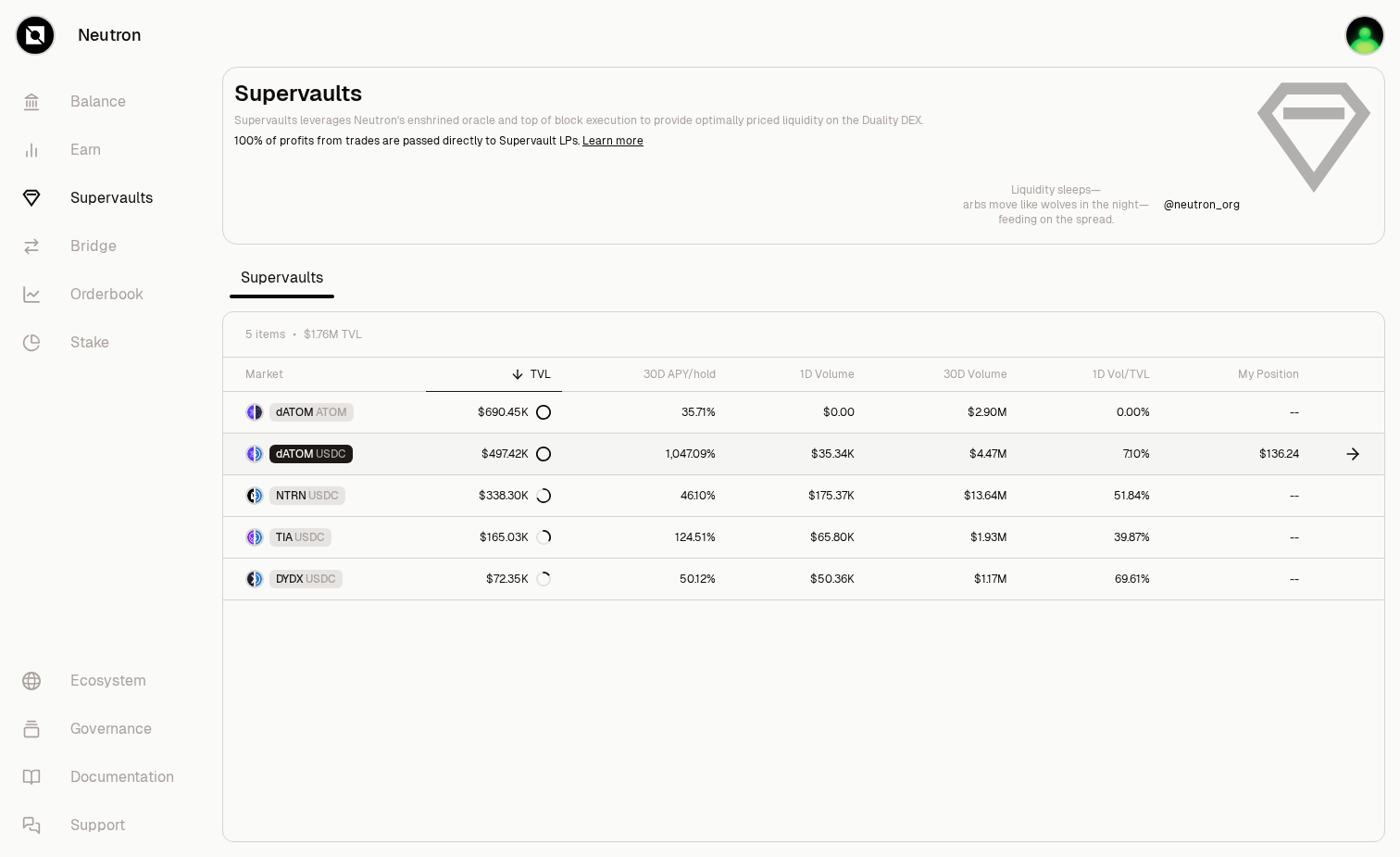
click at [441, 453] on link "$497.42K" at bounding box center [493, 454] width 136 height 41
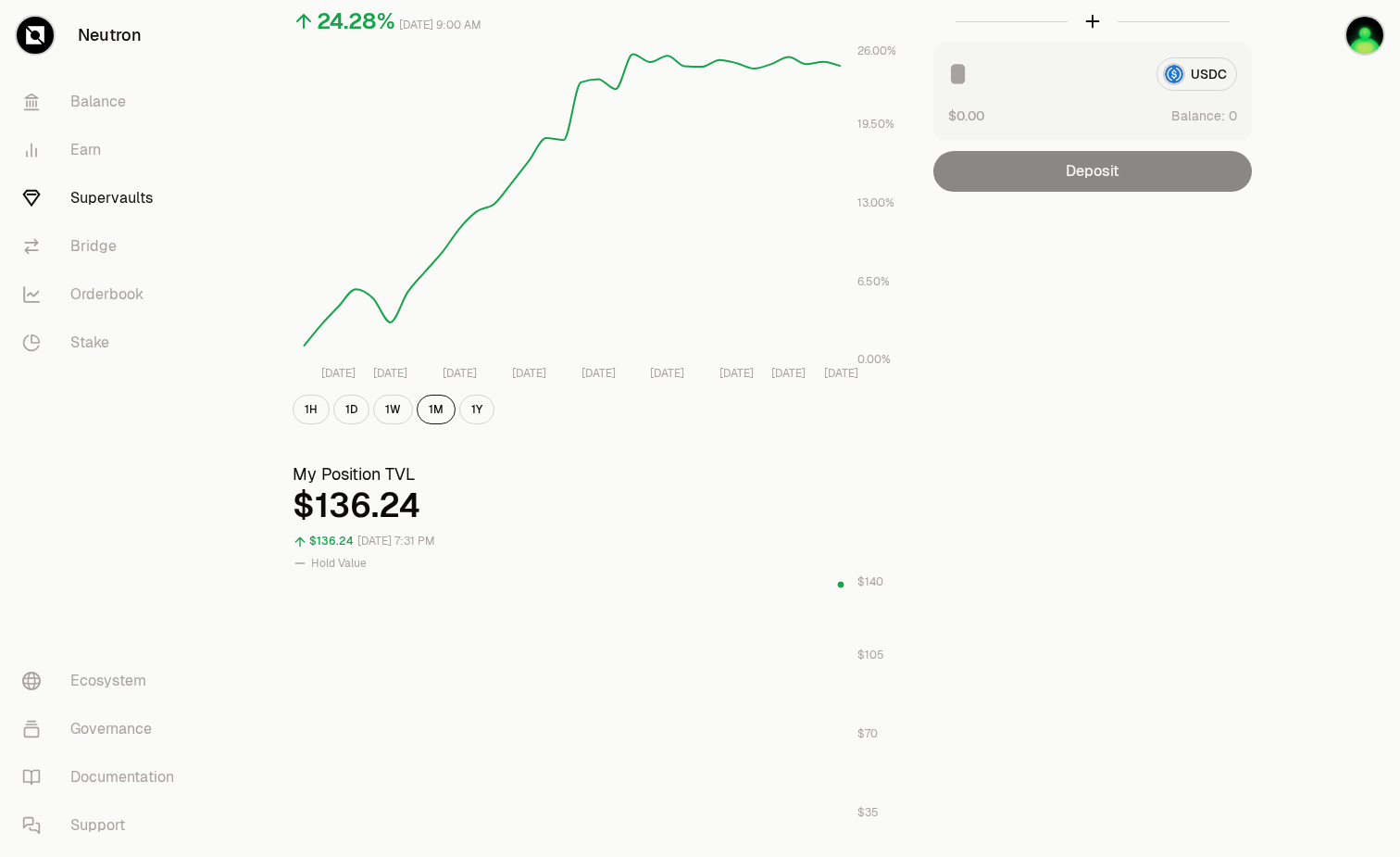
scroll to position [185, 0]
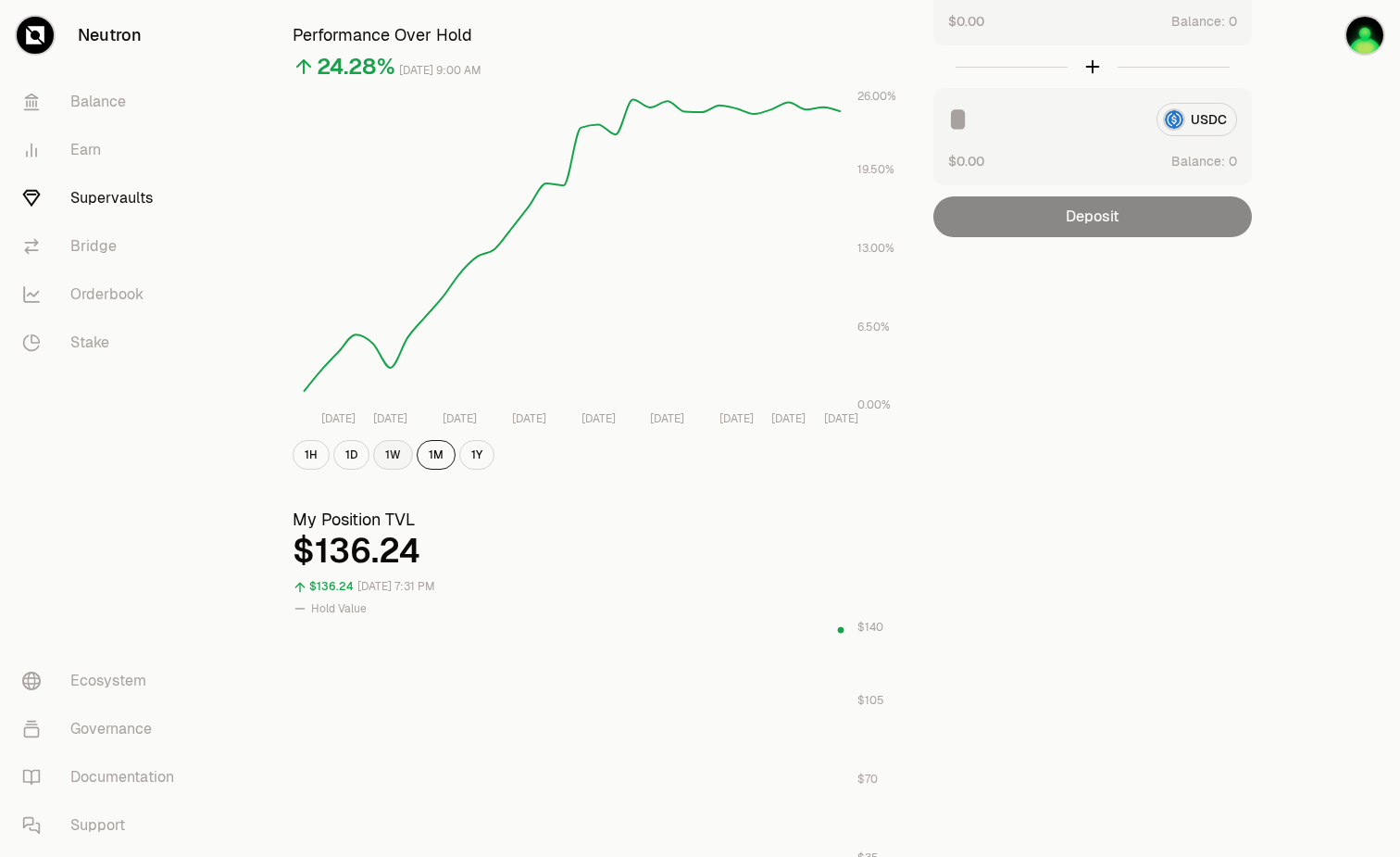
click at [402, 452] on button "1W" at bounding box center [393, 455] width 40 height 30
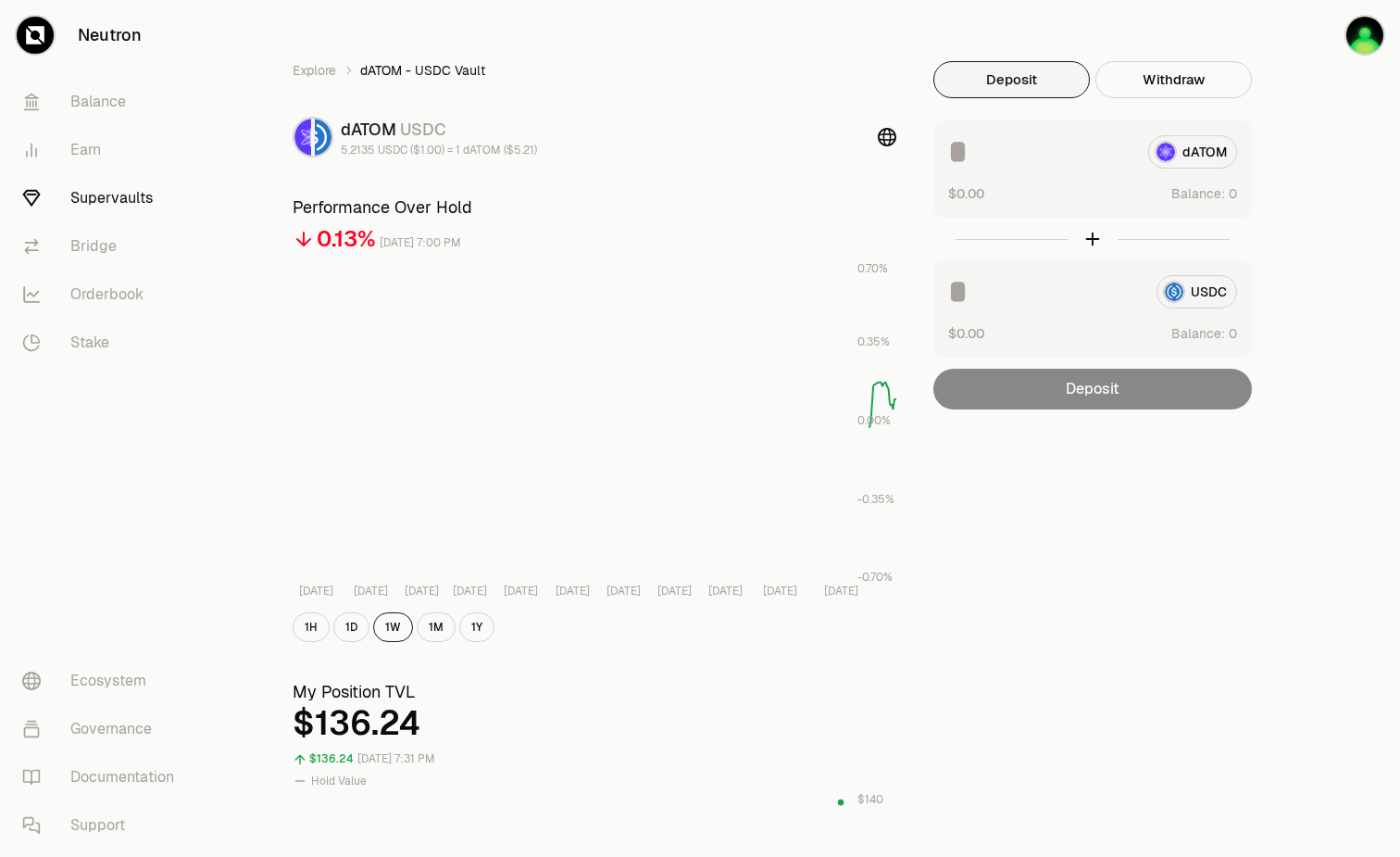
scroll to position [0, 0]
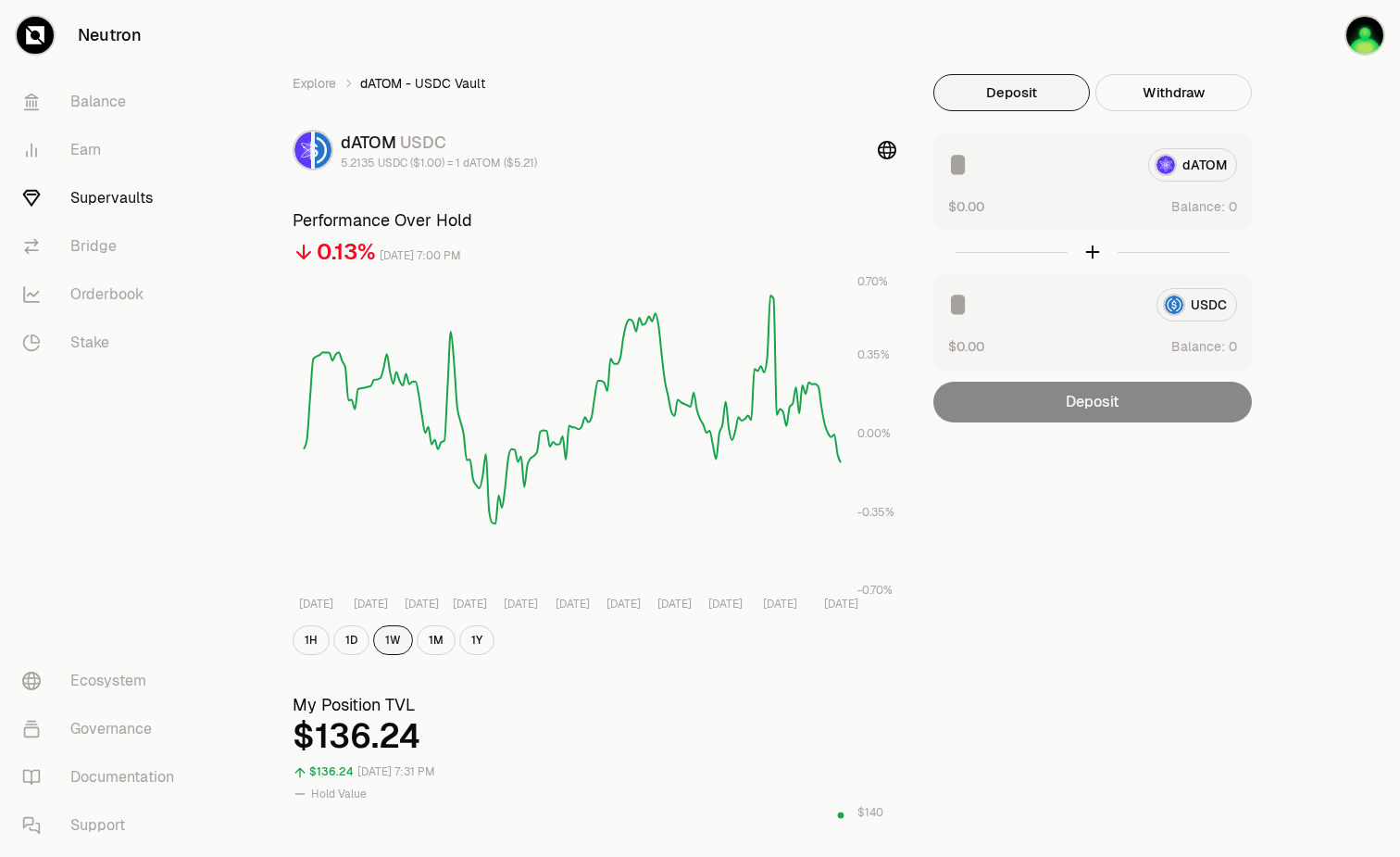
click at [396, 643] on button "1W" at bounding box center [393, 640] width 40 height 30
click at [438, 637] on button "1M" at bounding box center [436, 640] width 39 height 30
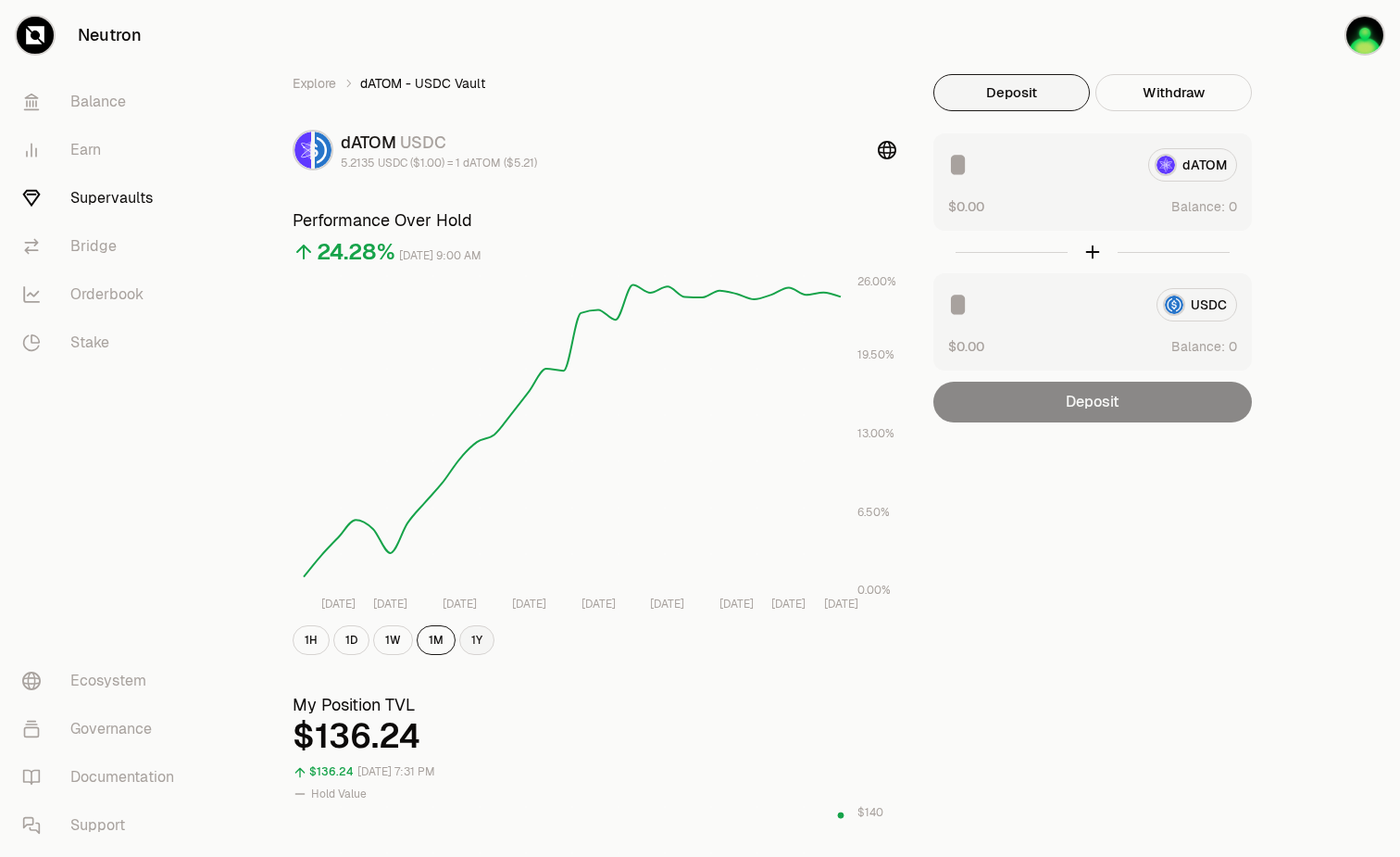
click at [472, 646] on button "1Y" at bounding box center [477, 640] width 35 height 30
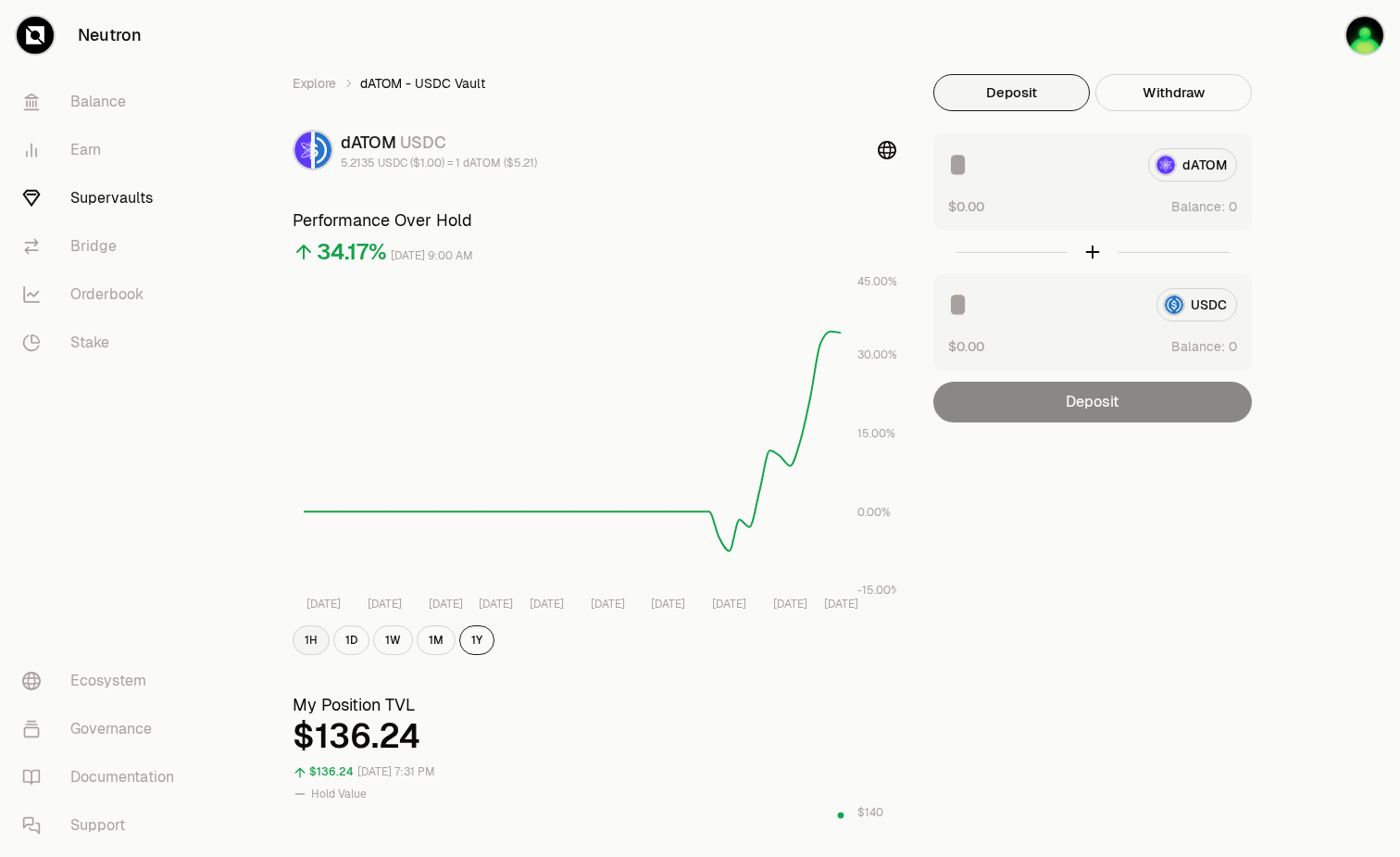
click at [315, 649] on button "1H" at bounding box center [311, 640] width 37 height 30
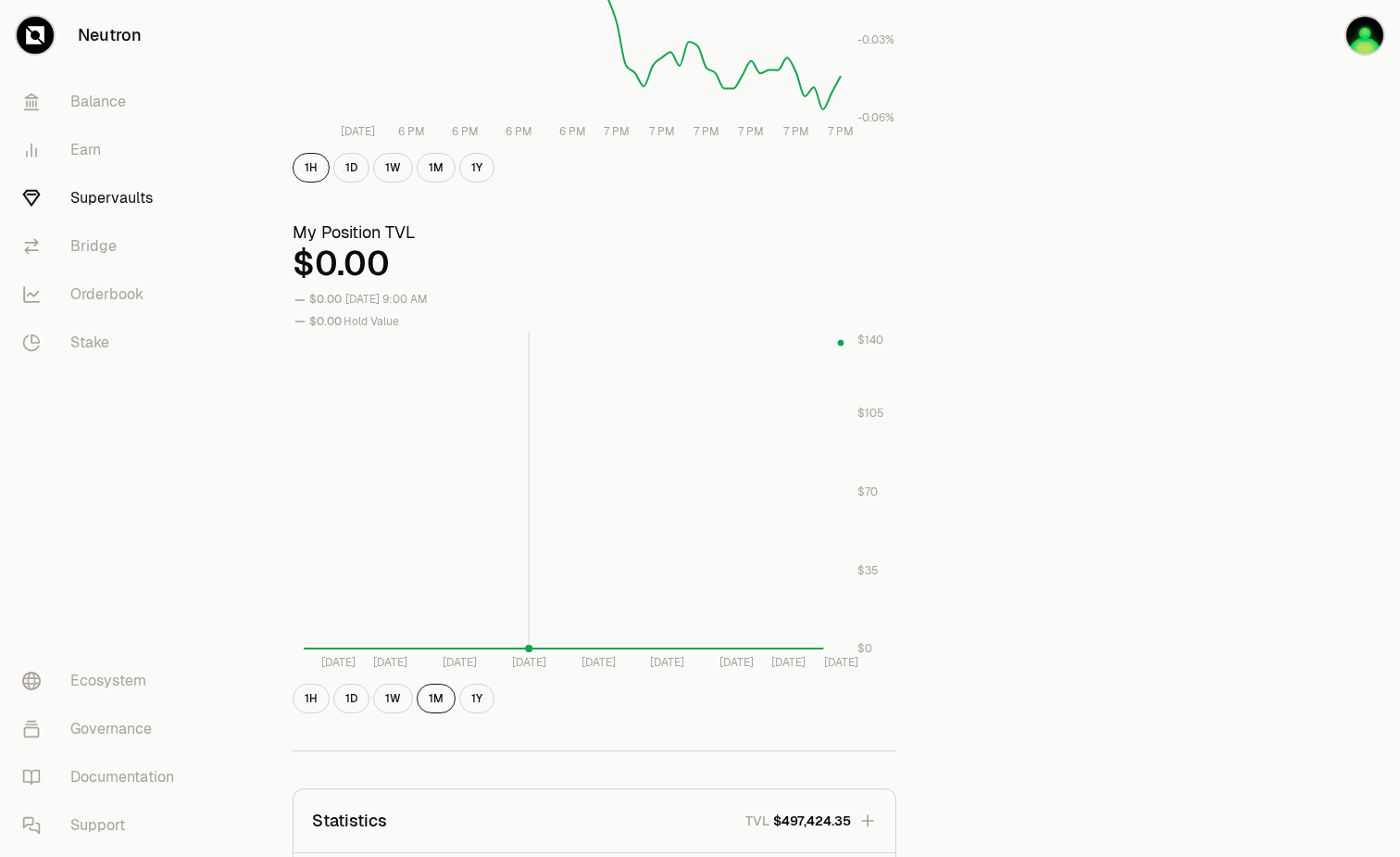
scroll to position [463, 0]
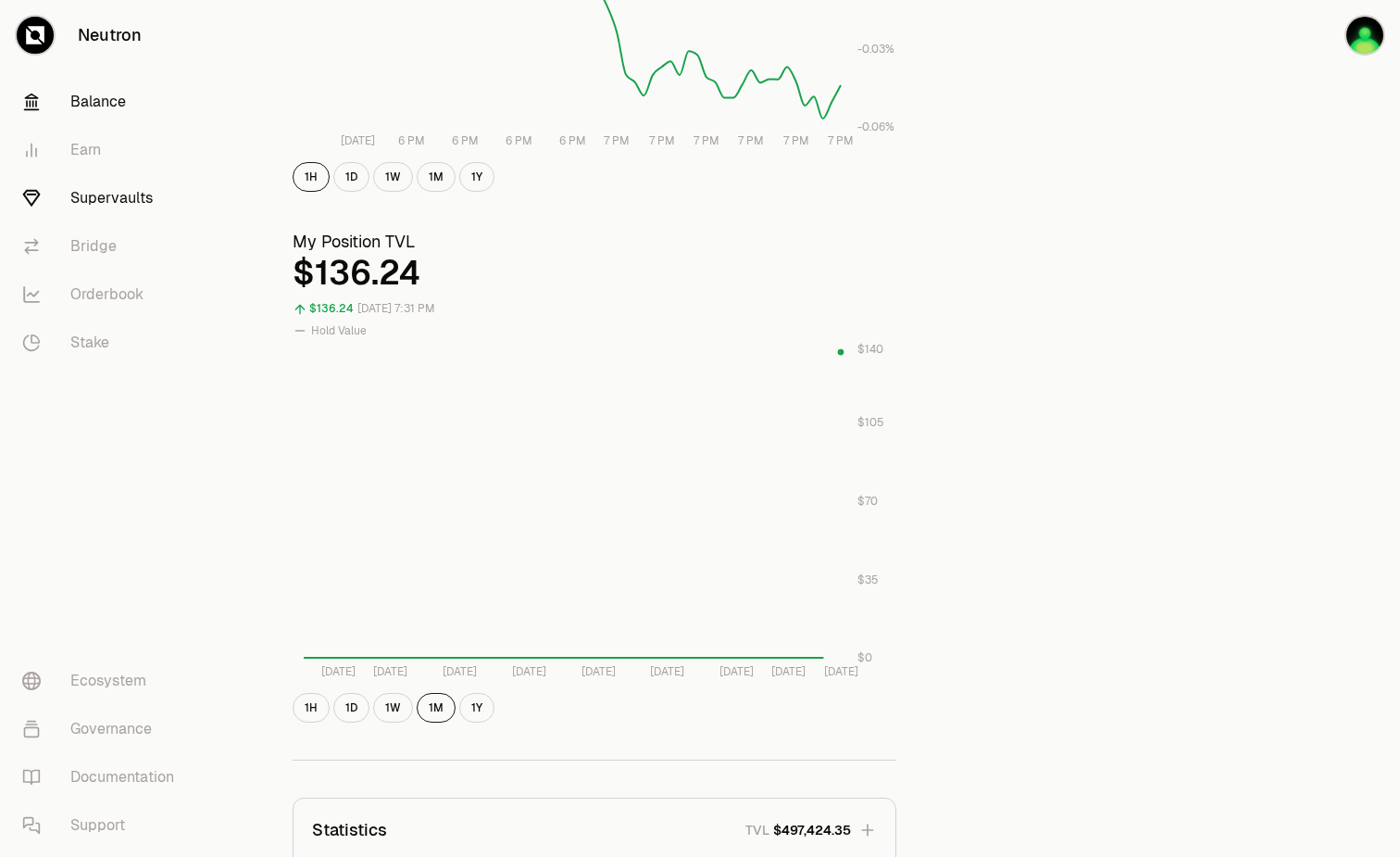
click at [80, 112] on link "Balance" at bounding box center [104, 102] width 193 height 48
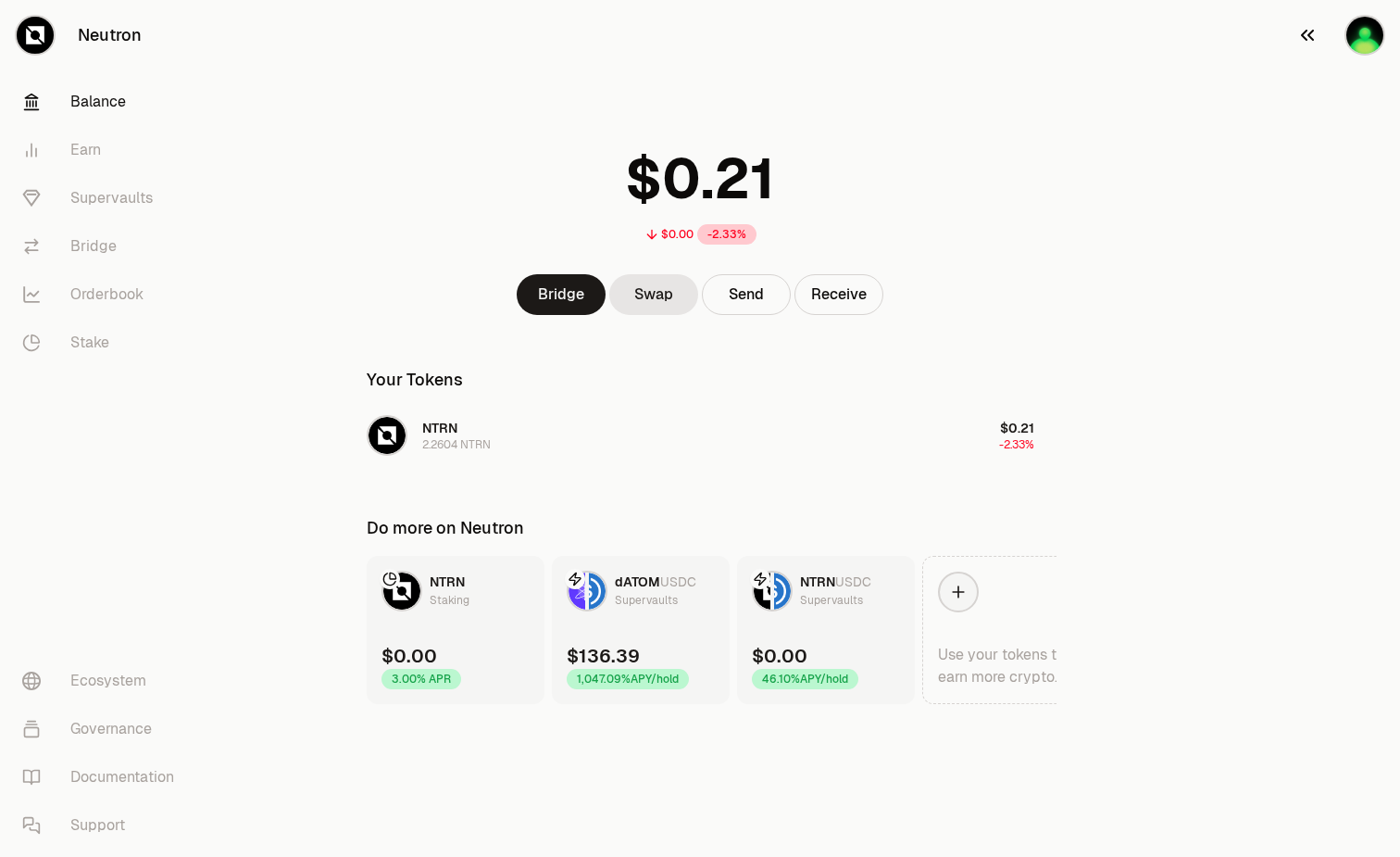
click at [1350, 47] on img "button" at bounding box center [1364, 35] width 37 height 37
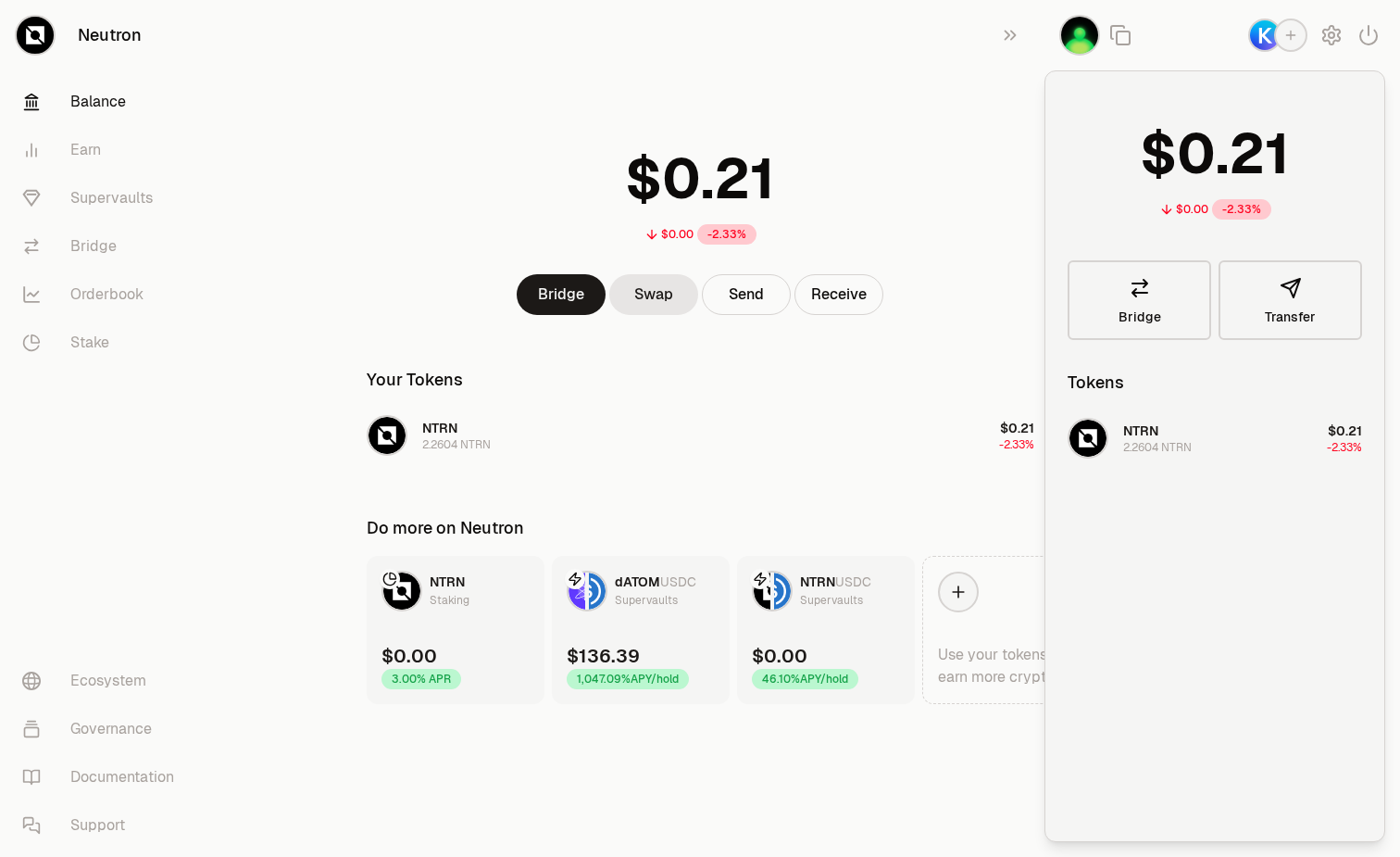
click at [1072, 24] on img "button" at bounding box center [1080, 35] width 37 height 37
click at [1367, 35] on icon "button" at bounding box center [1368, 35] width 22 height 22
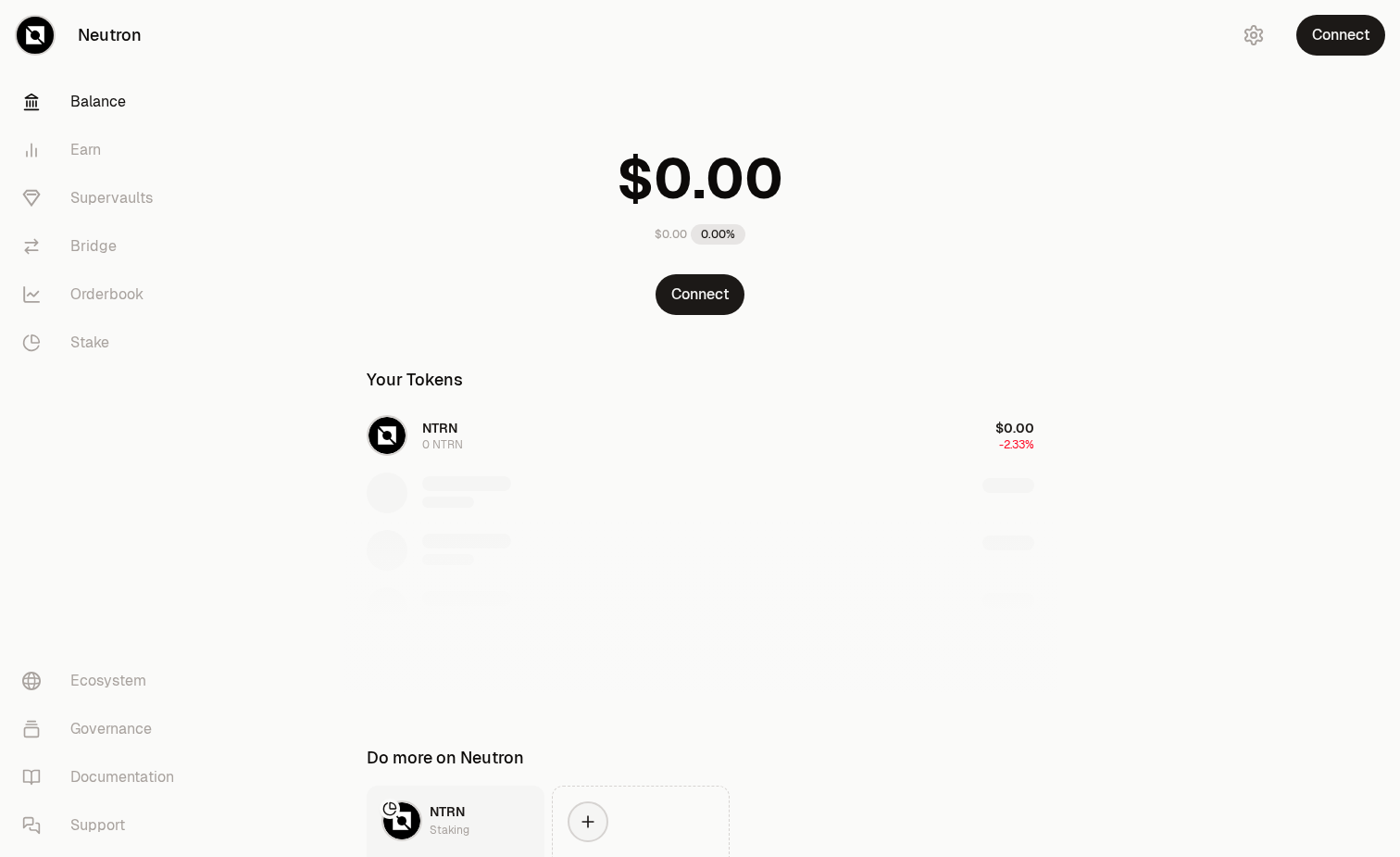
scroll to position [12, 0]
